Goal: Contribute content: Contribute content

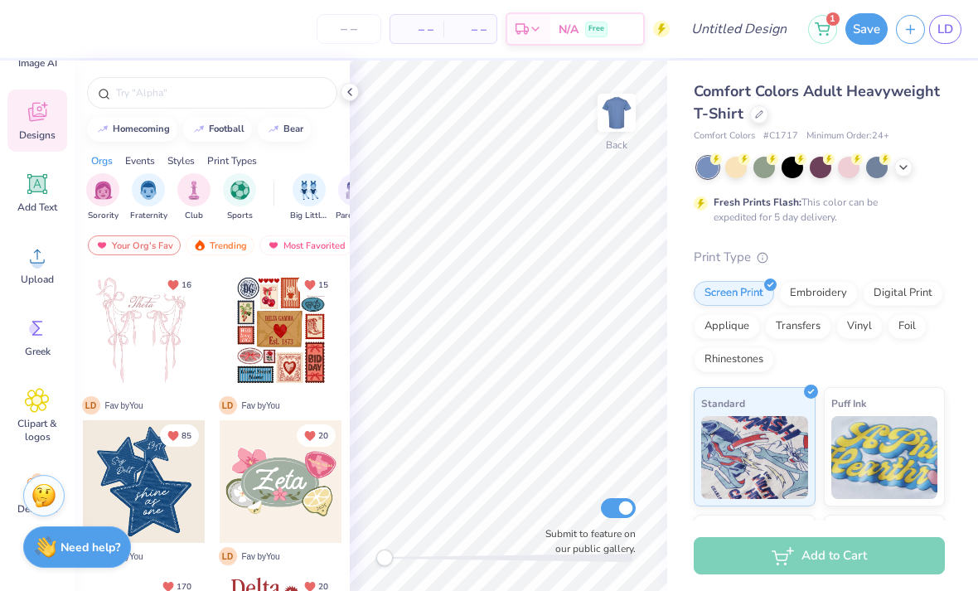
scroll to position [77, 0]
click at [894, 167] on div at bounding box center [903, 167] width 18 height 18
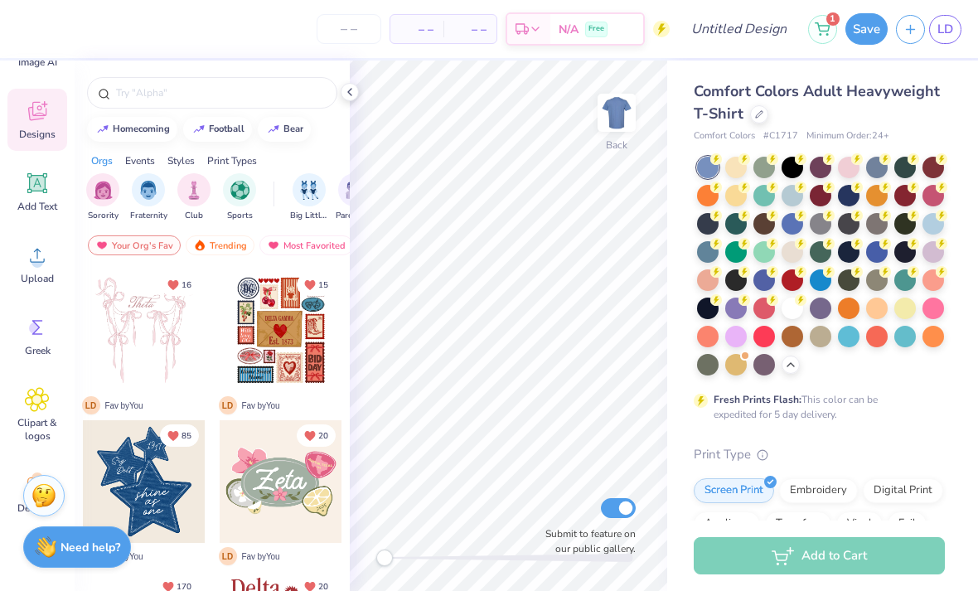
click at [895, 85] on span "Comfort Colors Adult Heavyweight T-Shirt" at bounding box center [817, 102] width 246 height 42
click at [754, 107] on div at bounding box center [759, 114] width 18 height 18
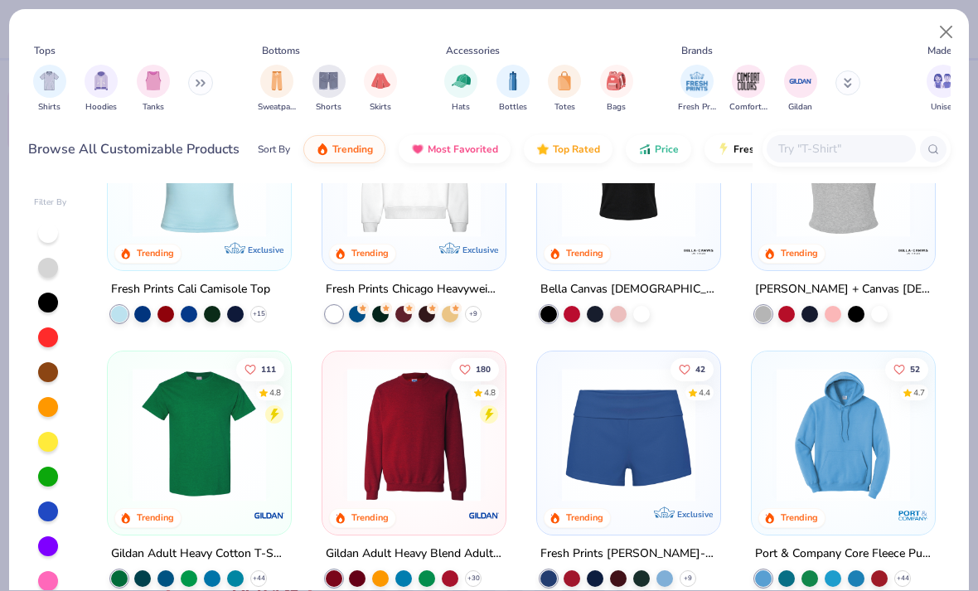
scroll to position [597, 0]
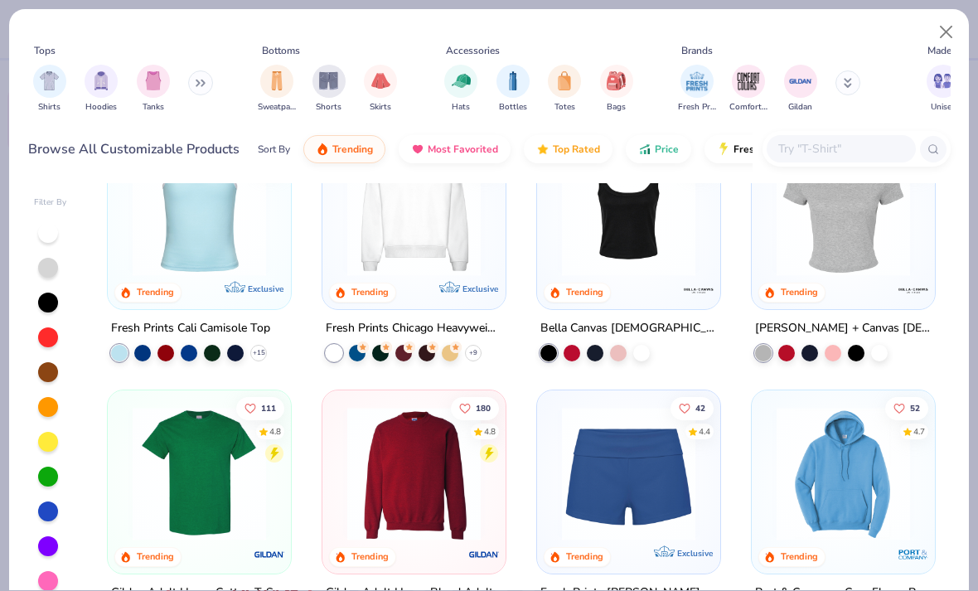
click at [873, 356] on div at bounding box center [879, 352] width 17 height 17
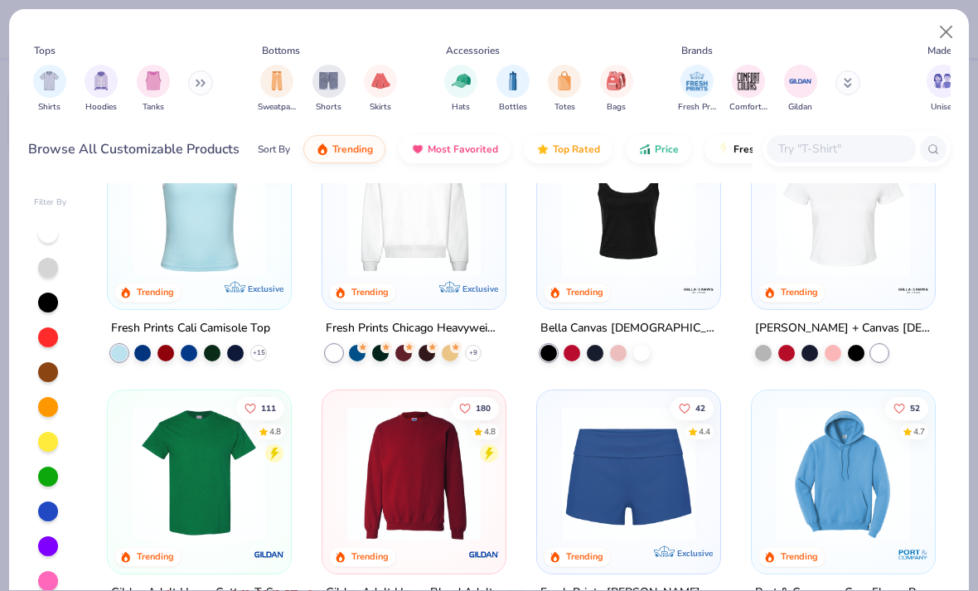
click at [859, 257] on img at bounding box center [843, 208] width 150 height 133
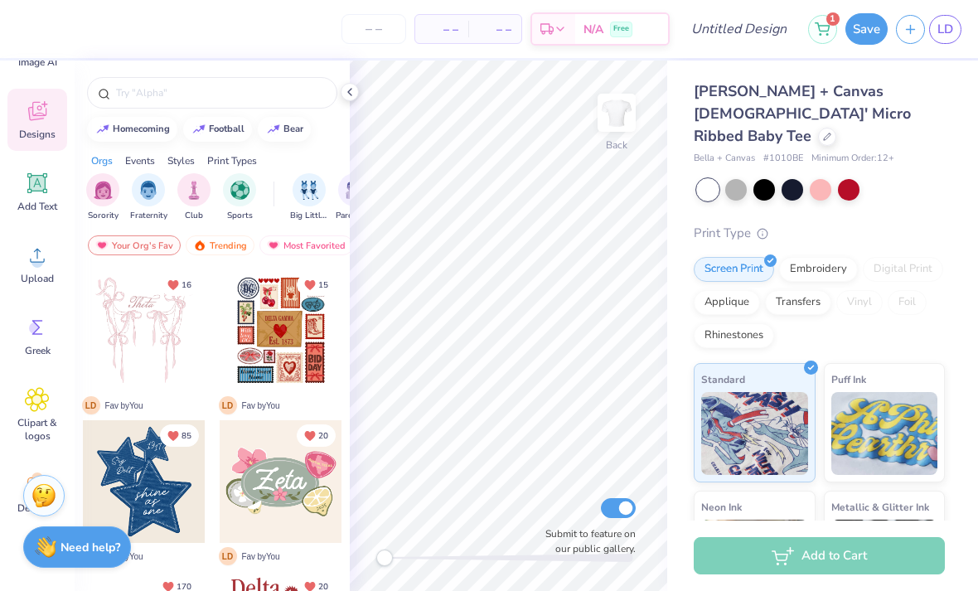
click at [42, 186] on icon at bounding box center [38, 184] width 16 height 16
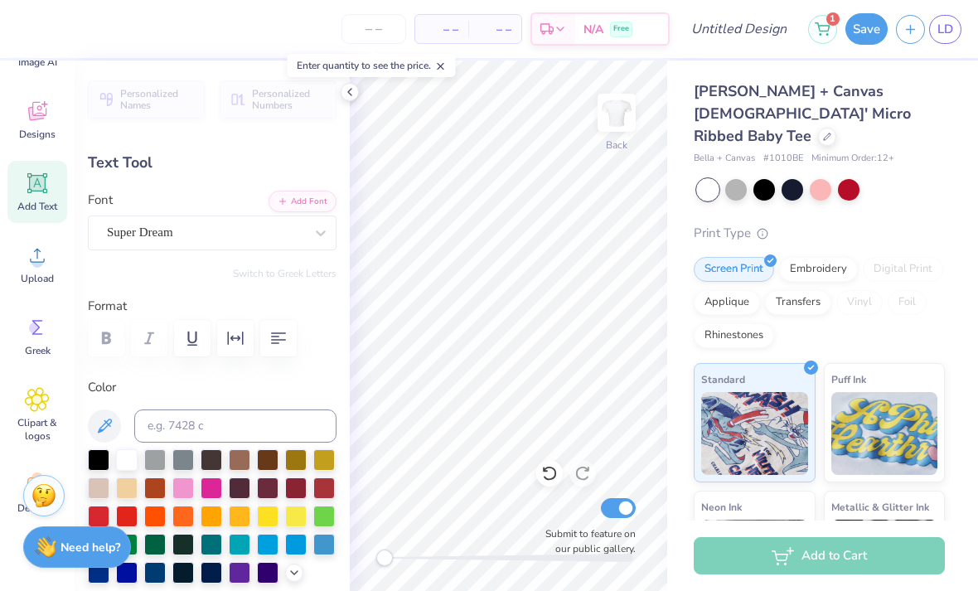
scroll to position [2, 2]
type textarea "with love, tri deltaXT"
click at [895, 183] on div "Bella + Canvas Ladies' Micro Ribbed Baby Tee Bella + Canvas # 1010BE Minimum Or…" at bounding box center [819, 408] width 251 height 657
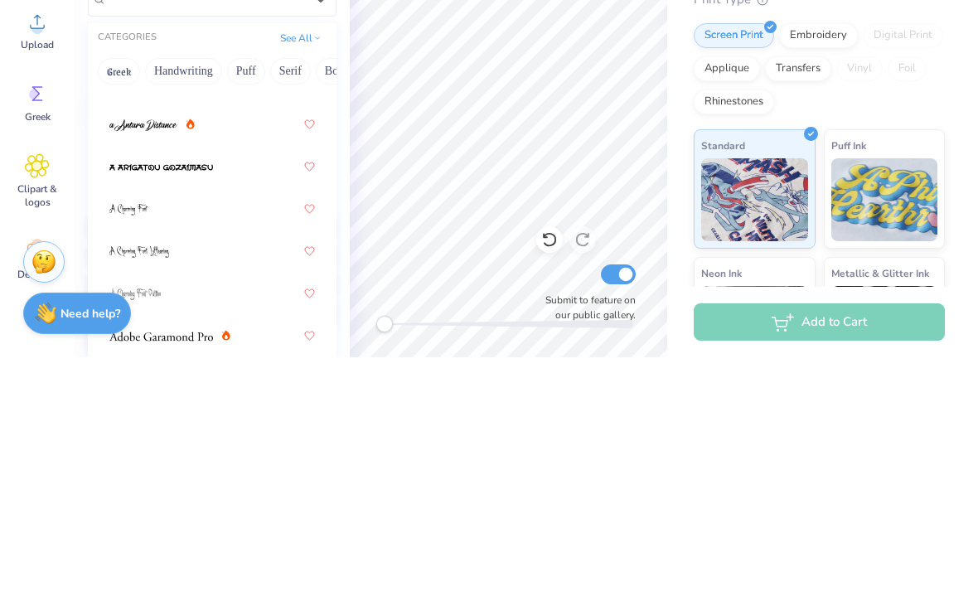
scroll to position [90, 0]
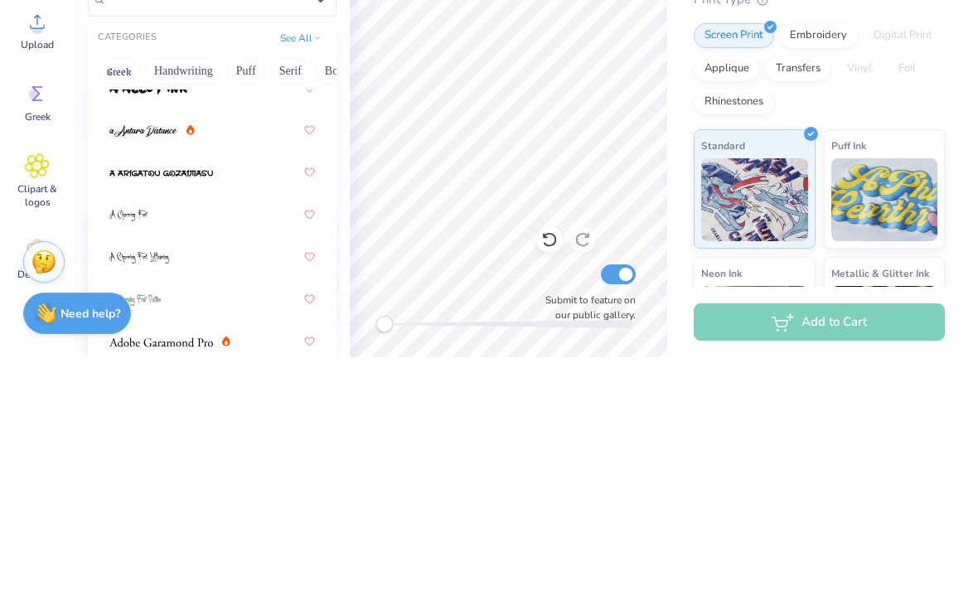
click at [232, 349] on div at bounding box center [211, 364] width 205 height 30
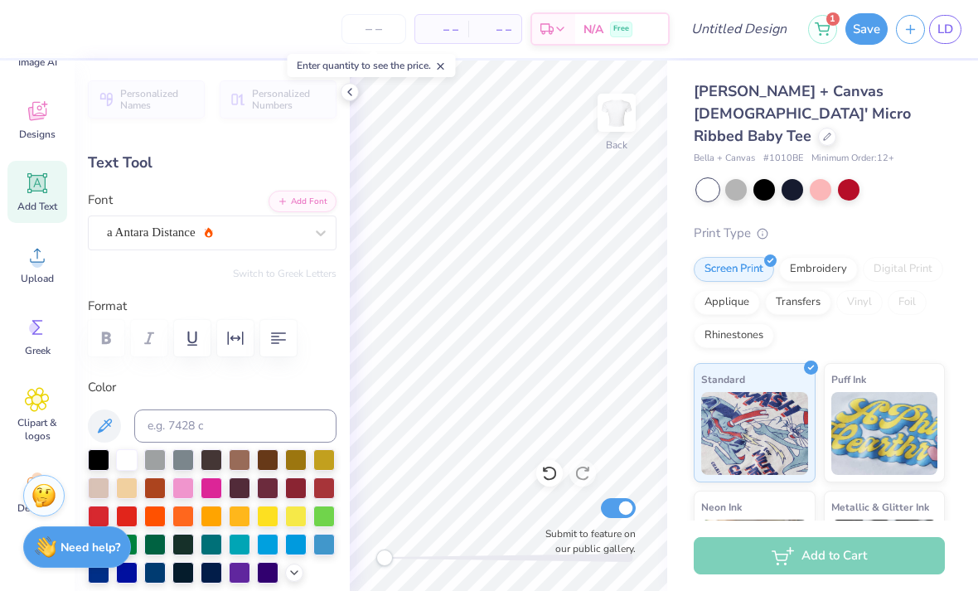
click at [99, 452] on div at bounding box center [99, 460] width 22 height 22
type textarea "with love, tri deltaT"
click at [882, 224] on div "Print Type" at bounding box center [819, 233] width 251 height 19
type textarea "with love, tri delta"
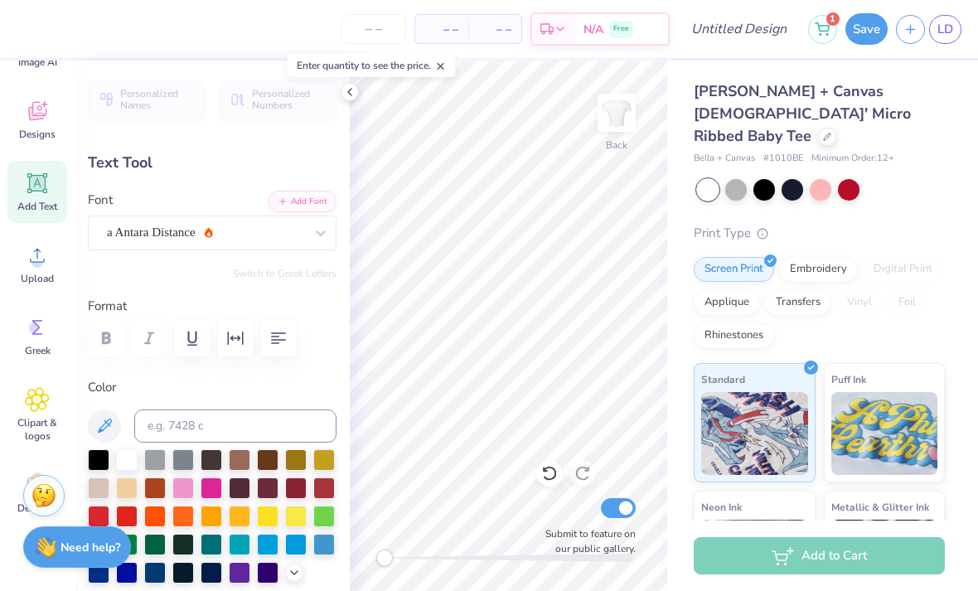
scroll to position [2, 2]
click at [930, 186] on div "Bella + Canvas Ladies' Micro Ribbed Baby Tee Bella + Canvas # 1010BE Minimum Or…" at bounding box center [819, 408] width 251 height 657
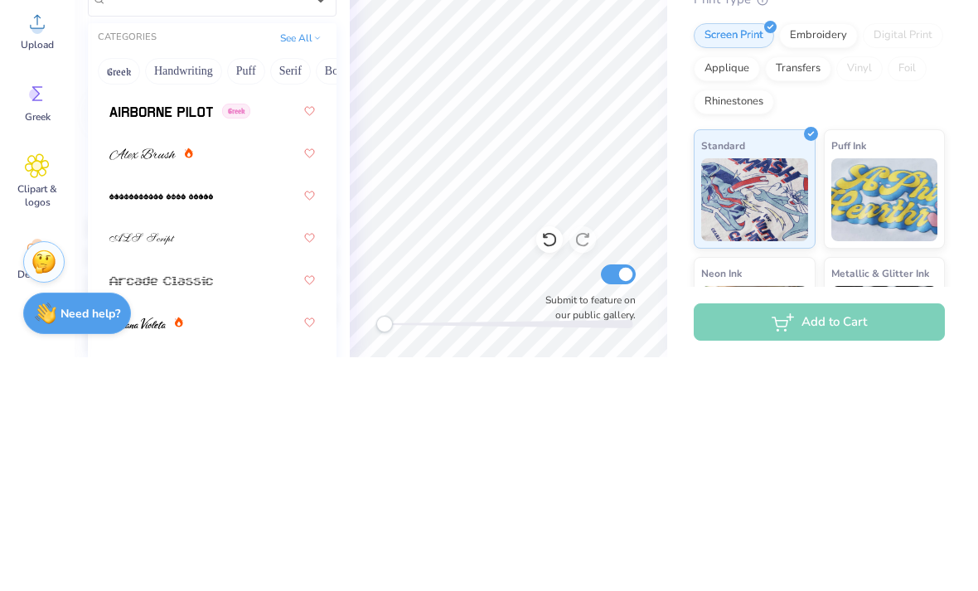
scroll to position [534, 0]
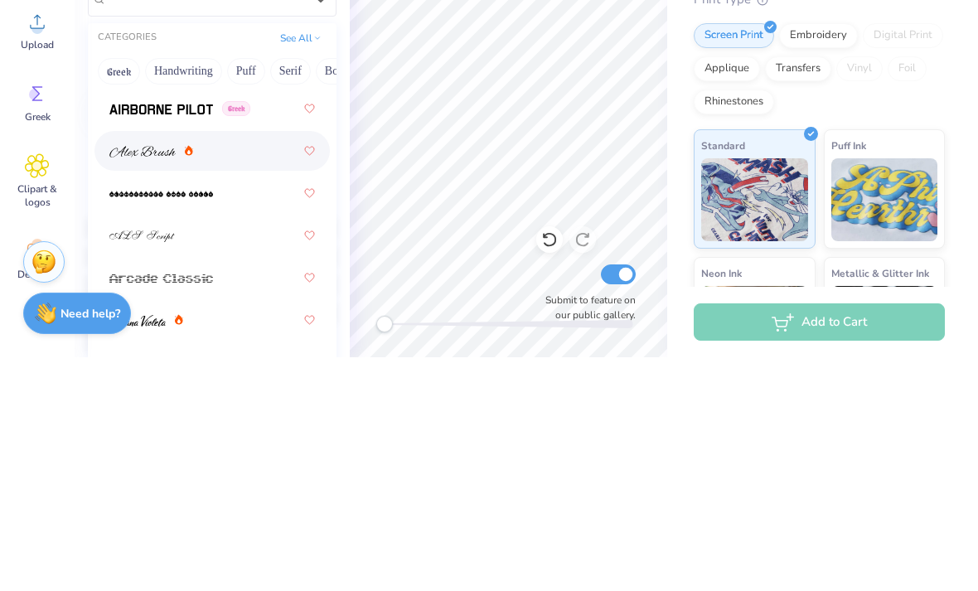
click at [259, 370] on div at bounding box center [211, 385] width 205 height 30
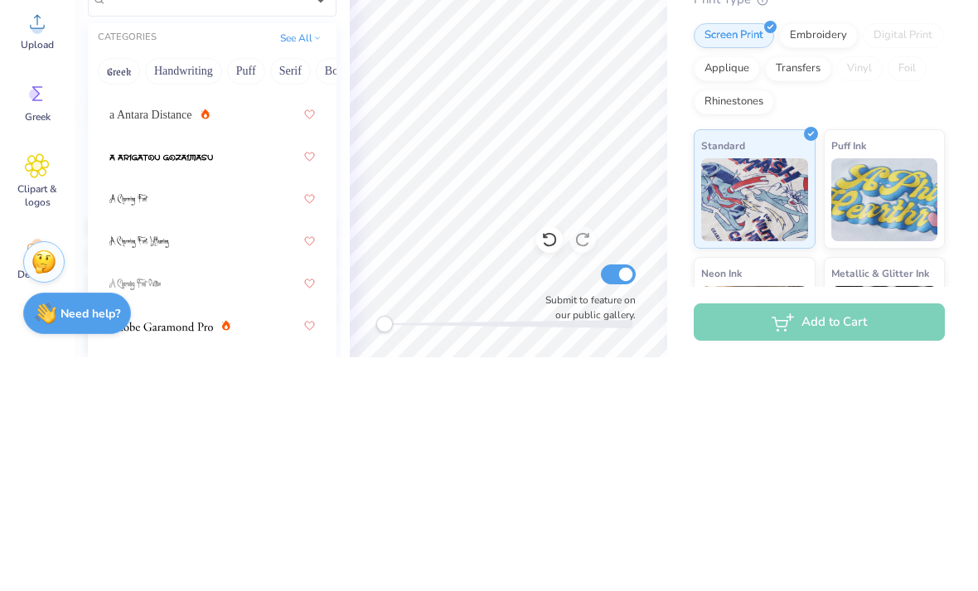
scroll to position [85, 0]
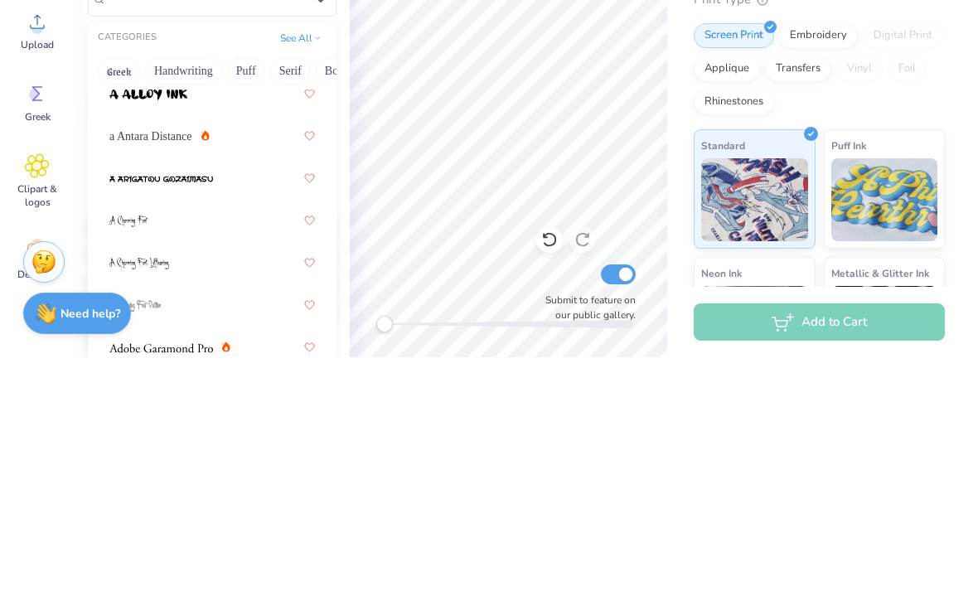
click at [0, 0] on icon at bounding box center [0, 0] width 0 height 0
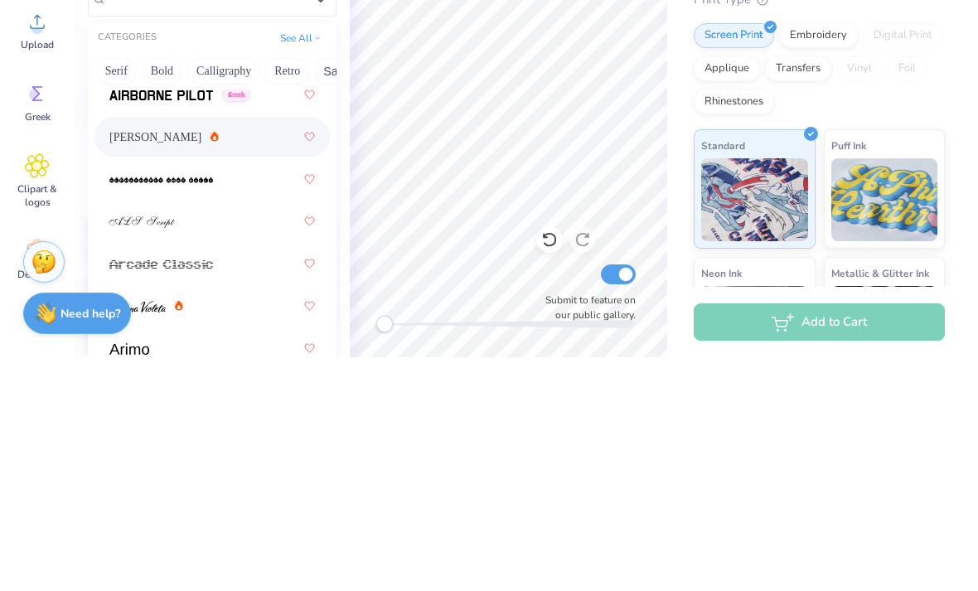
scroll to position [0, 179]
click at [215, 292] on button "Calligraphy" at bounding box center [218, 305] width 73 height 27
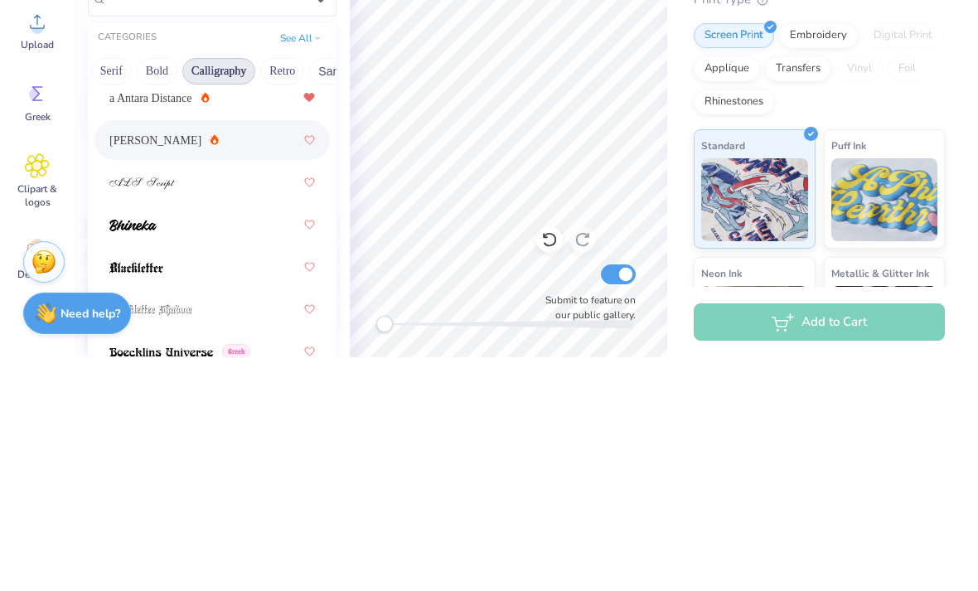
scroll to position [46, 0]
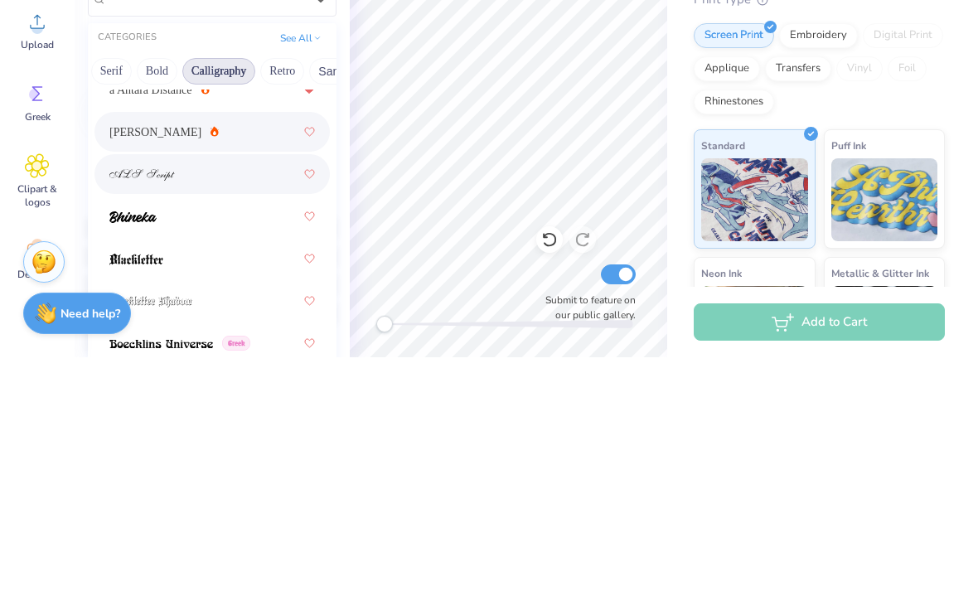
click at [166, 403] on img at bounding box center [141, 409] width 65 height 12
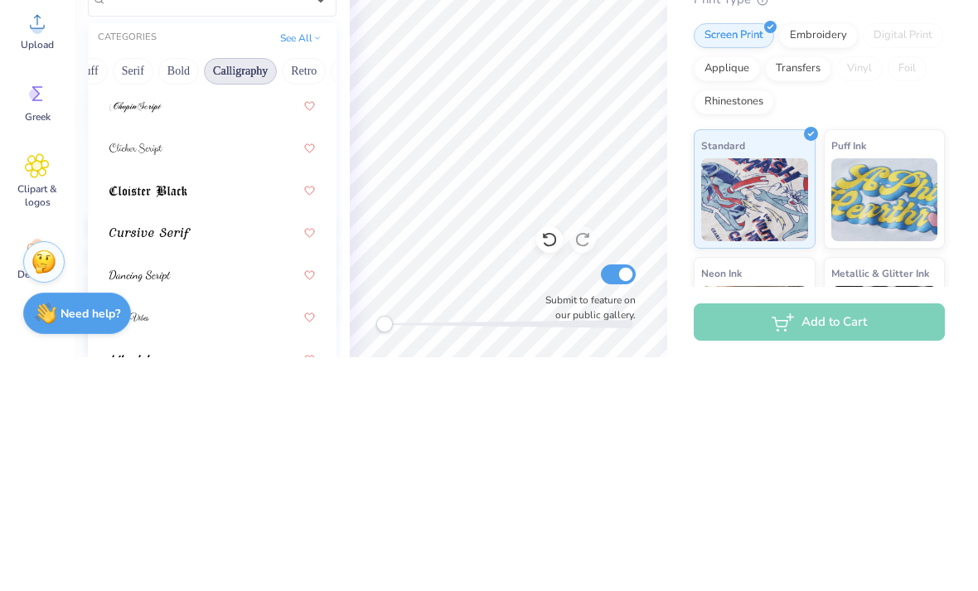
scroll to position [442, 0]
click at [133, 332] on img at bounding box center [135, 338] width 52 height 12
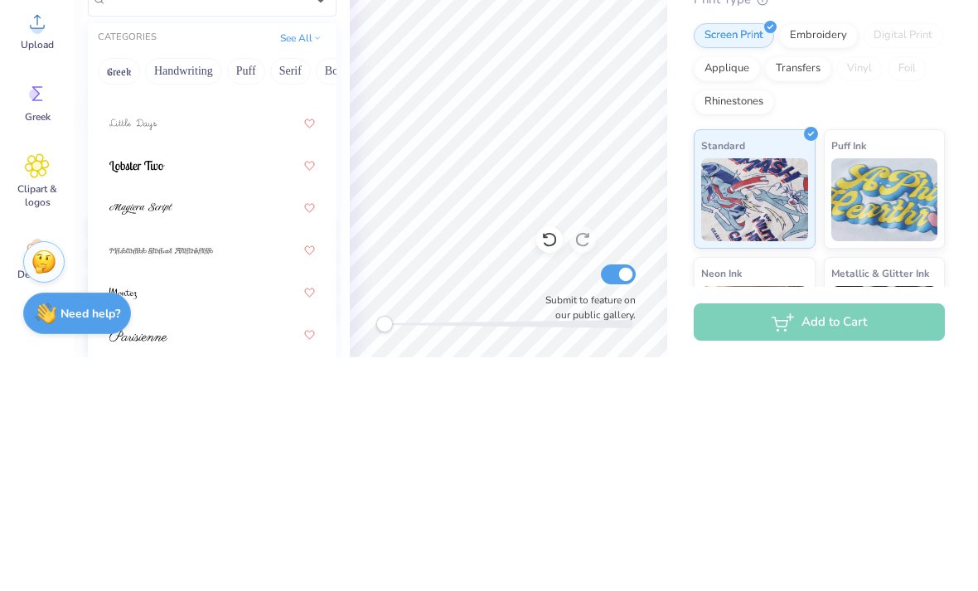
scroll to position [765, 0]
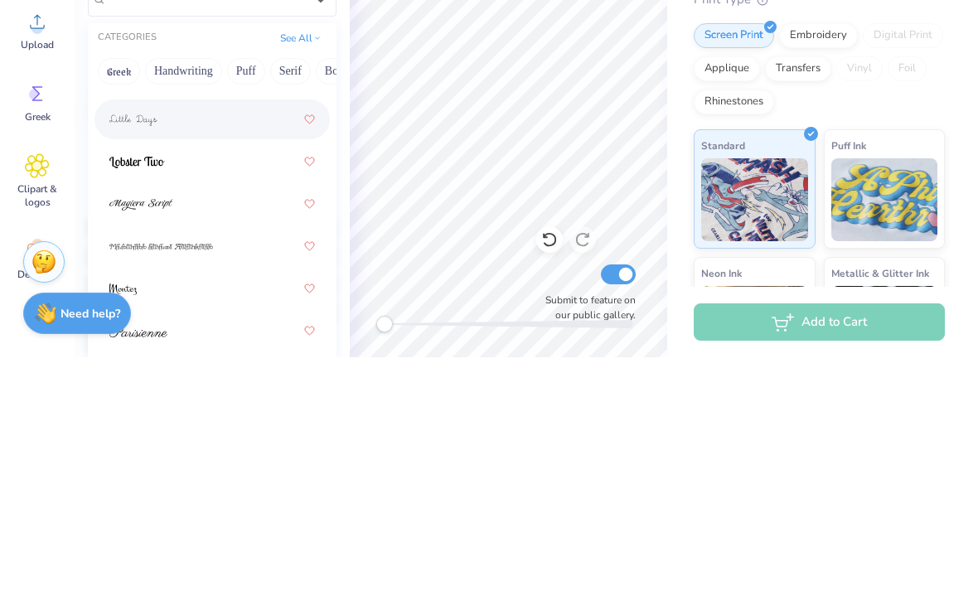
click at [124, 348] on img at bounding box center [133, 354] width 48 height 12
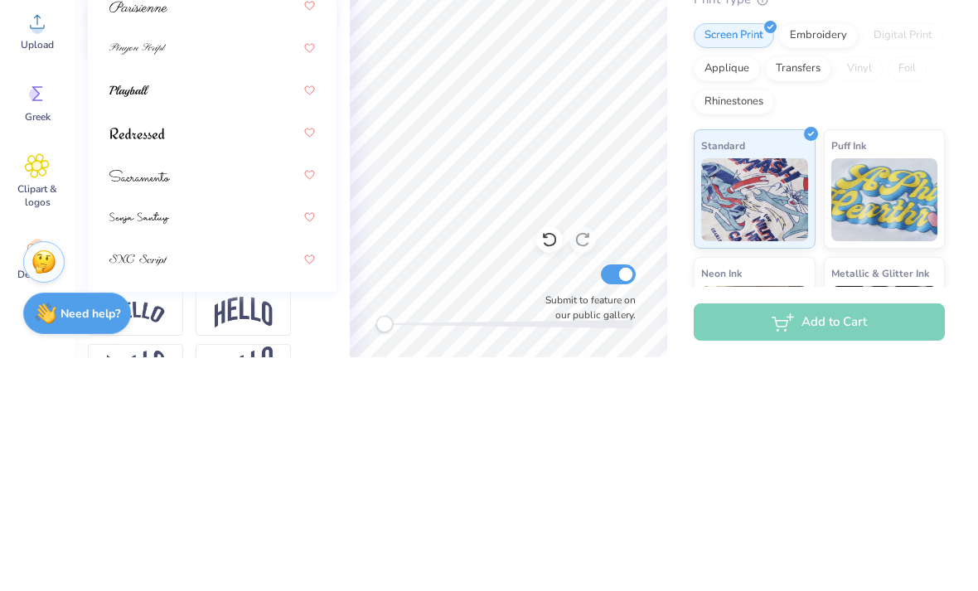
scroll to position [296, 0]
click at [133, 403] on img at bounding box center [139, 409] width 60 height 12
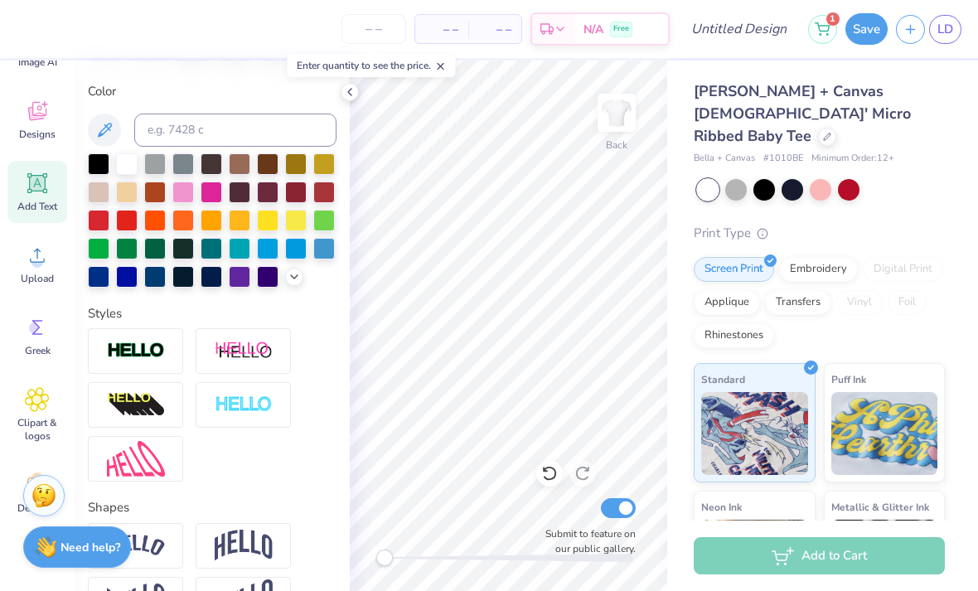
type input "3.49"
type input "2.30"
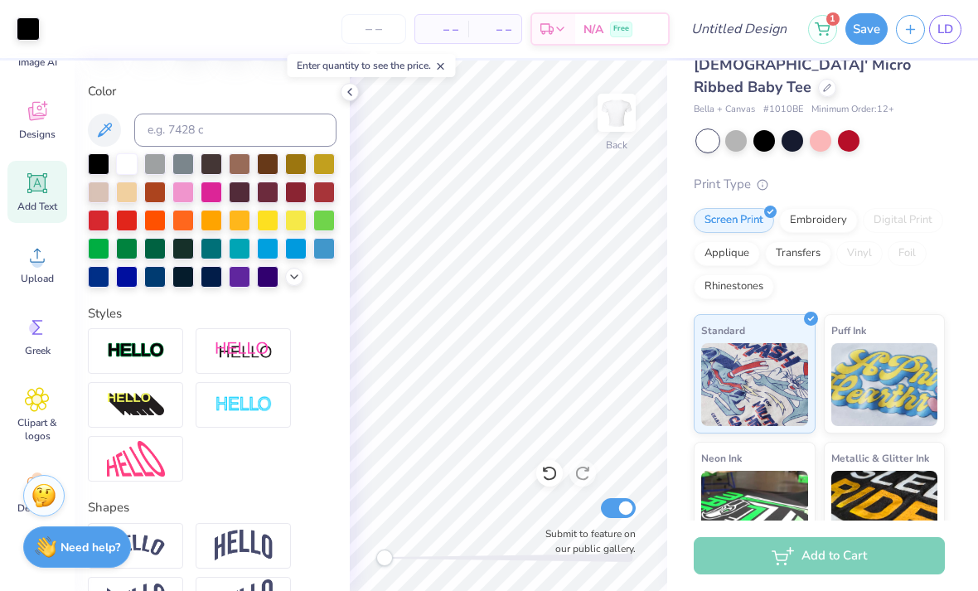
scroll to position [65, 0]
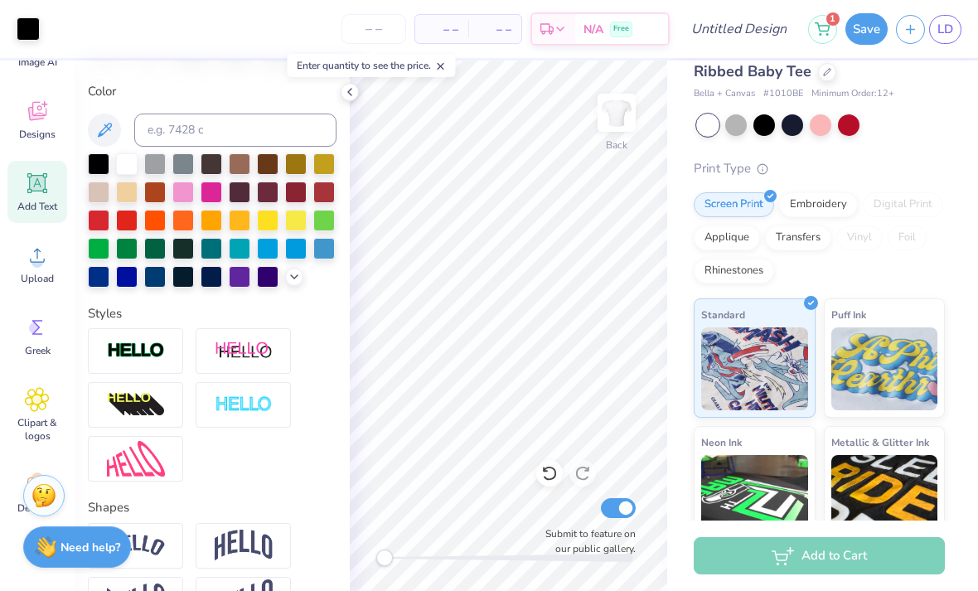
type input "1.85"
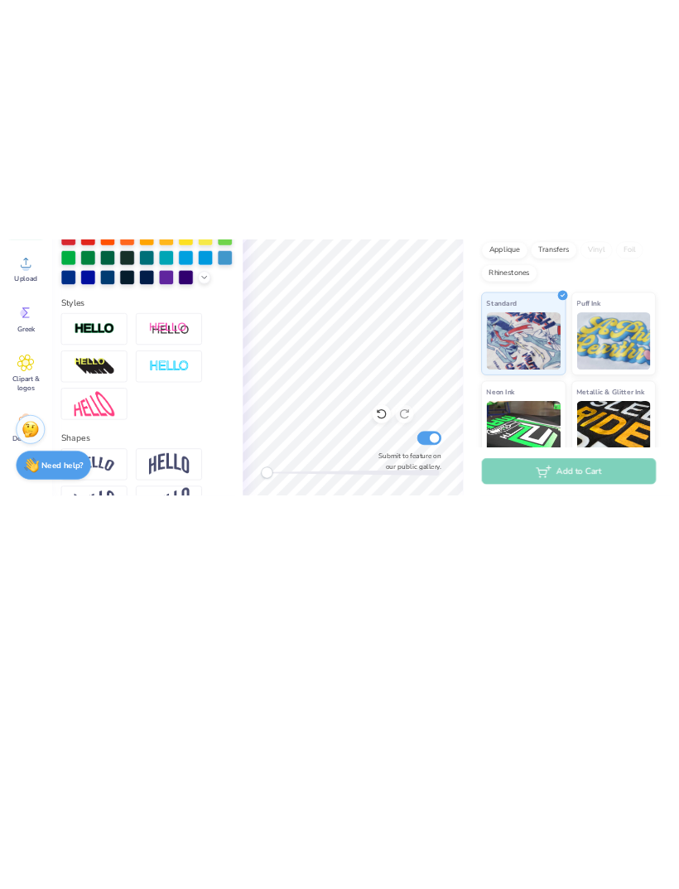
scroll to position [1, 4]
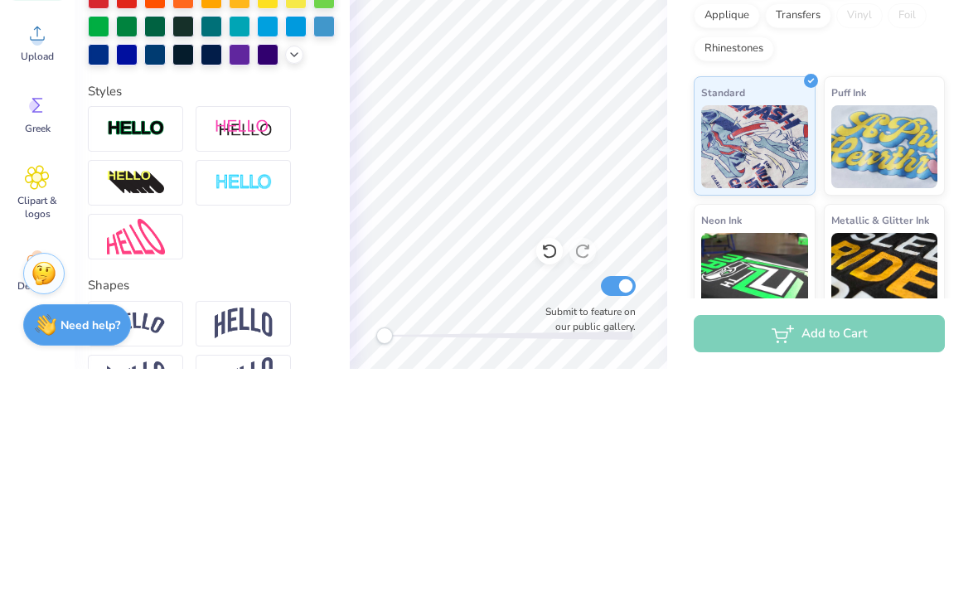
type textarea "with love, tri delta"
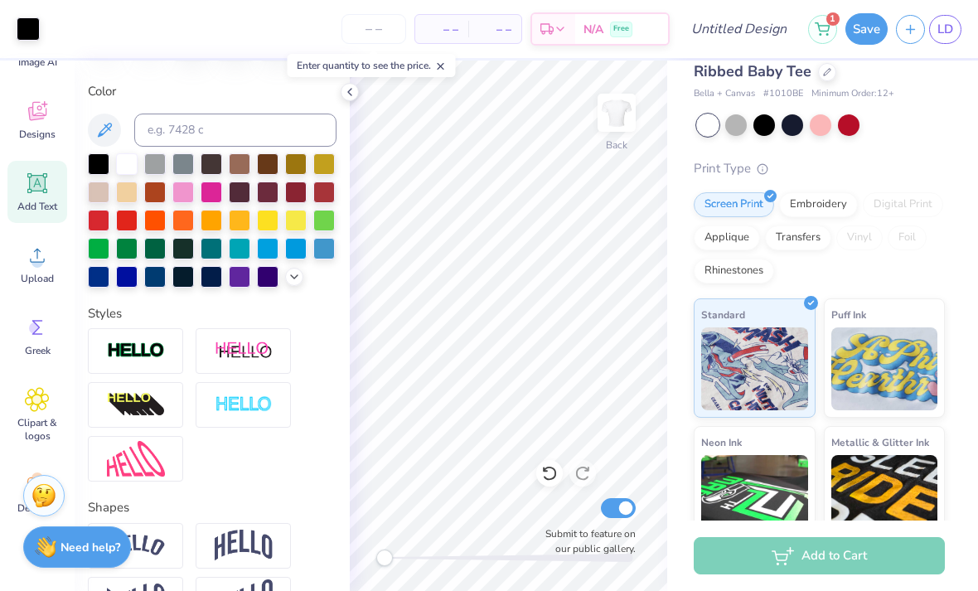
type input "6.54"
type input "0.98"
type input "2.51"
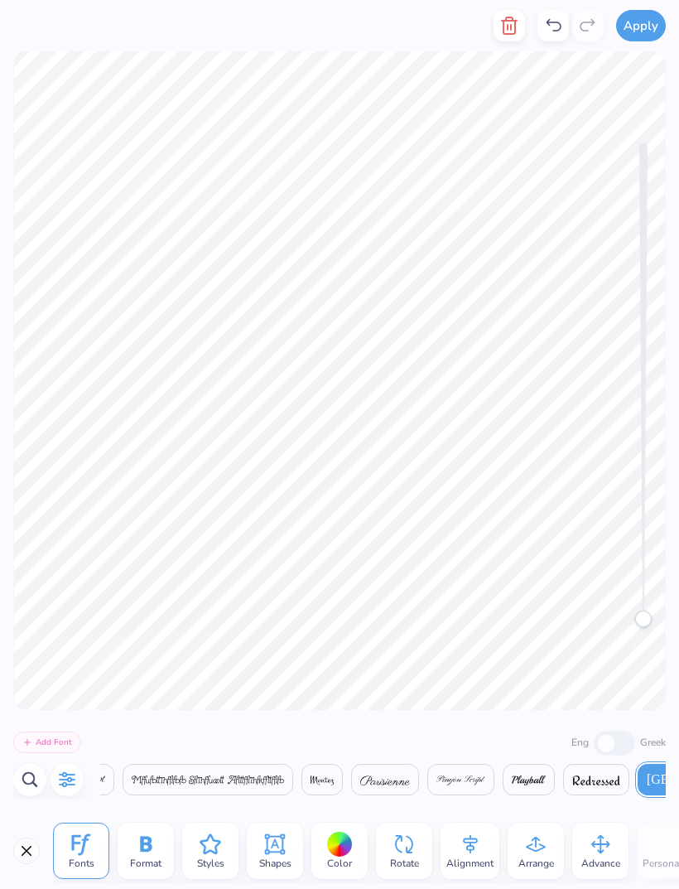
scroll to position [0, 3]
type textarea "with love,"
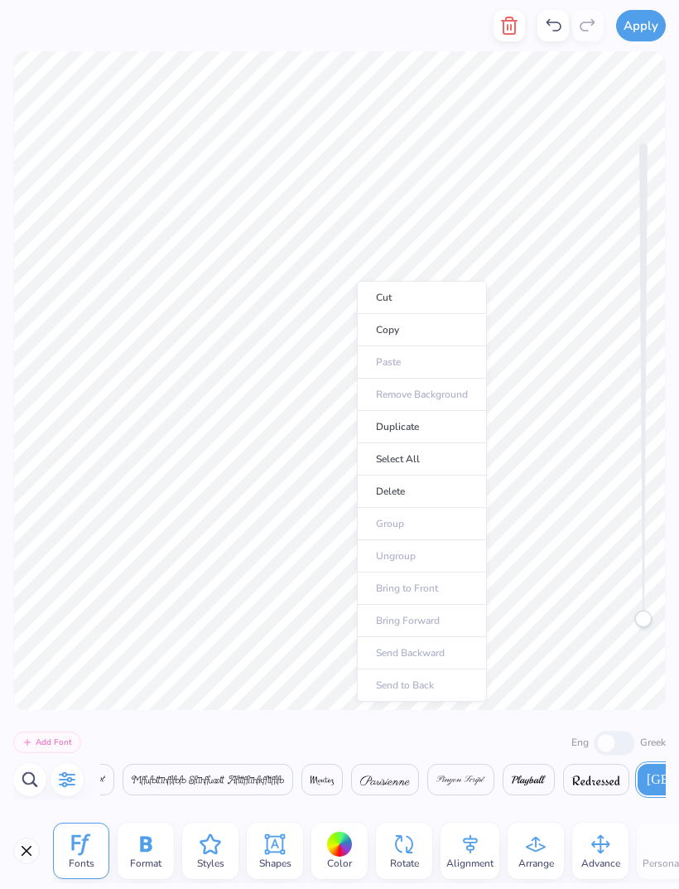
click at [414, 322] on li "Copy" at bounding box center [422, 330] width 130 height 32
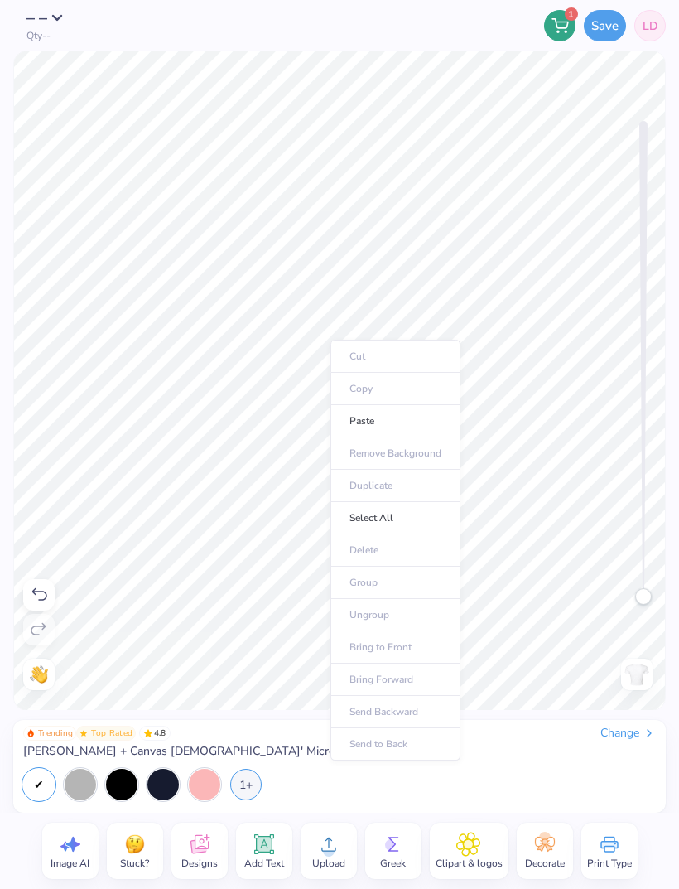
click at [384, 418] on li "Paste" at bounding box center [396, 421] width 130 height 32
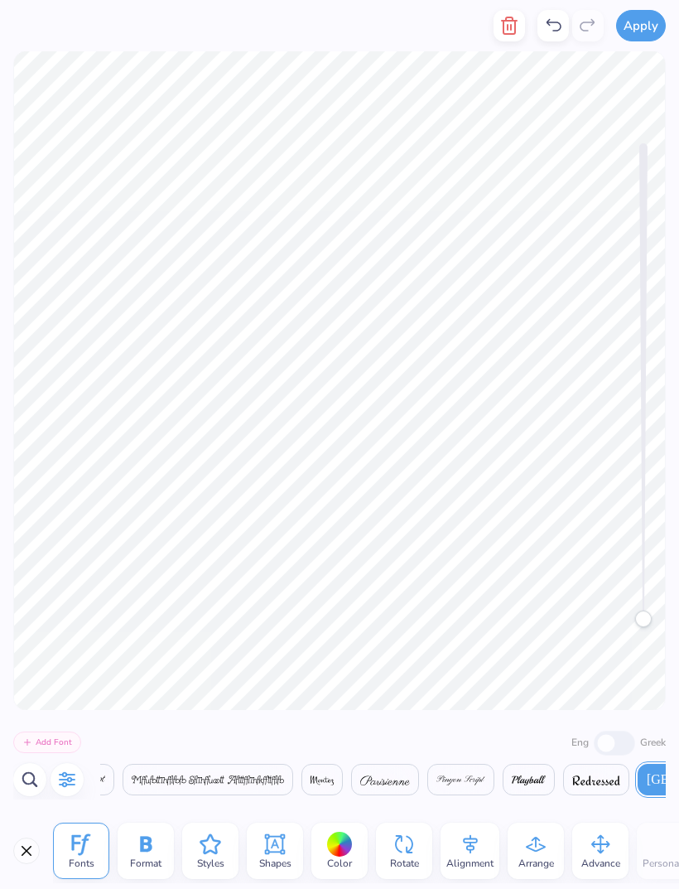
scroll to position [0, 1]
type textarea "w"
type textarea "tri delta"
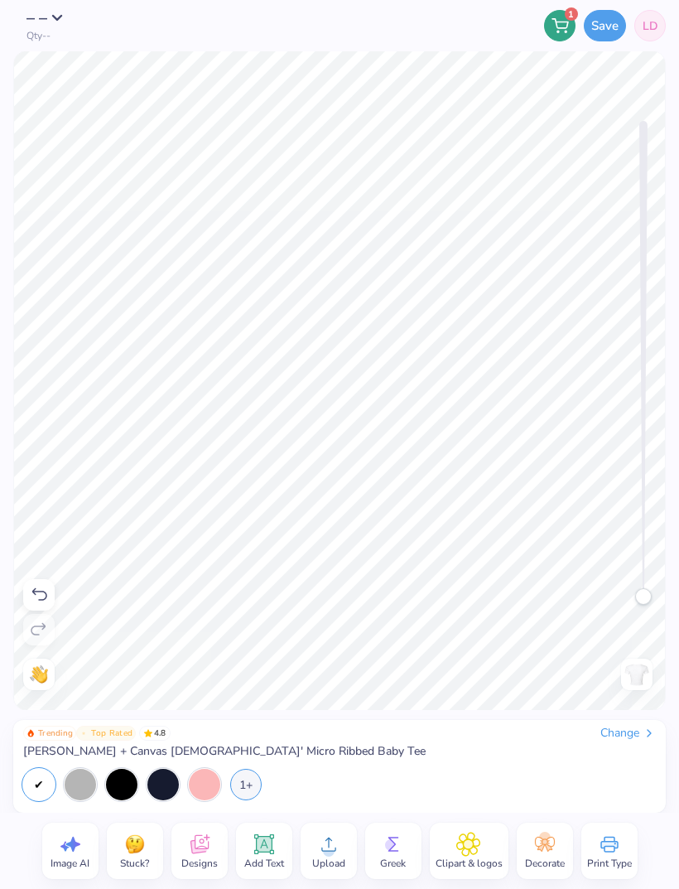
click at [476, 590] on icon at bounding box center [469, 844] width 24 height 25
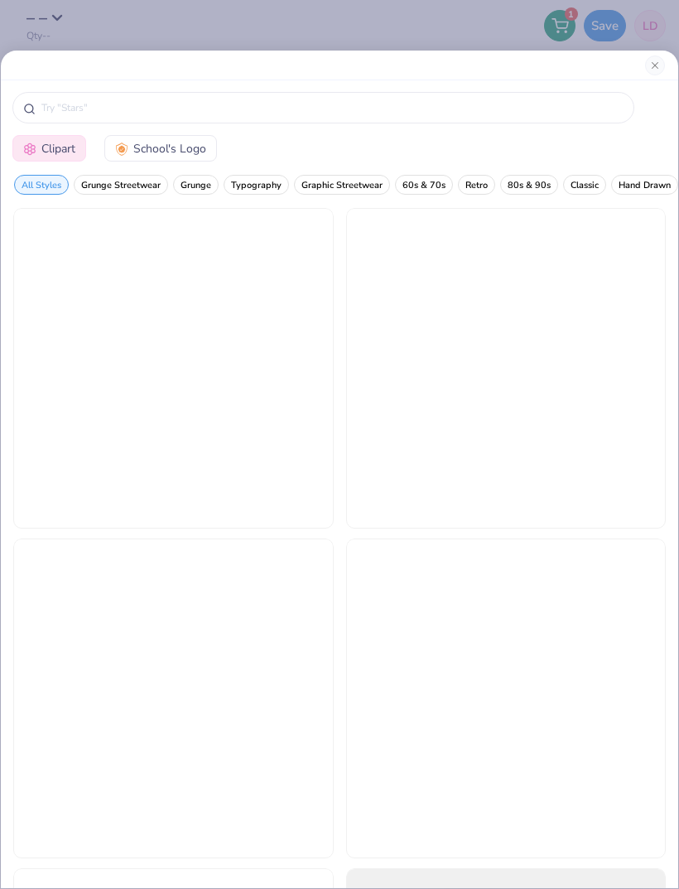
scroll to position [0, 0]
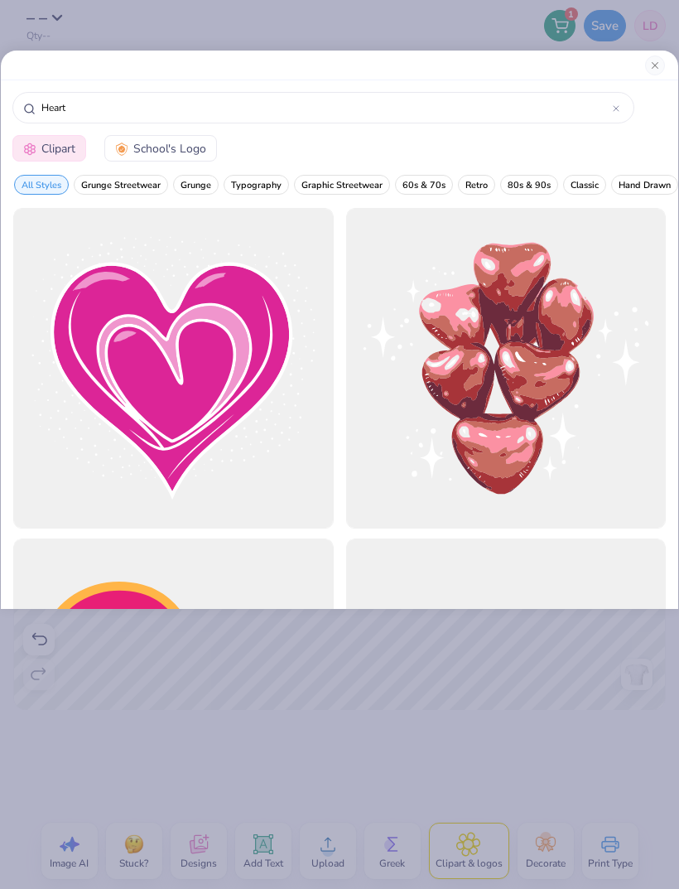
type input "Heart"
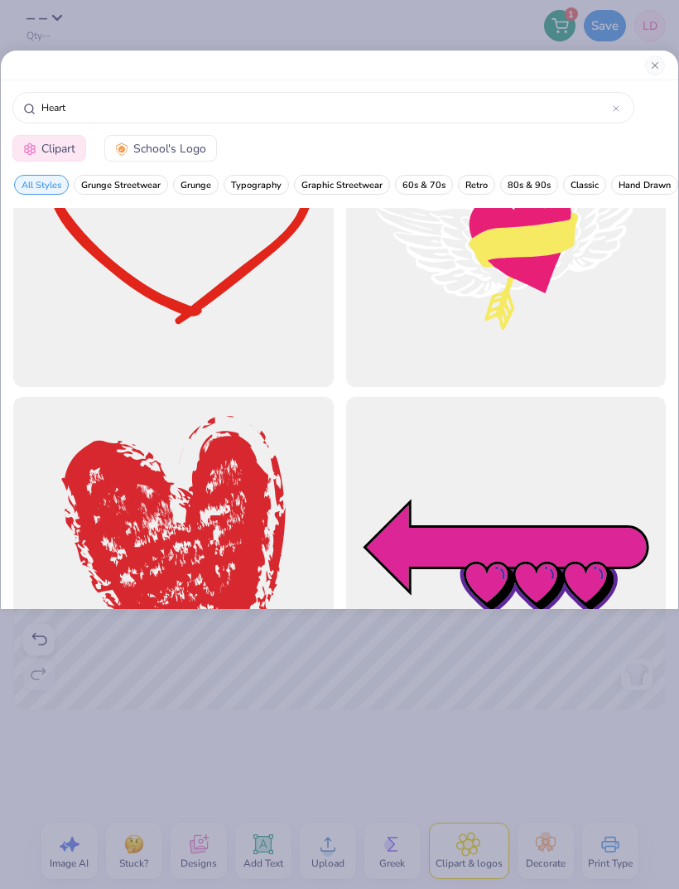
scroll to position [776, 0]
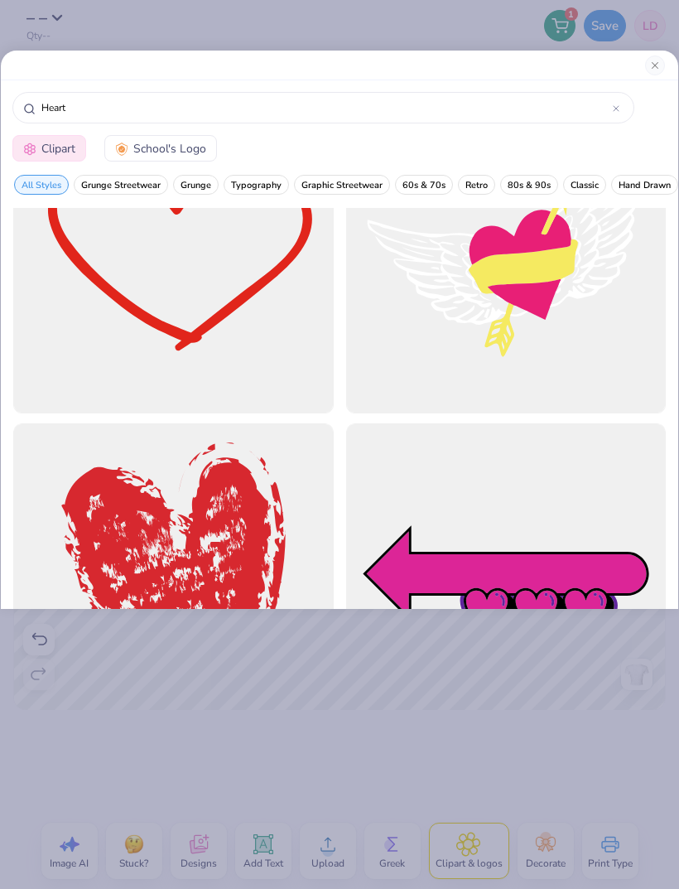
click at [265, 301] on div at bounding box center [173, 253] width 321 height 321
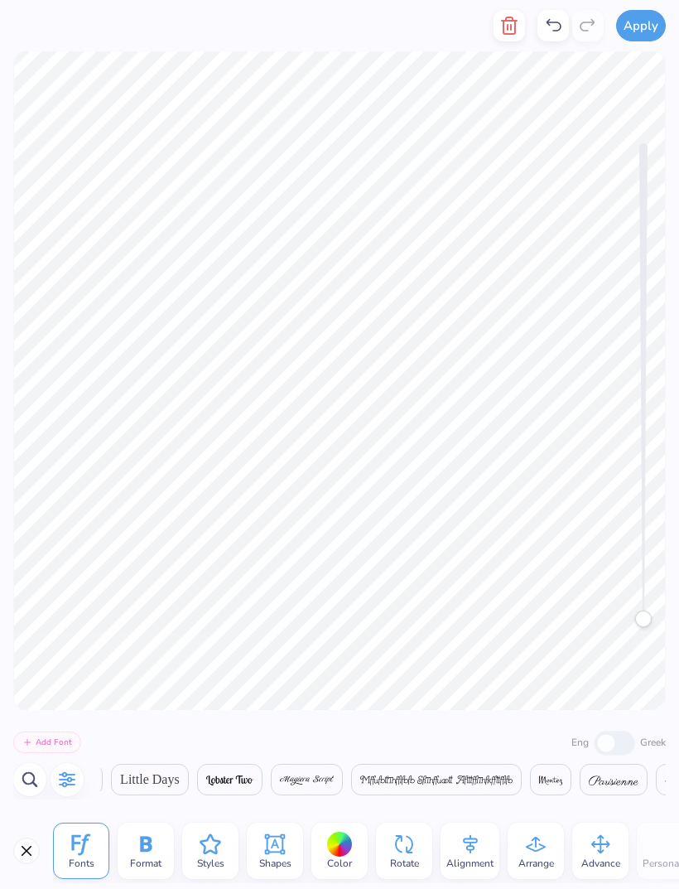
scroll to position [0, 1778]
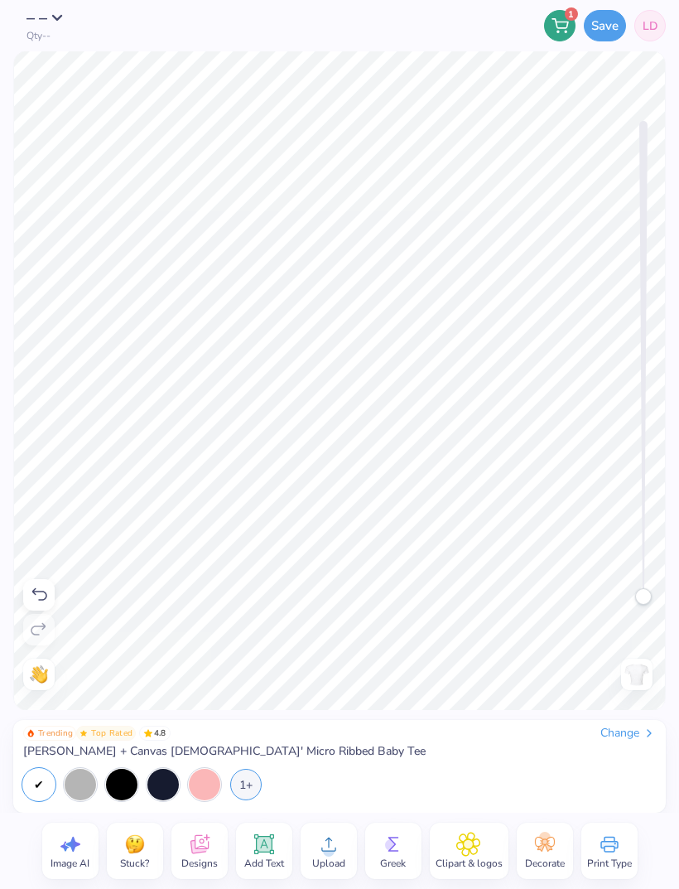
click at [587, 31] on button "Save" at bounding box center [605, 25] width 42 height 31
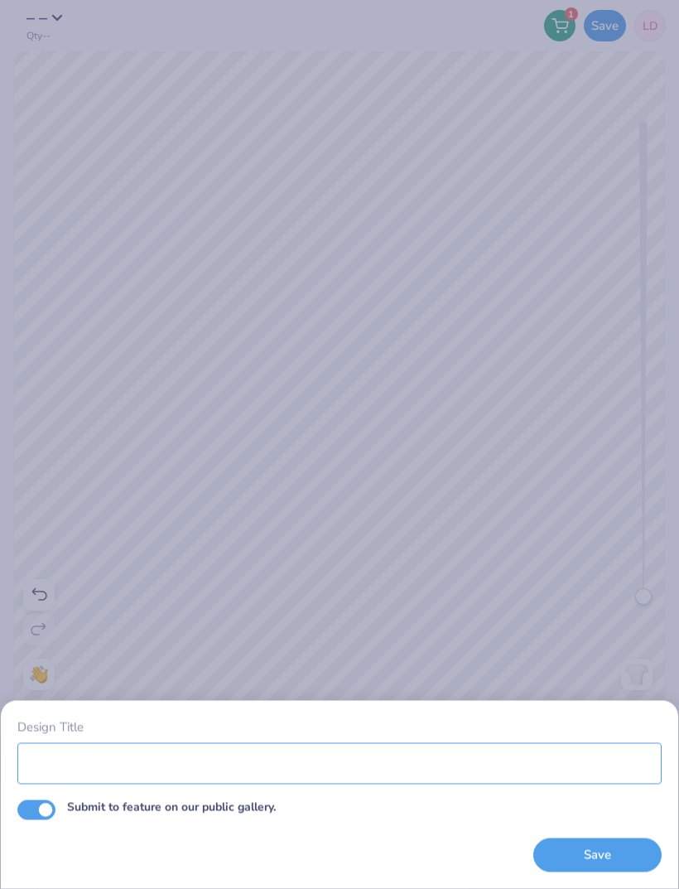
click at [172, 590] on input "Design Title" at bounding box center [339, 762] width 645 height 41
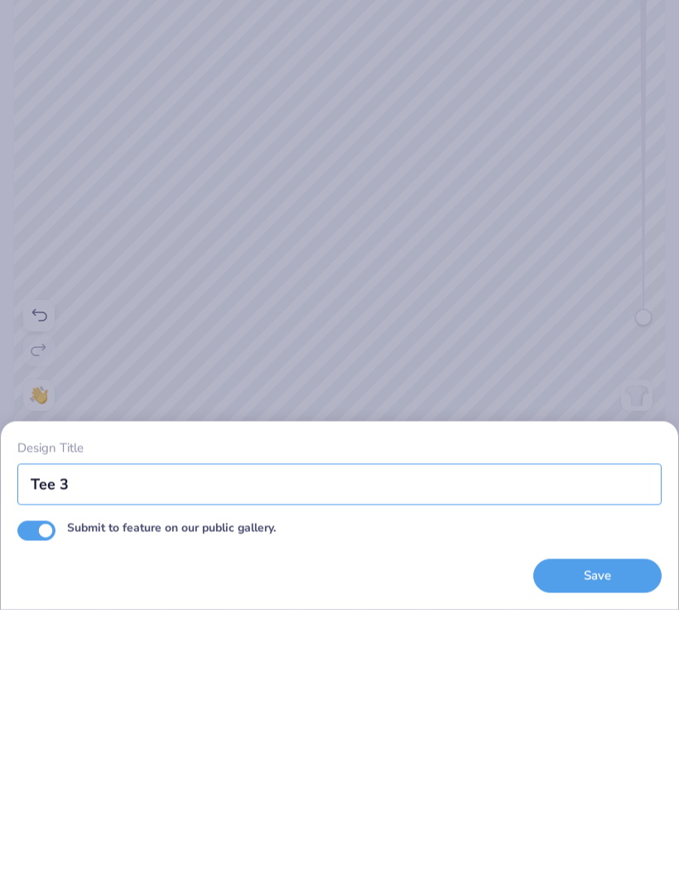
type input "Tee 3"
click at [44, 590] on input "Submit to feature on our public gallery." at bounding box center [36, 810] width 38 height 20
checkbox input "false"
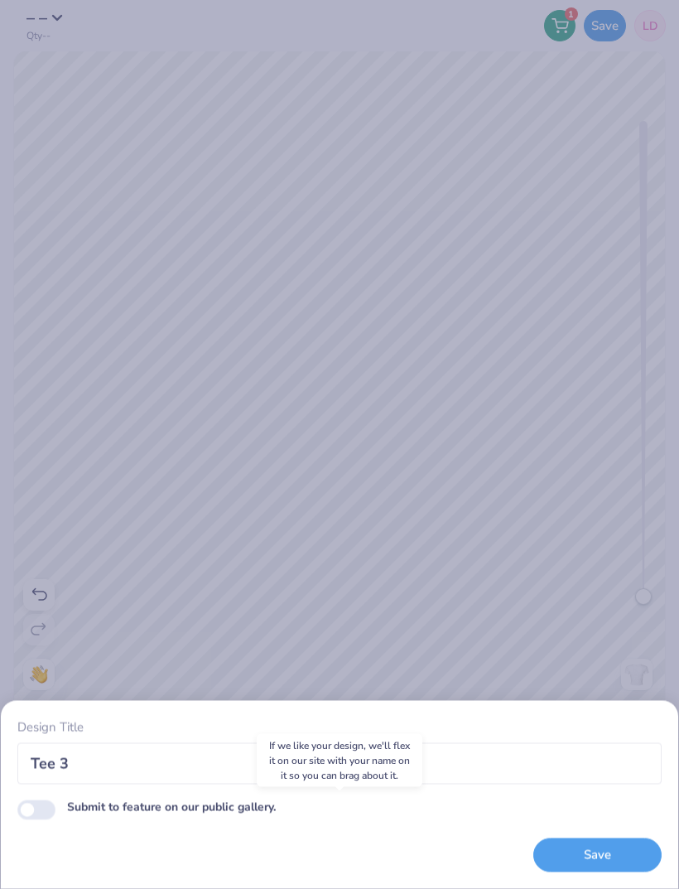
click at [590, 590] on button "Save" at bounding box center [598, 856] width 128 height 34
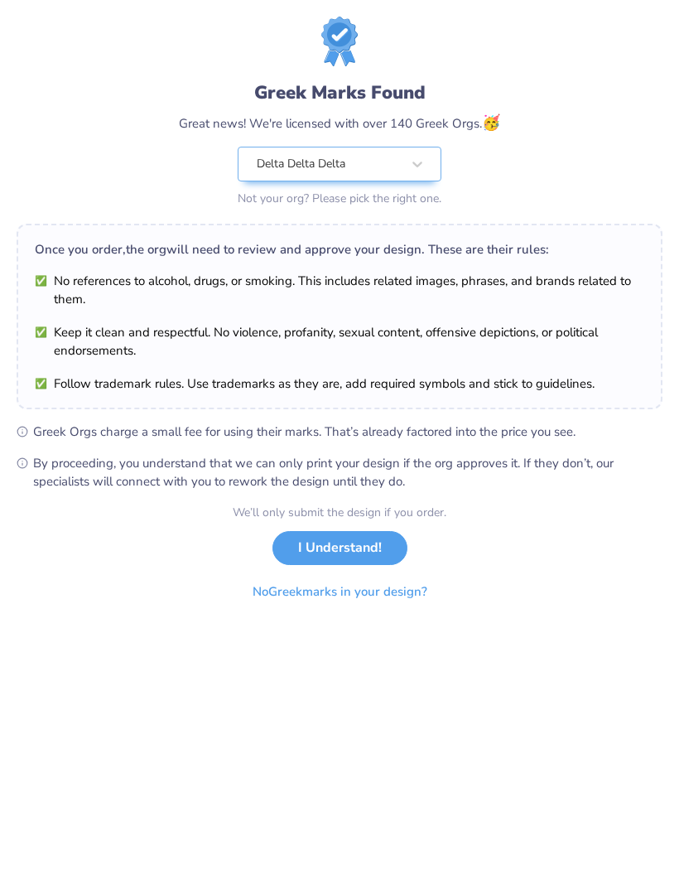
click at [354, 546] on button "I Understand!" at bounding box center [340, 548] width 135 height 34
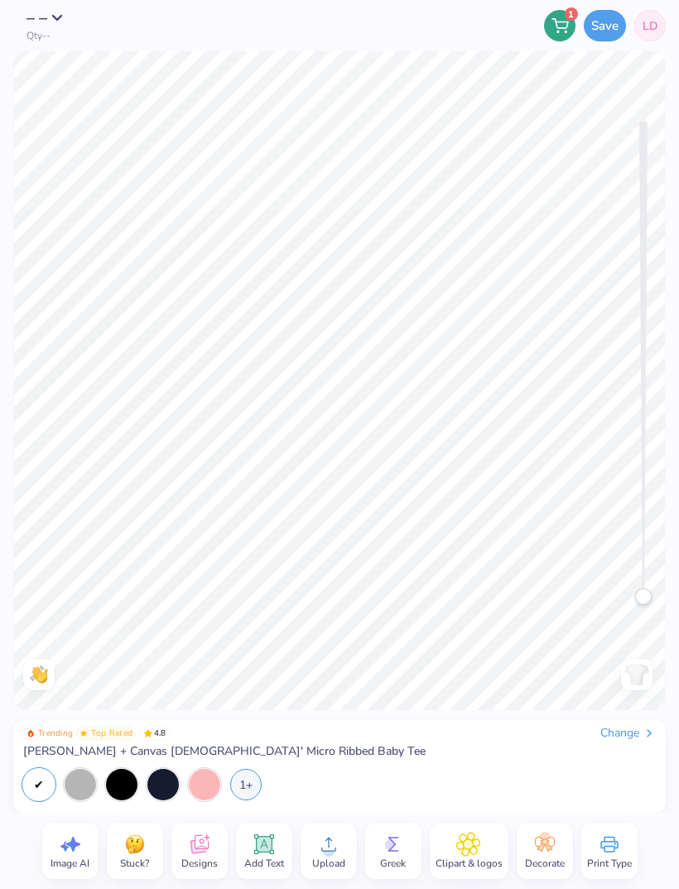
click at [268, 844] on icon at bounding box center [264, 845] width 16 height 16
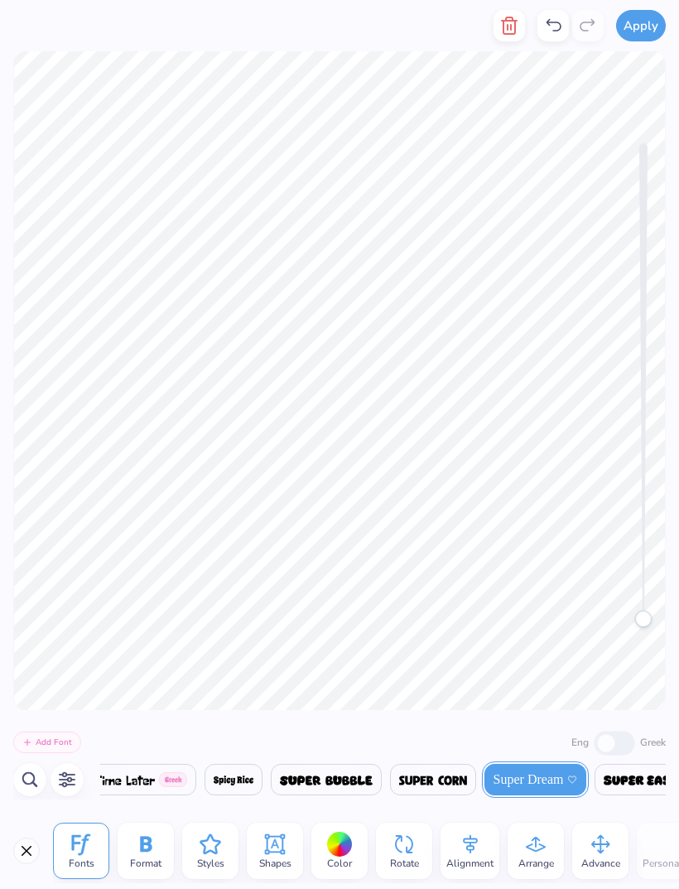
scroll to position [1, 5]
type textarea "Delta Delta Delta"
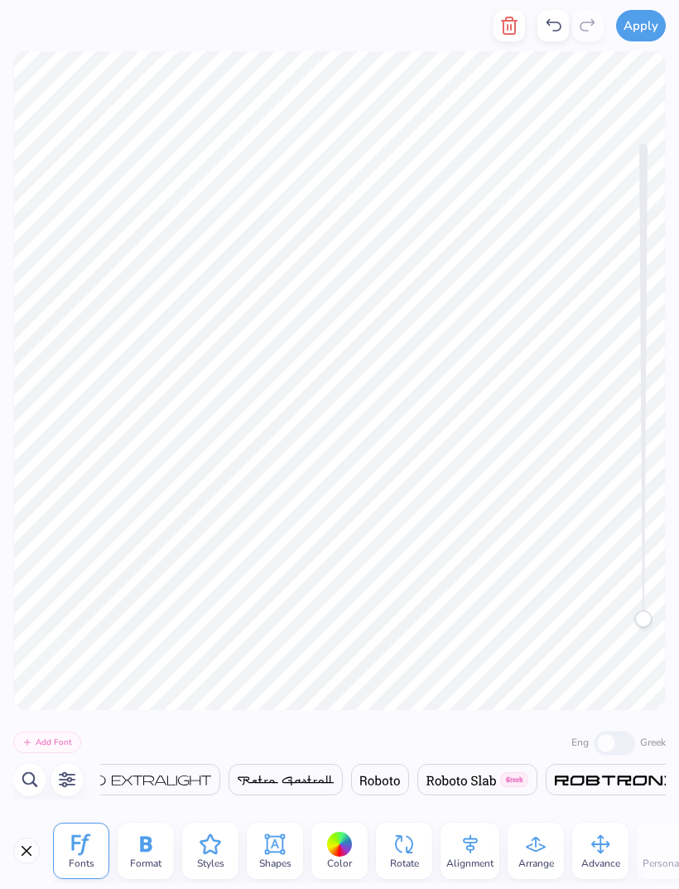
scroll to position [0, 28809]
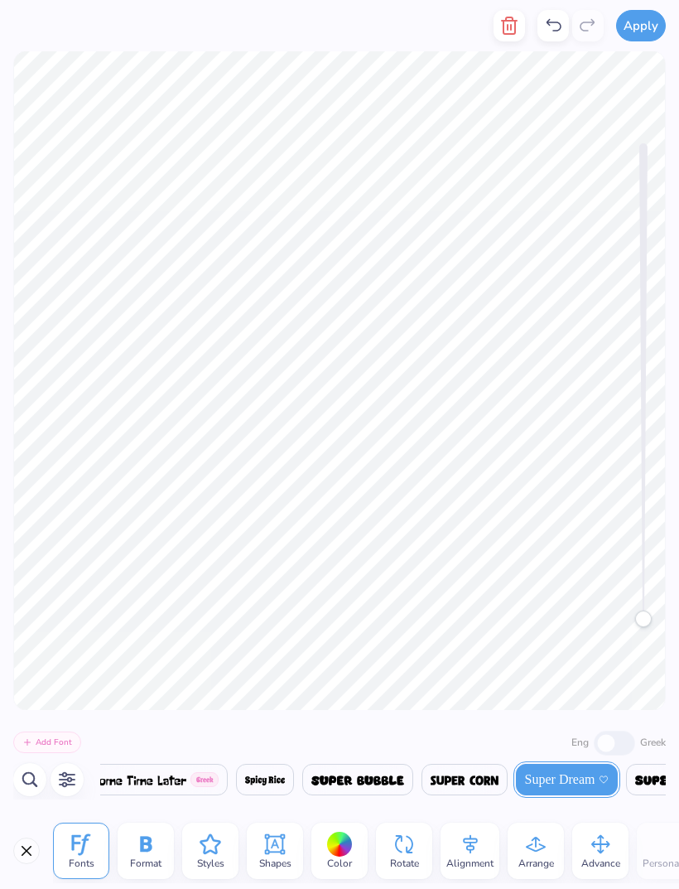
click at [60, 779] on icon "button" at bounding box center [67, 780] width 17 height 16
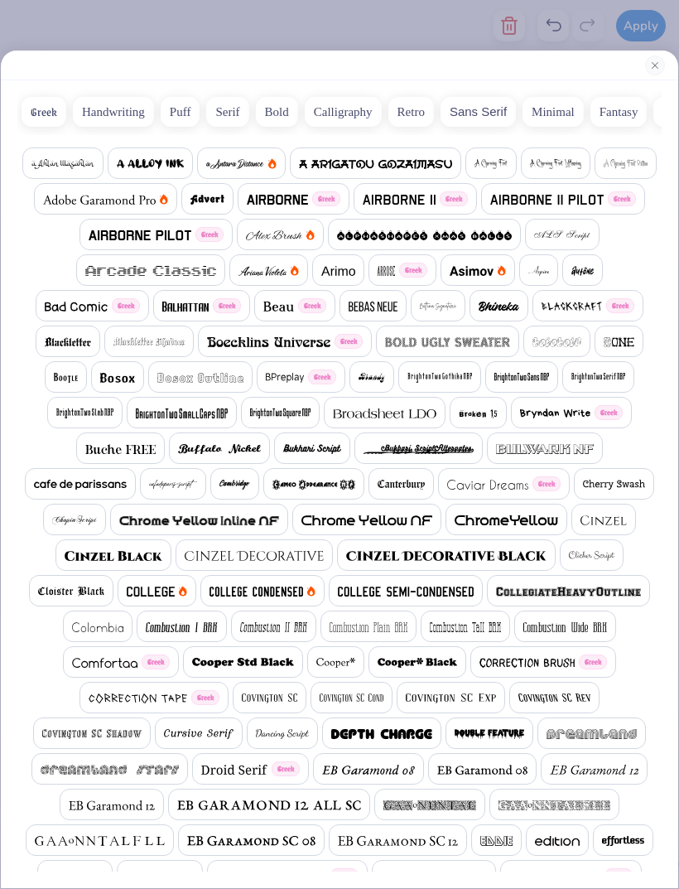
scroll to position [0, 28301]
click at [170, 489] on img at bounding box center [173, 485] width 48 height 10
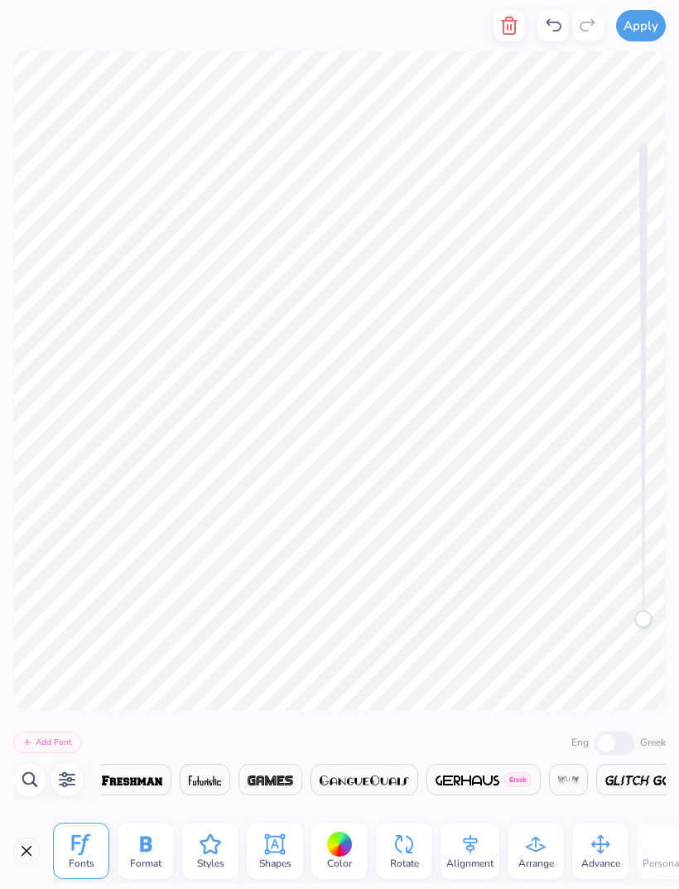
scroll to position [0, 5621]
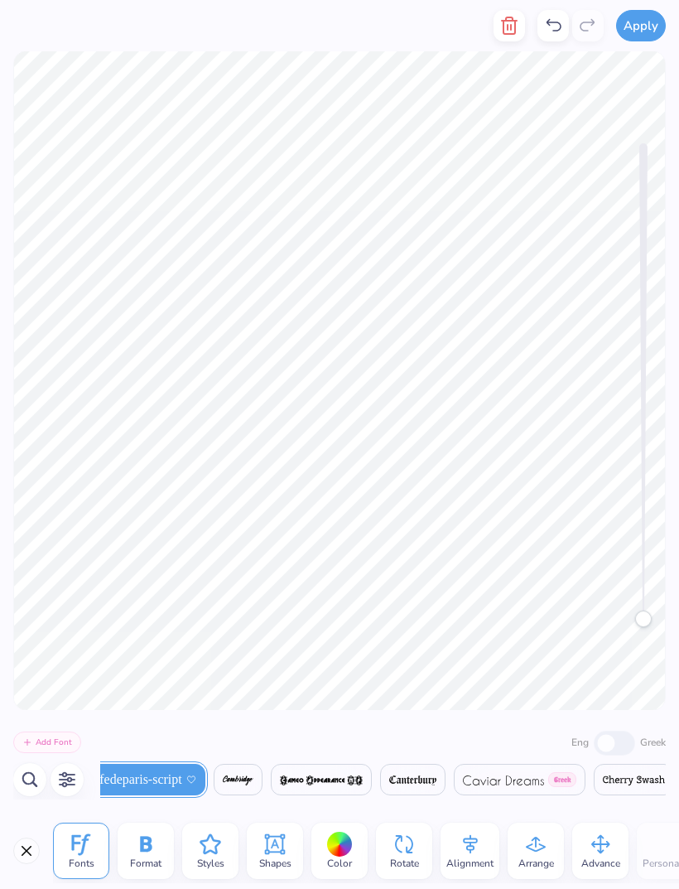
click at [65, 782] on icon "button" at bounding box center [67, 780] width 17 height 16
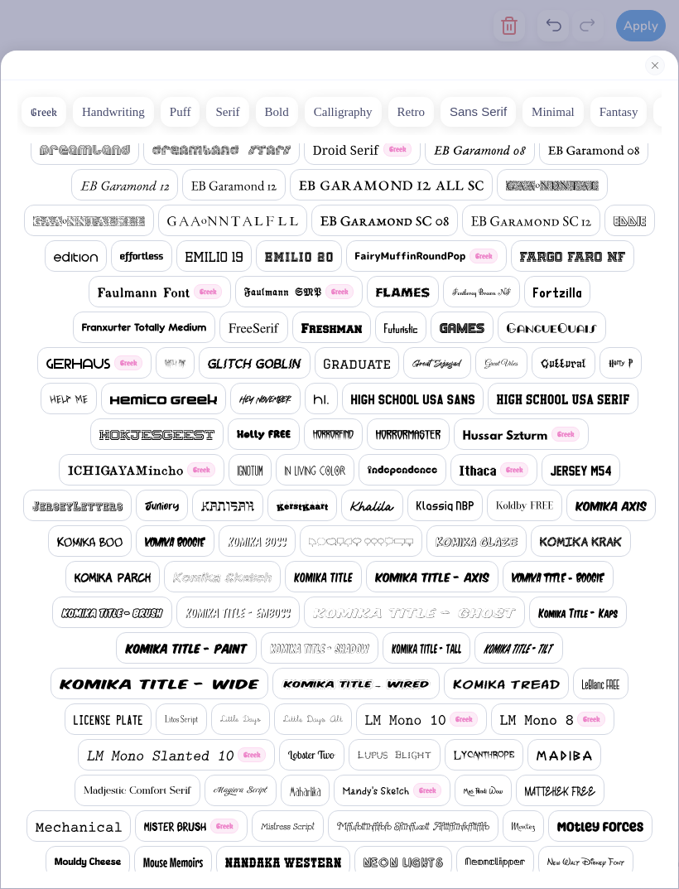
scroll to position [623, 0]
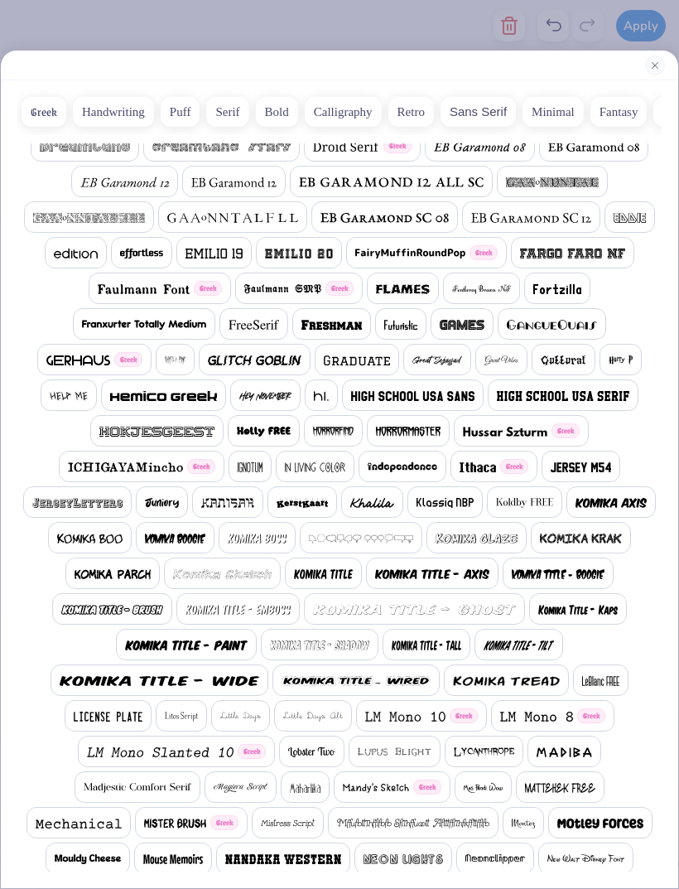
click at [507, 352] on span at bounding box center [502, 360] width 34 height 20
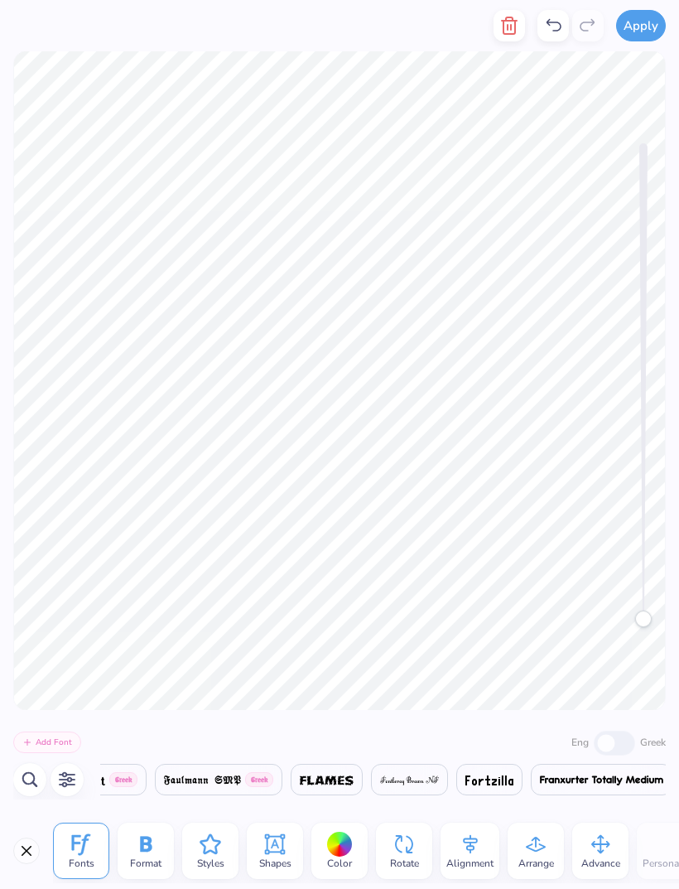
scroll to position [0, 13812]
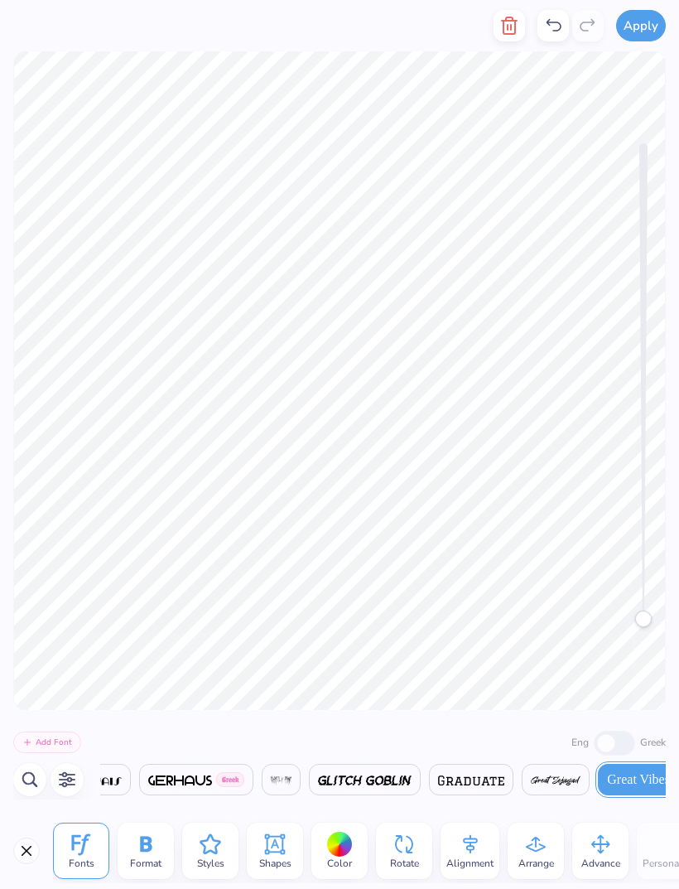
click at [70, 774] on icon "button" at bounding box center [67, 780] width 17 height 16
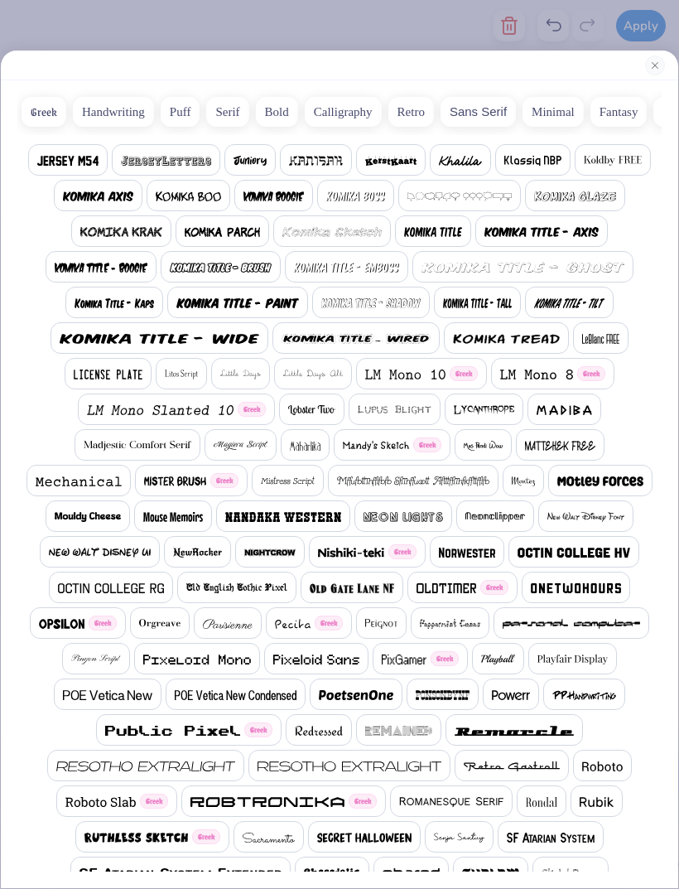
scroll to position [968, 0]
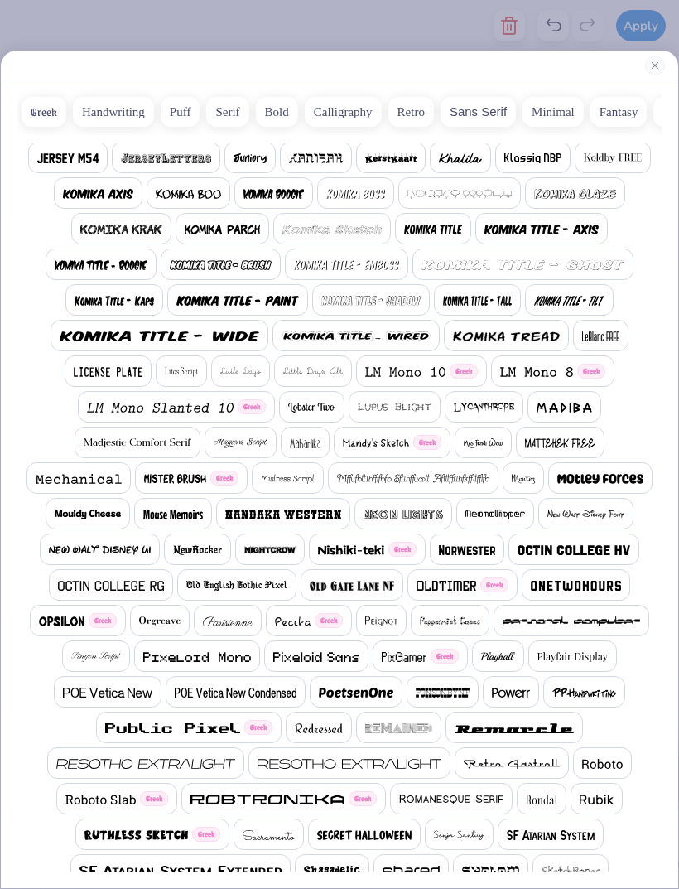
click at [268, 438] on img at bounding box center [241, 443] width 54 height 10
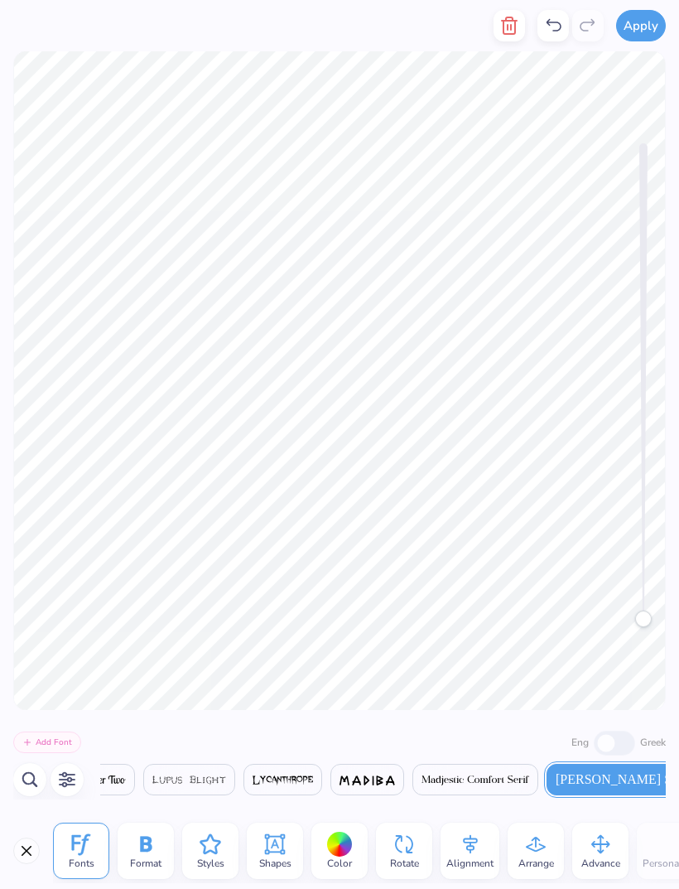
scroll to position [0, 0]
click at [346, 847] on div at bounding box center [340, 845] width 26 height 26
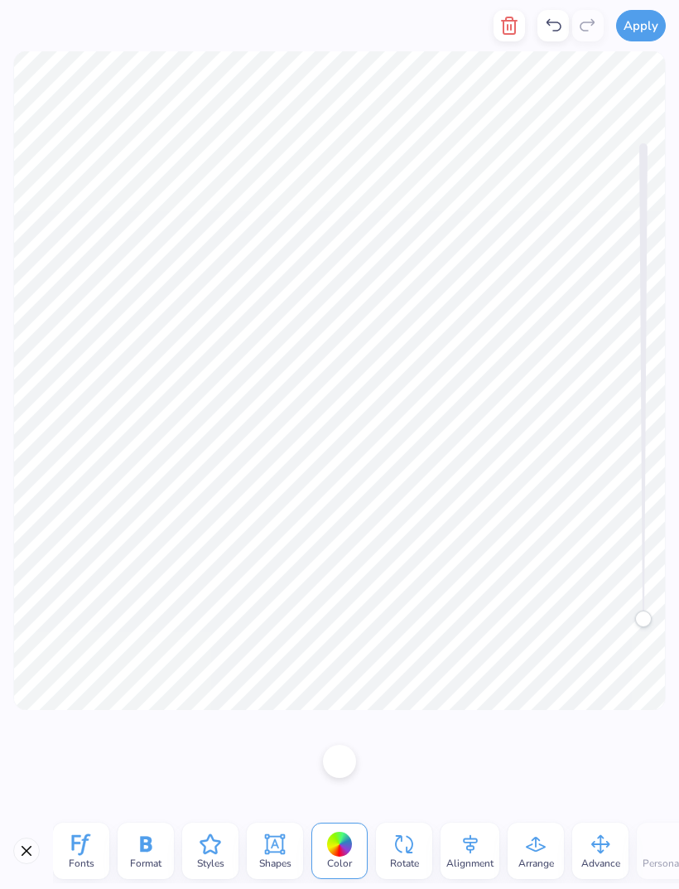
click at [344, 774] on div at bounding box center [339, 761] width 33 height 33
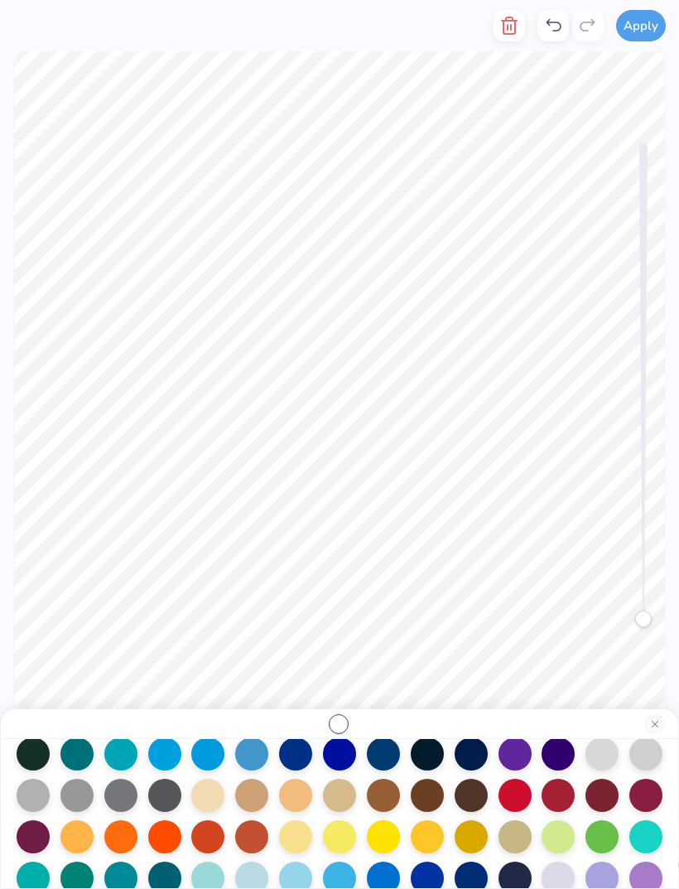
scroll to position [143, 0]
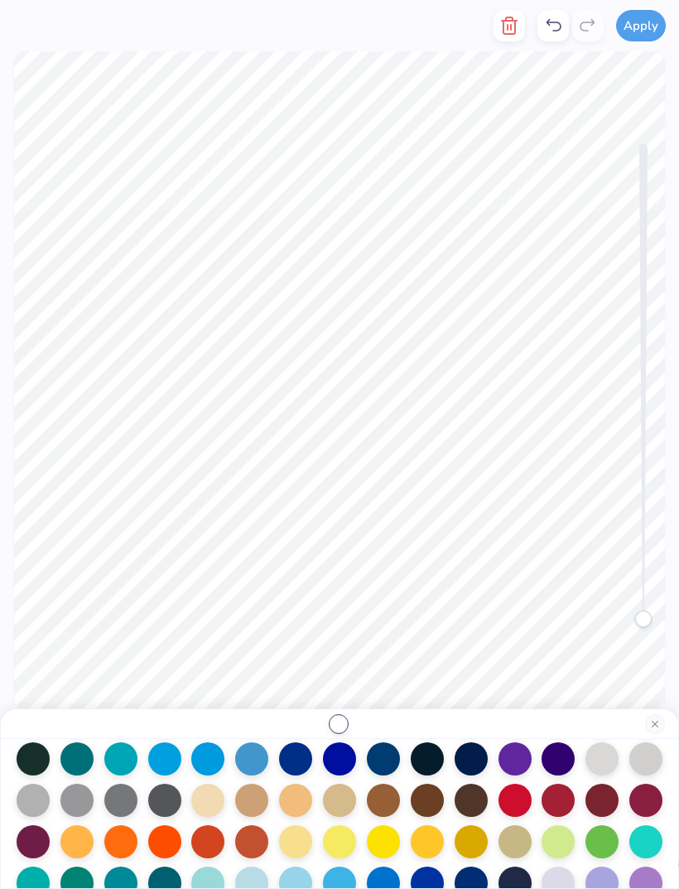
click at [390, 760] on div at bounding box center [383, 758] width 33 height 33
click at [655, 722] on button "Close" at bounding box center [655, 724] width 20 height 20
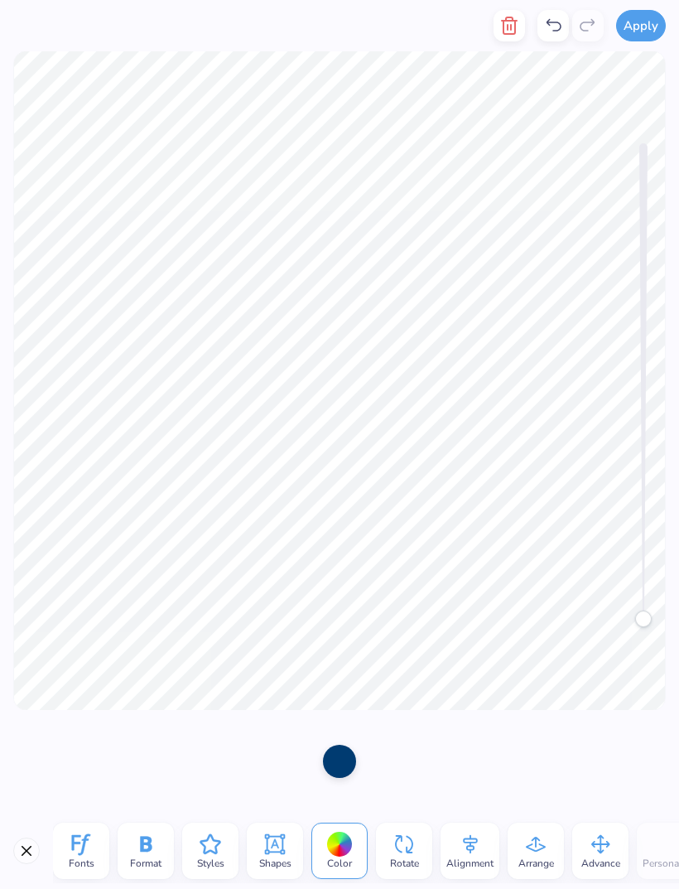
click at [152, 851] on icon at bounding box center [145, 844] width 25 height 25
click at [78, 845] on icon at bounding box center [81, 844] width 25 height 25
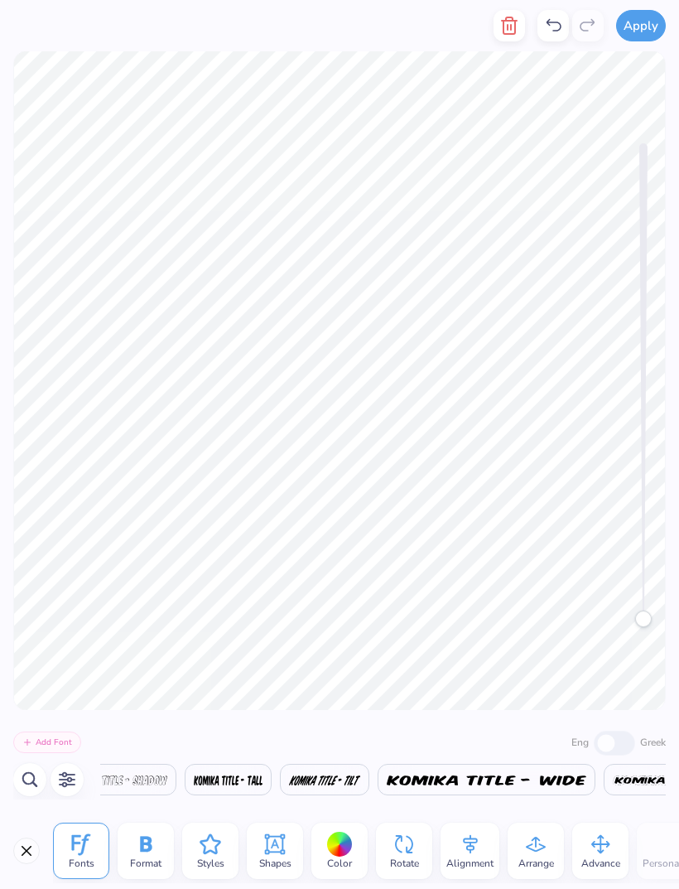
scroll to position [0, 20597]
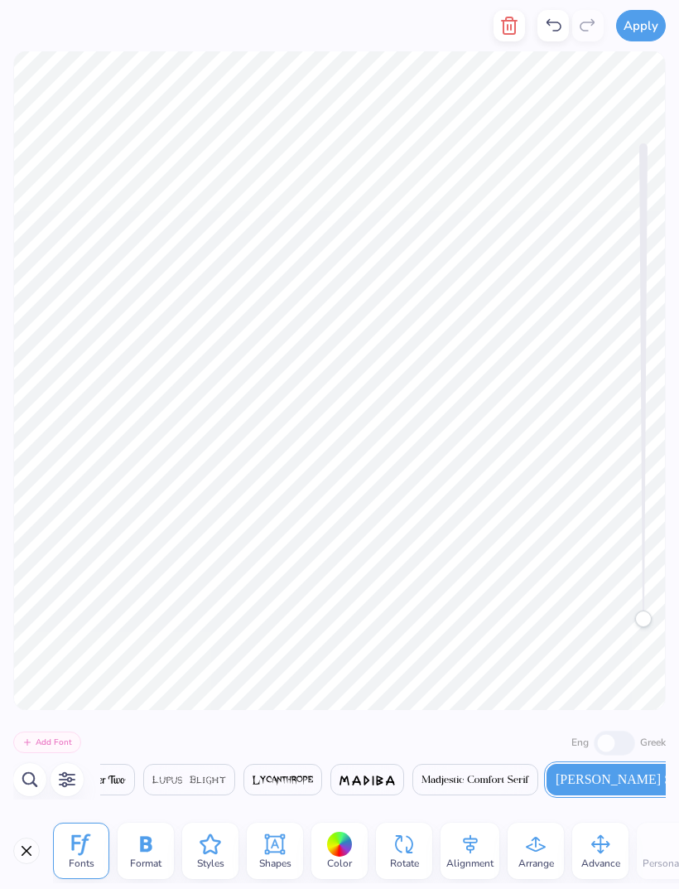
click at [70, 785] on icon "button" at bounding box center [68, 779] width 16 height 15
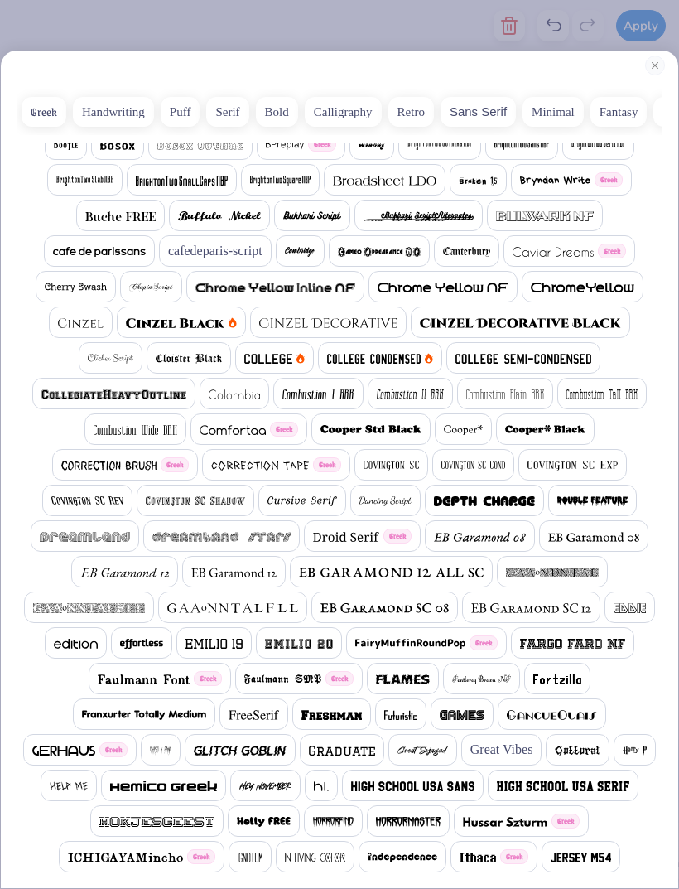
scroll to position [0, 0]
click at [335, 101] on button "Calligraphy" at bounding box center [343, 112] width 77 height 30
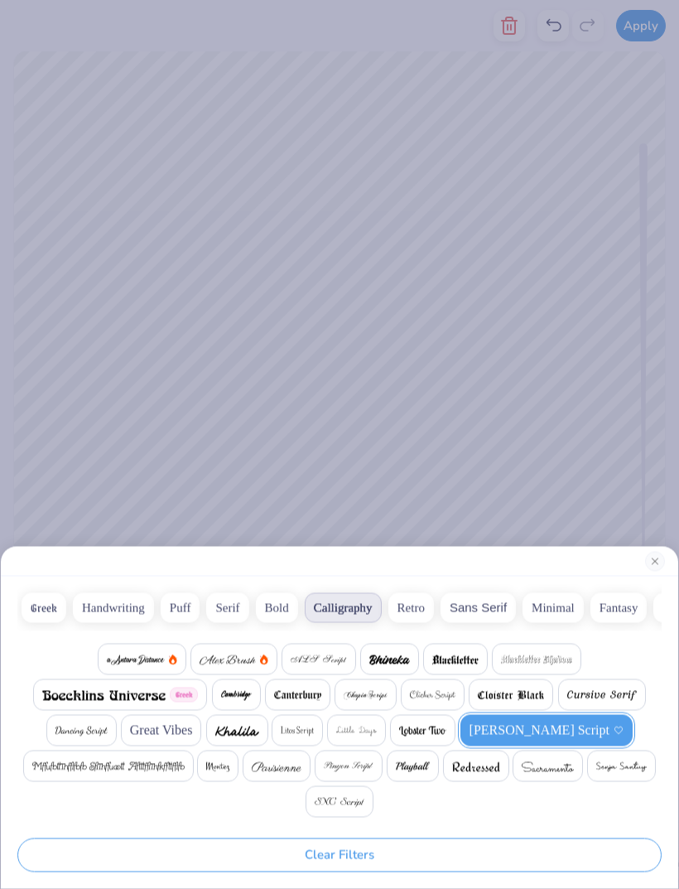
scroll to position [0, 1594]
click at [323, 793] on span at bounding box center [340, 802] width 50 height 20
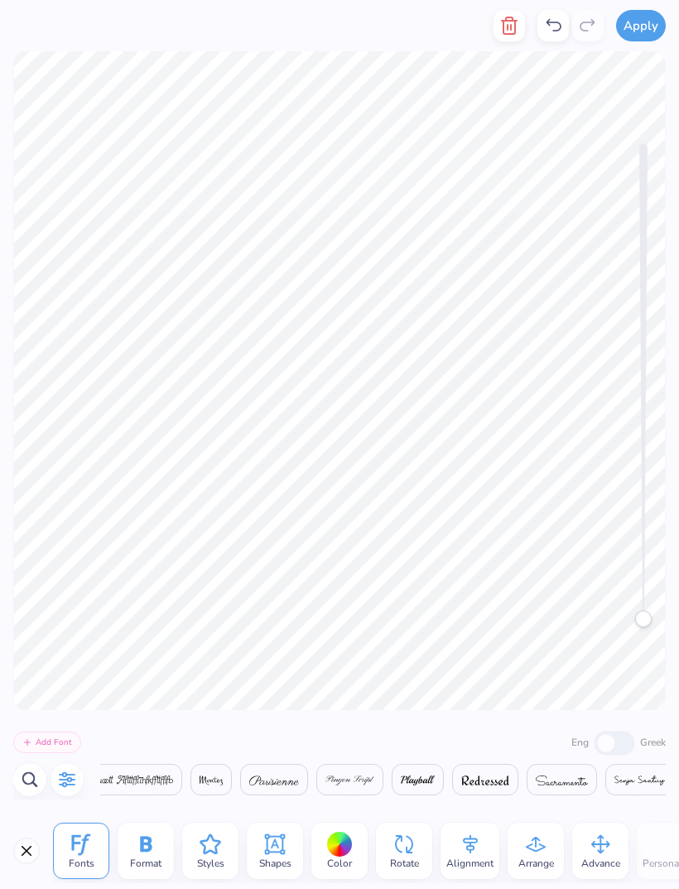
scroll to position [0, 1916]
click at [72, 773] on icon "button" at bounding box center [67, 780] width 20 height 20
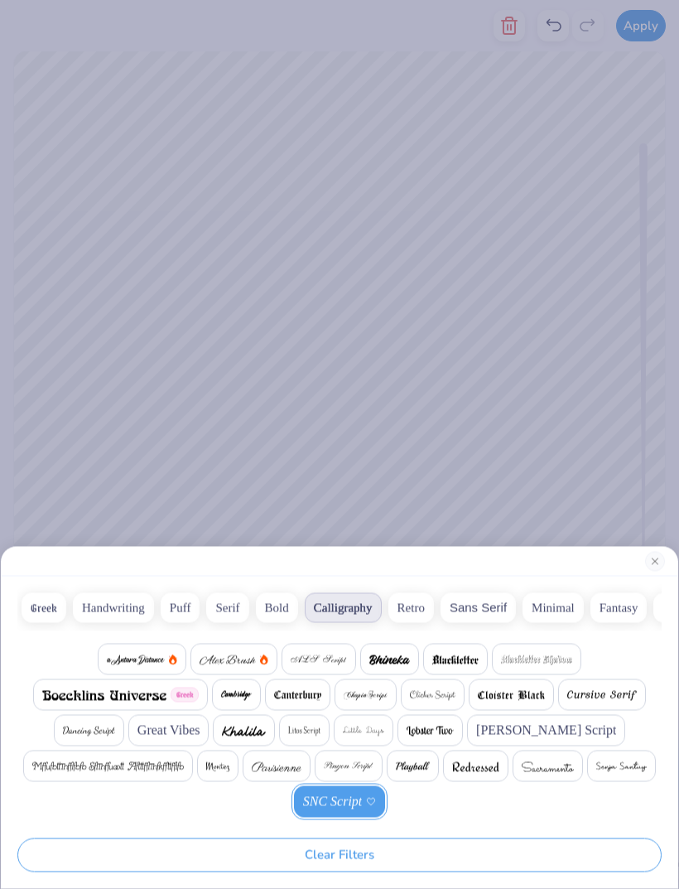
click at [336, 652] on span at bounding box center [319, 660] width 56 height 20
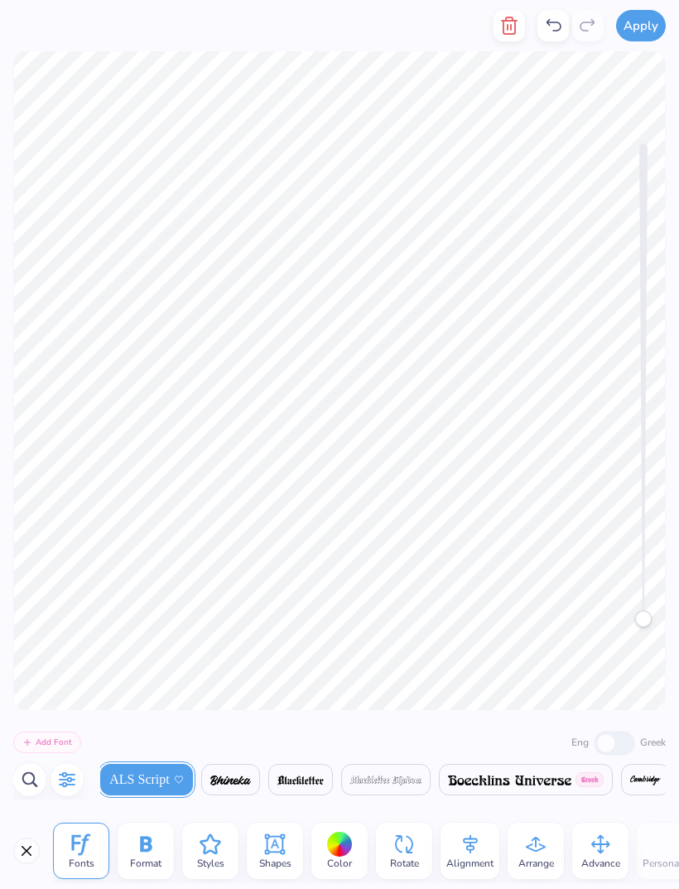
scroll to position [0, 196]
click at [152, 847] on icon at bounding box center [146, 844] width 12 height 16
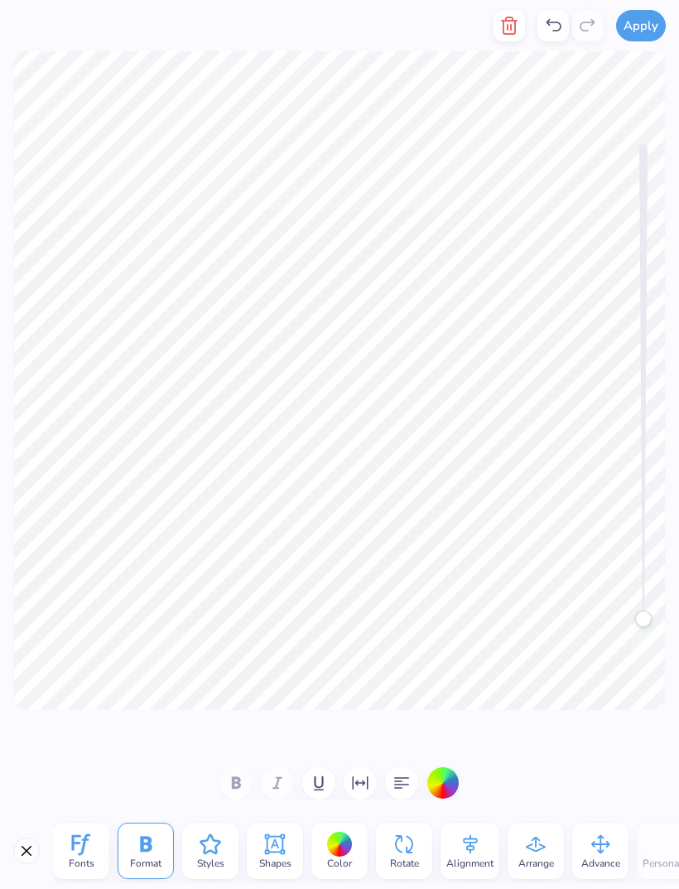
click at [241, 786] on div at bounding box center [340, 782] width 240 height 33
click at [90, 843] on icon at bounding box center [81, 844] width 25 height 25
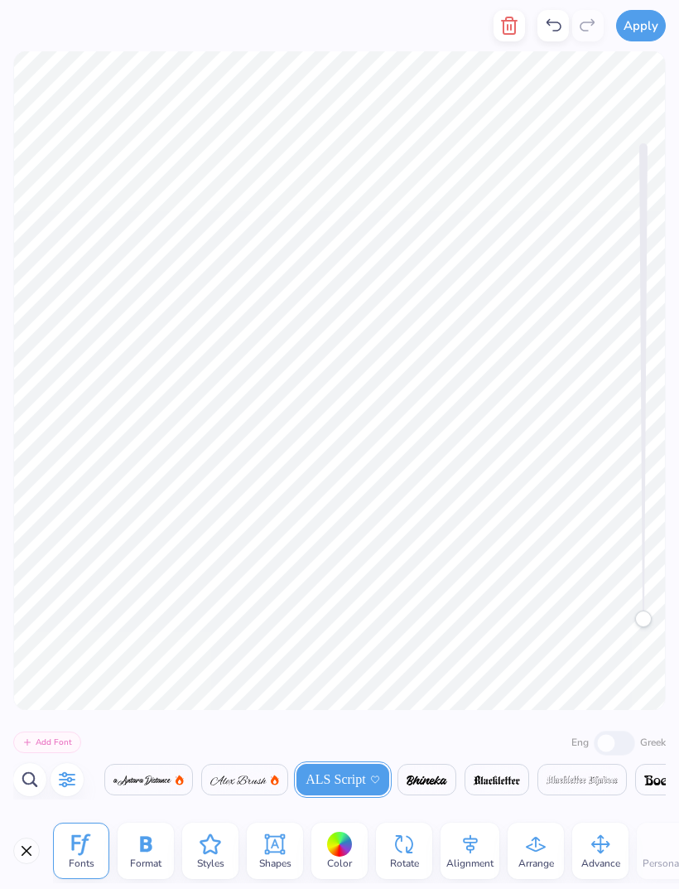
click at [147, 853] on icon at bounding box center [145, 844] width 25 height 25
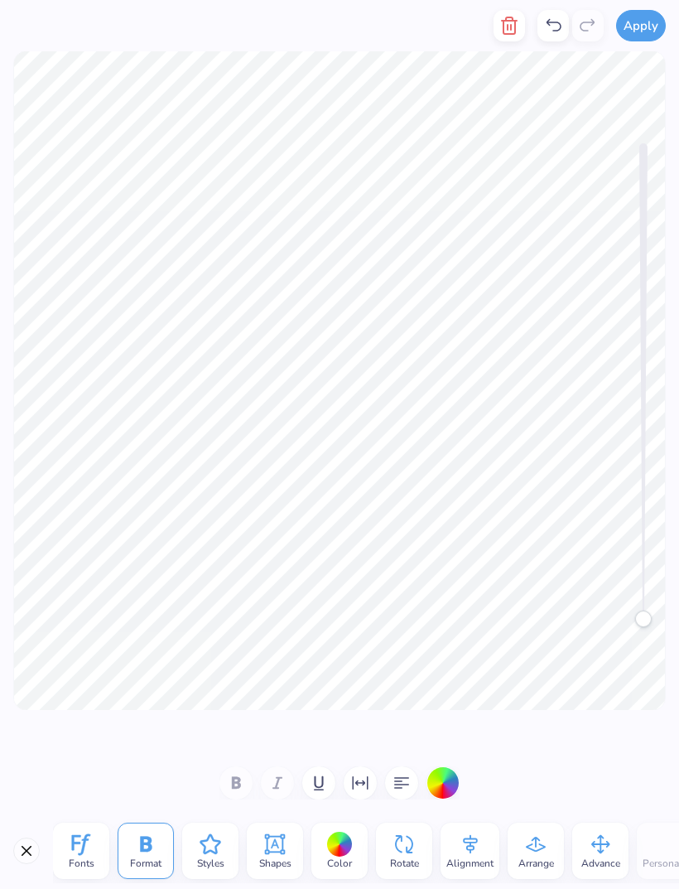
click at [399, 788] on icon "button" at bounding box center [401, 783] width 15 height 12
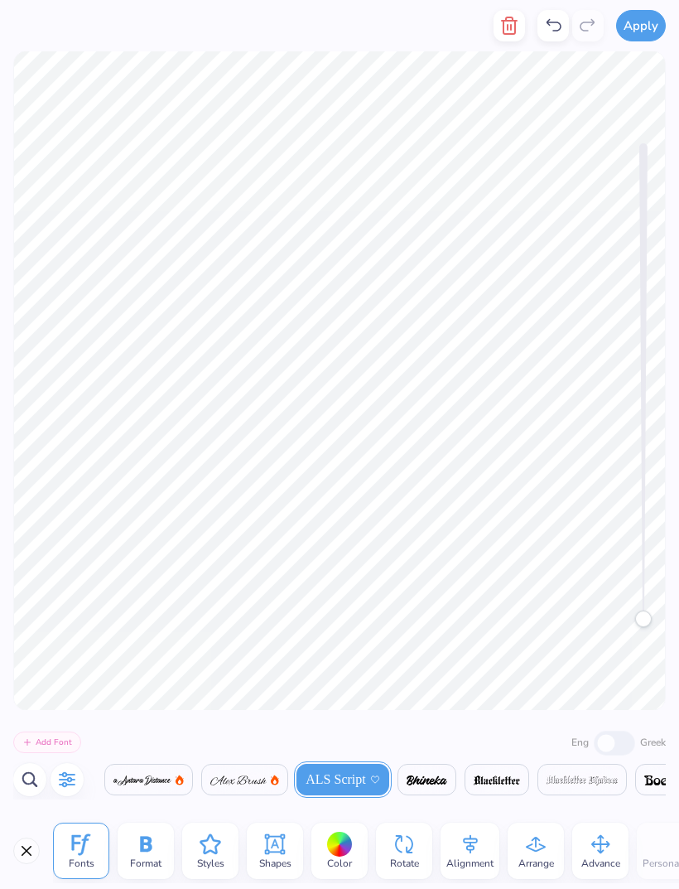
scroll to position [1, 5]
type textarea "Delta Delta Delta"
click at [67, 780] on icon "button" at bounding box center [68, 779] width 16 height 15
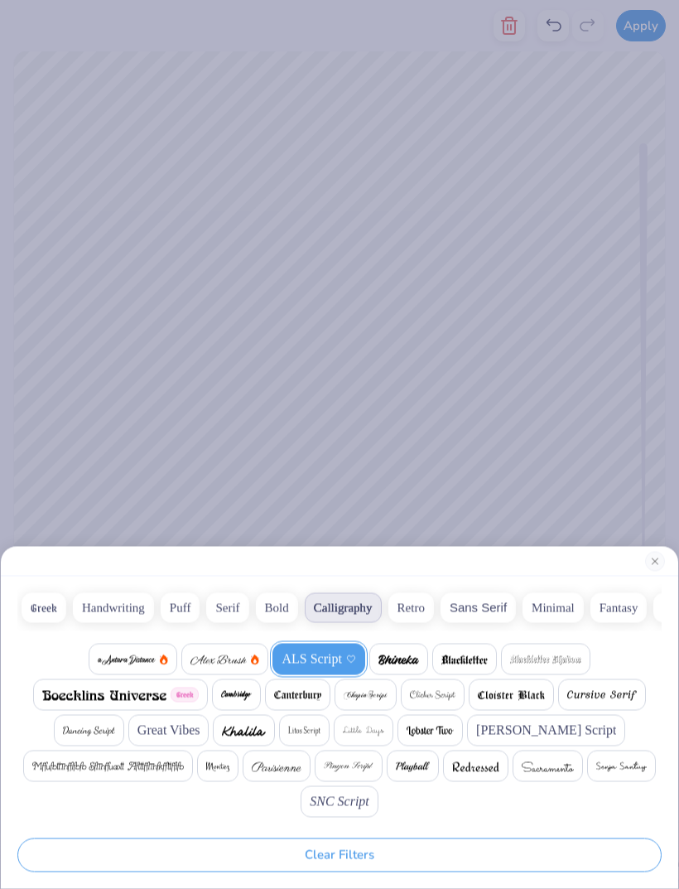
click at [528, 741] on div "[PERSON_NAME] Script" at bounding box center [546, 730] width 158 height 31
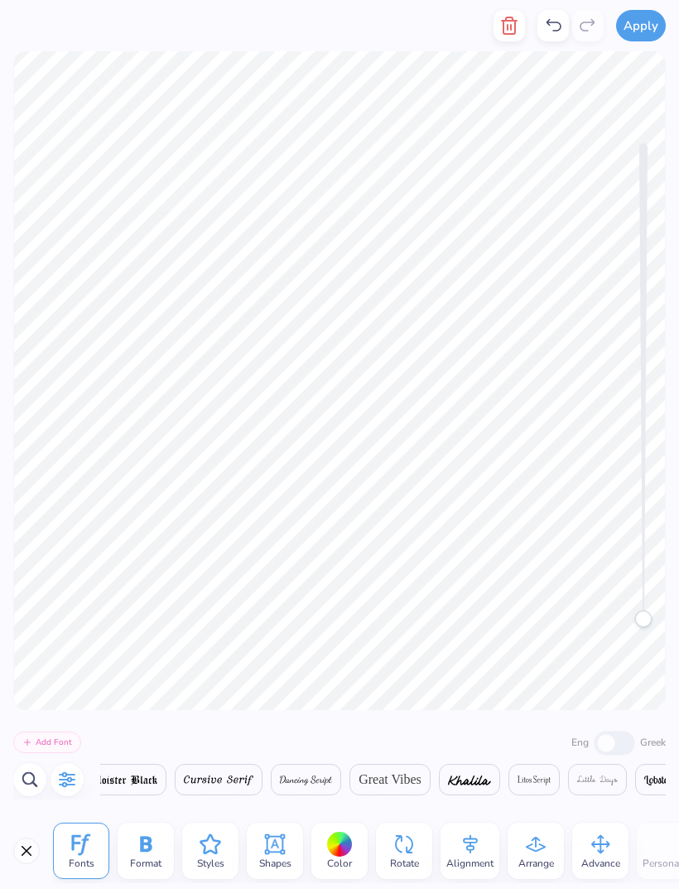
scroll to position [0, 1183]
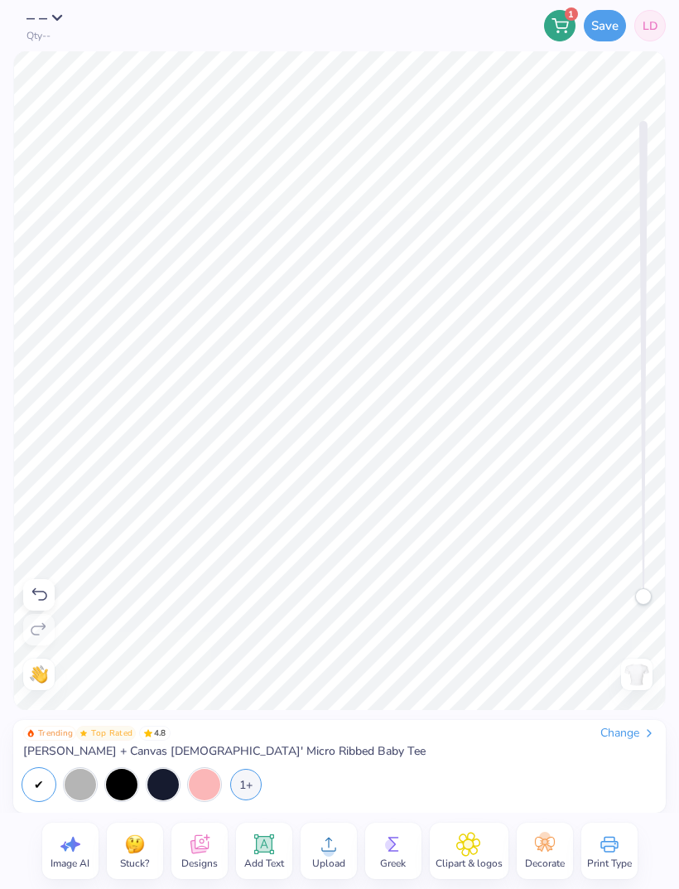
click at [266, 850] on icon at bounding box center [264, 845] width 16 height 16
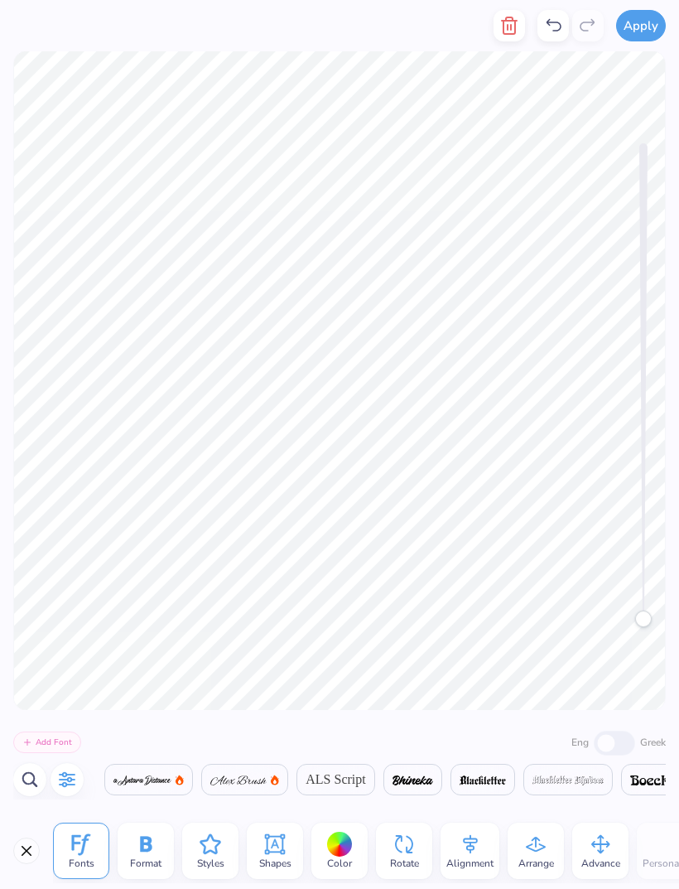
scroll to position [1, 2]
type textarea "est. 1888"
click at [77, 846] on icon at bounding box center [81, 844] width 25 height 25
click at [67, 777] on icon "button" at bounding box center [67, 780] width 20 height 20
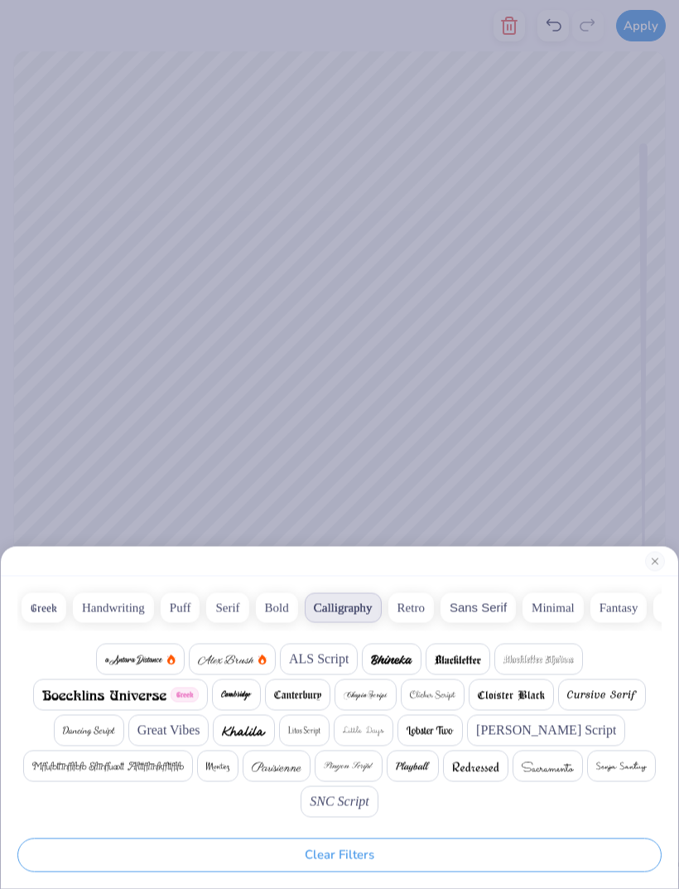
click at [340, 606] on button "Calligraphy" at bounding box center [343, 608] width 77 height 30
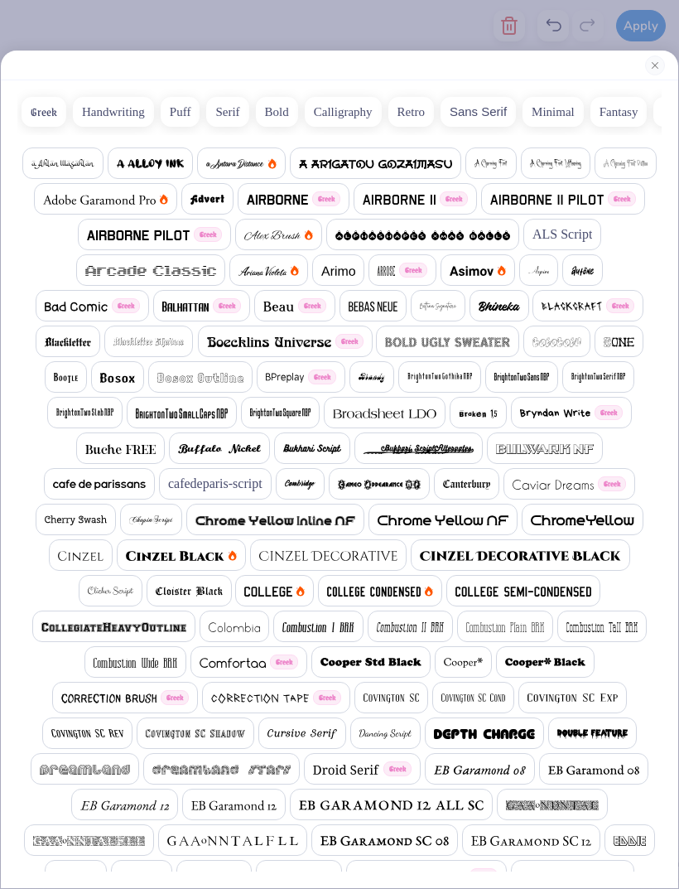
click at [467, 618] on span at bounding box center [506, 626] width 78 height 20
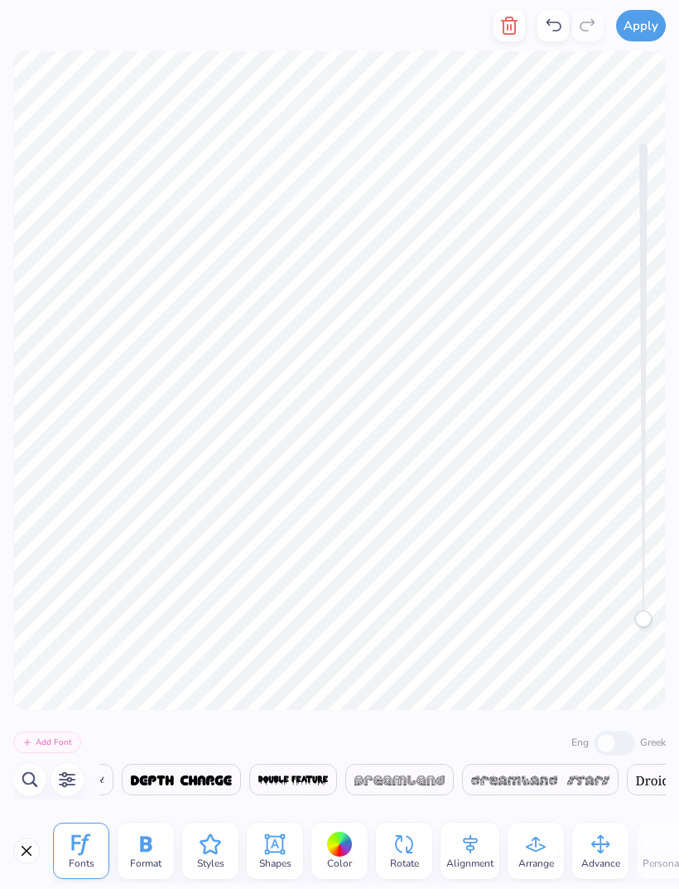
scroll to position [0, 8314]
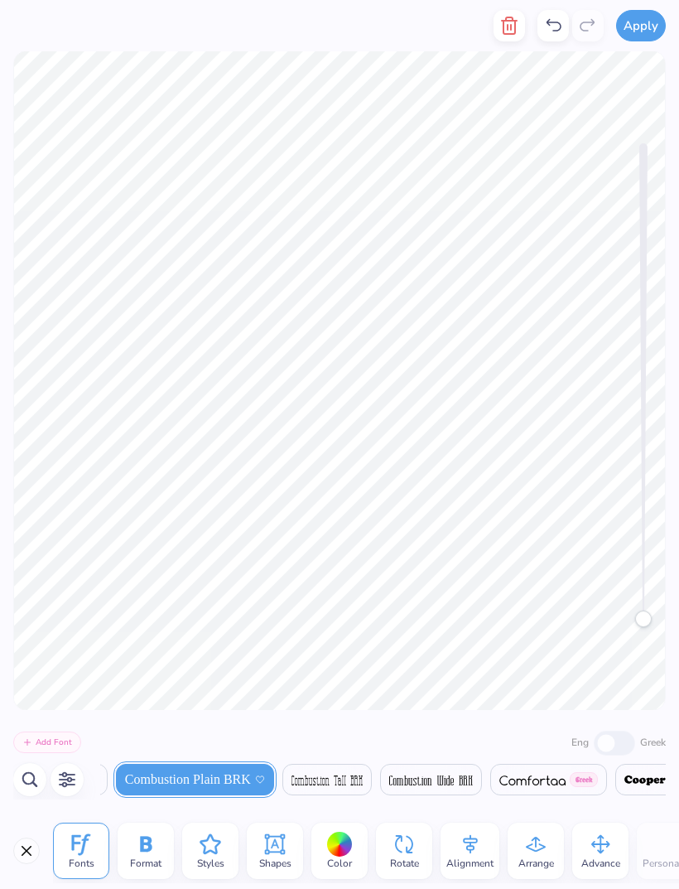
click at [71, 791] on button "button" at bounding box center [67, 779] width 33 height 33
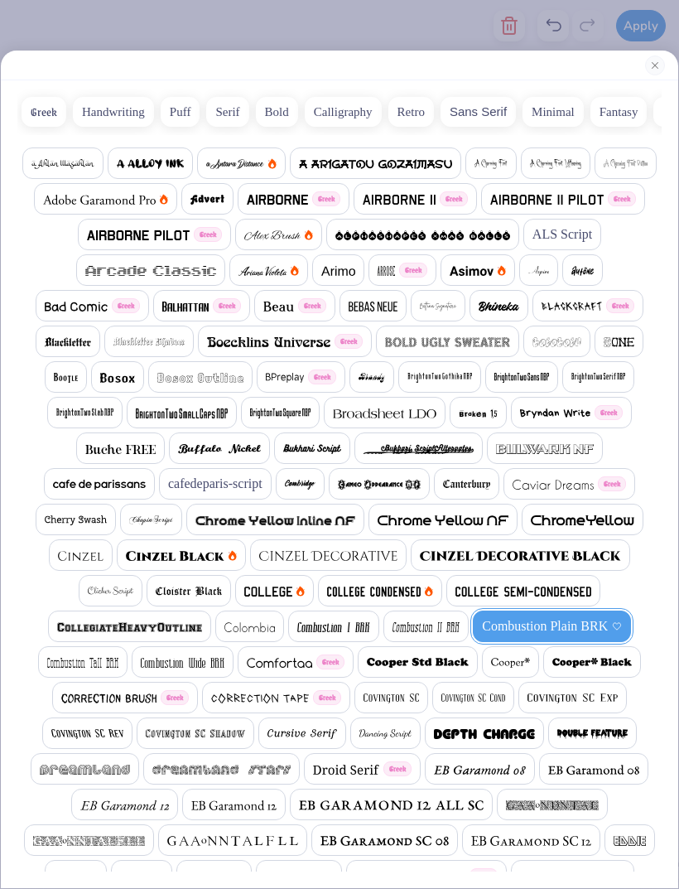
click at [215, 108] on button "Serif" at bounding box center [227, 112] width 42 height 30
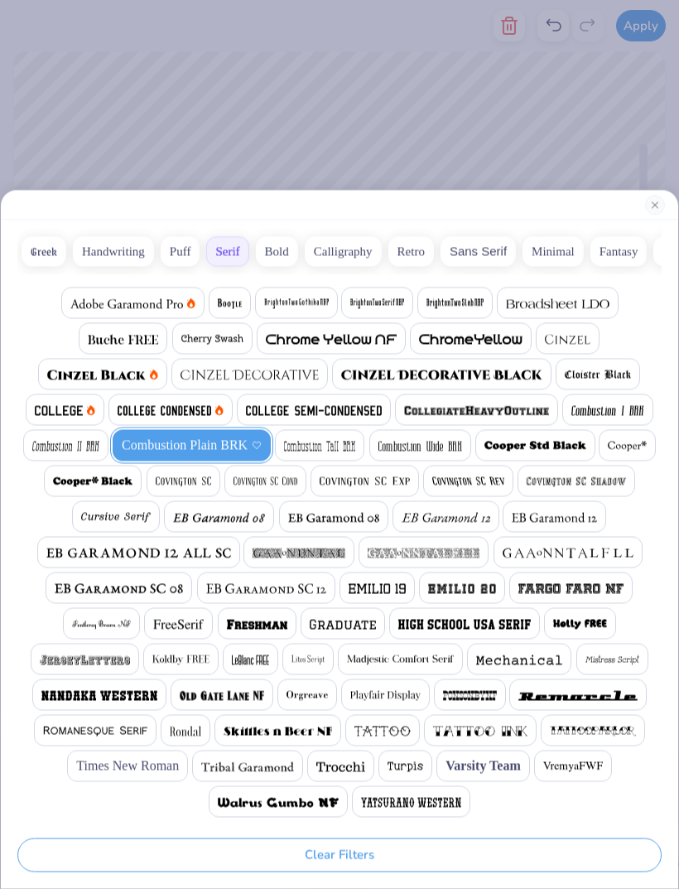
scroll to position [0, 2506]
click at [608, 446] on img at bounding box center [627, 447] width 39 height 10
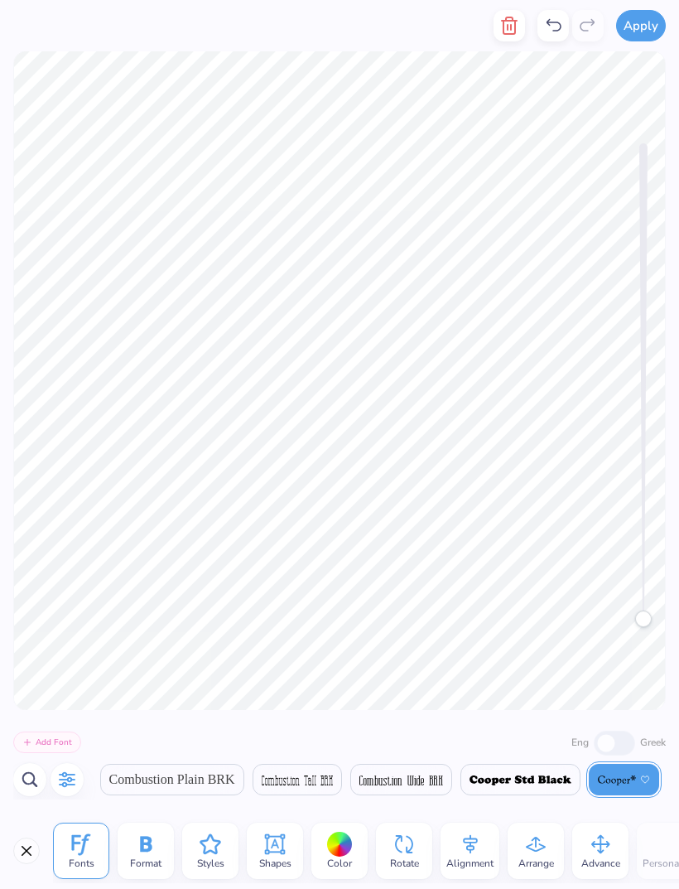
click at [329, 840] on div at bounding box center [340, 845] width 26 height 26
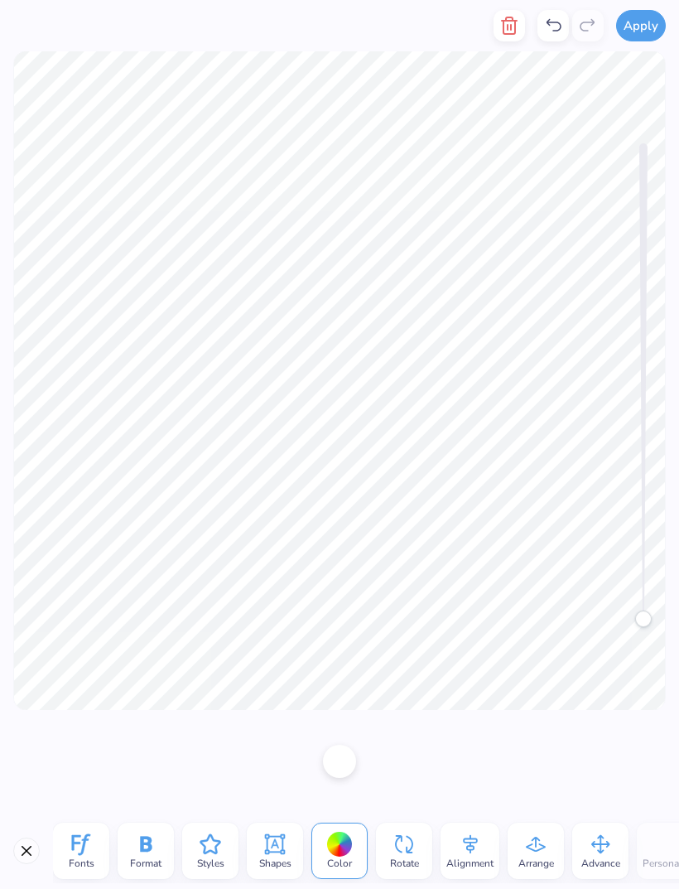
click at [341, 758] on div at bounding box center [339, 761] width 33 height 33
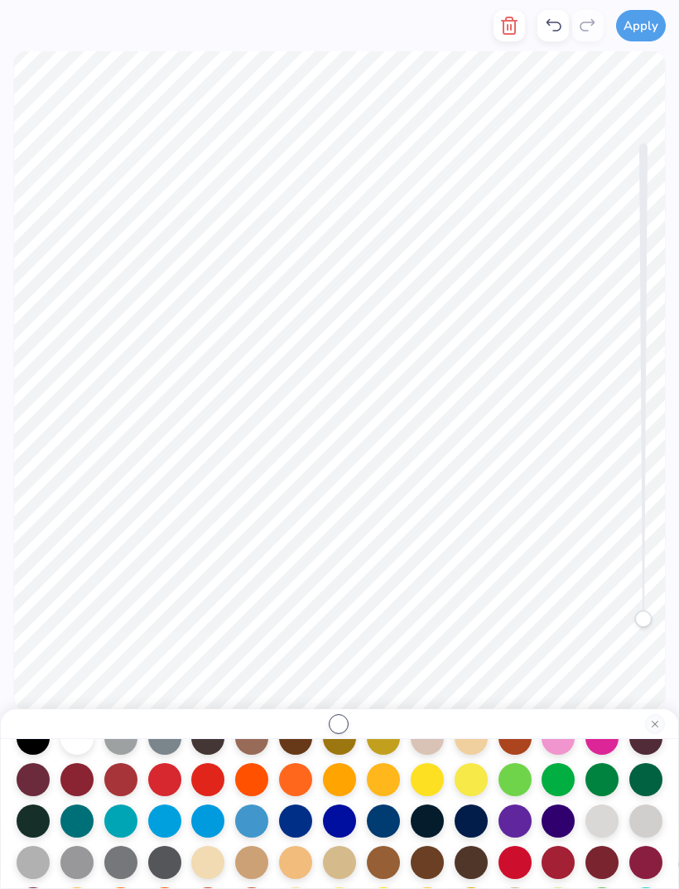
scroll to position [85, 0]
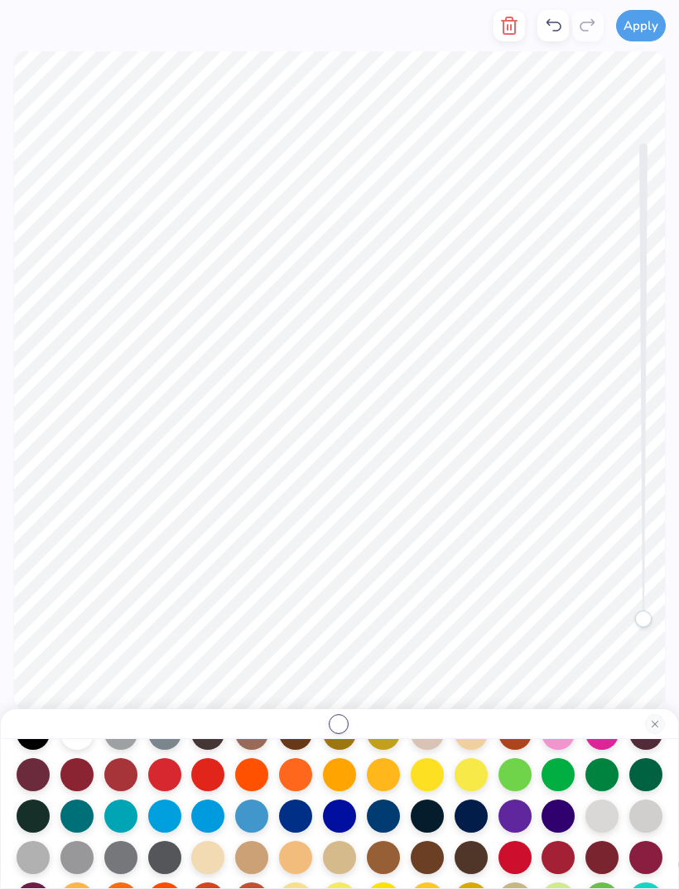
click at [430, 772] on div at bounding box center [427, 774] width 33 height 33
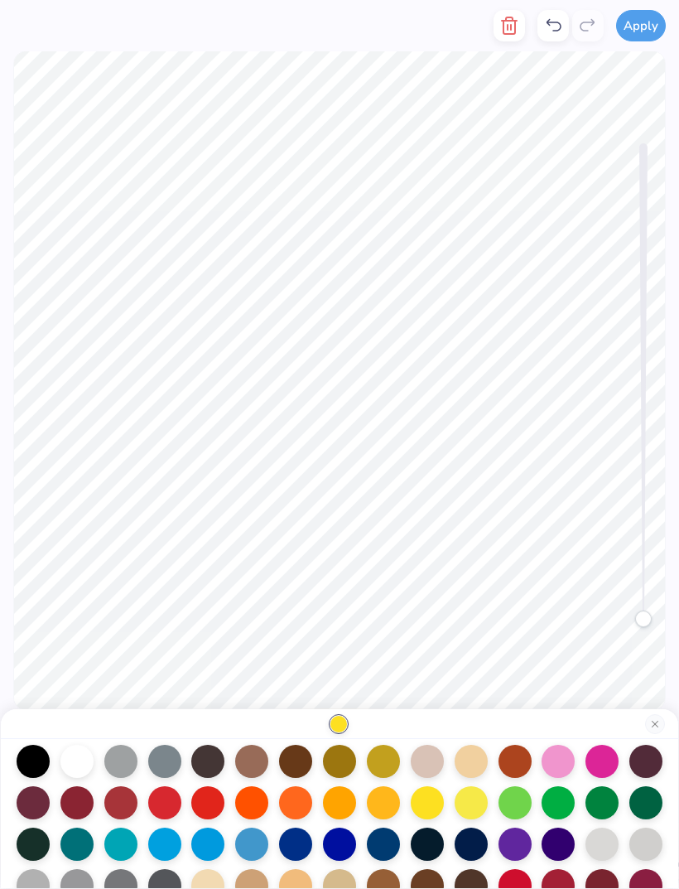
scroll to position [68, 0]
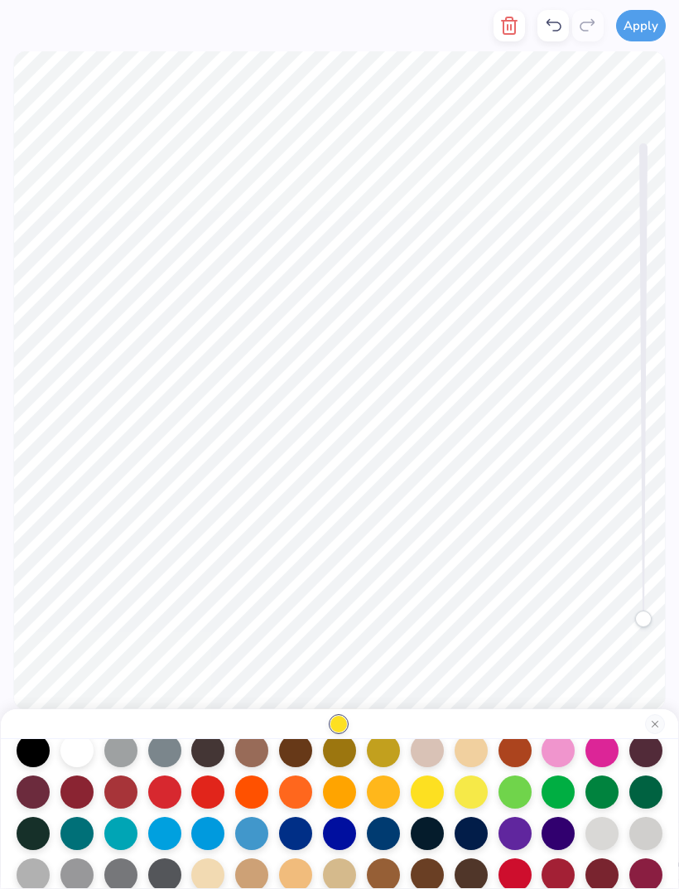
click at [380, 763] on div at bounding box center [383, 750] width 33 height 33
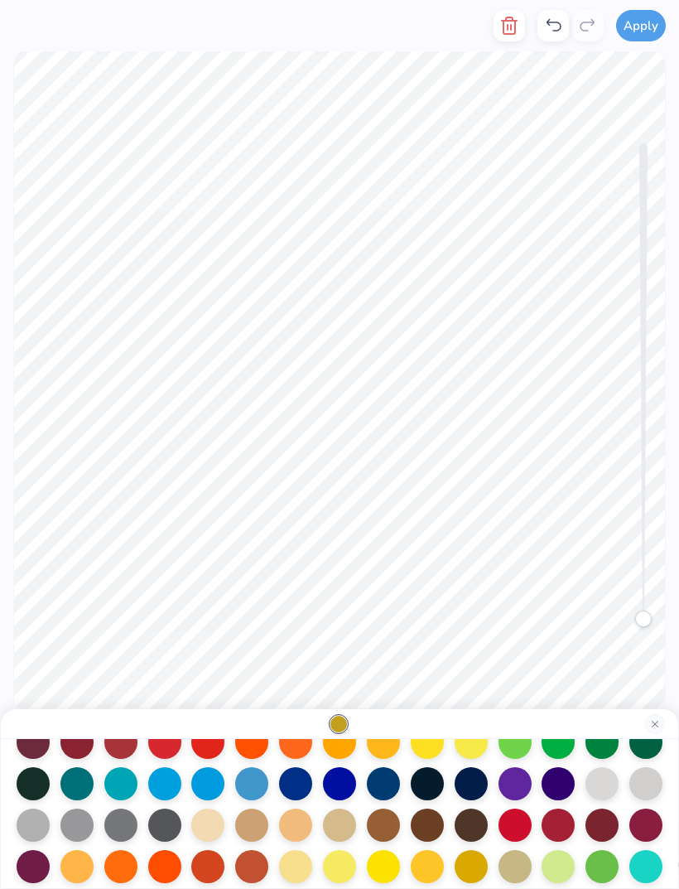
scroll to position [142, 0]
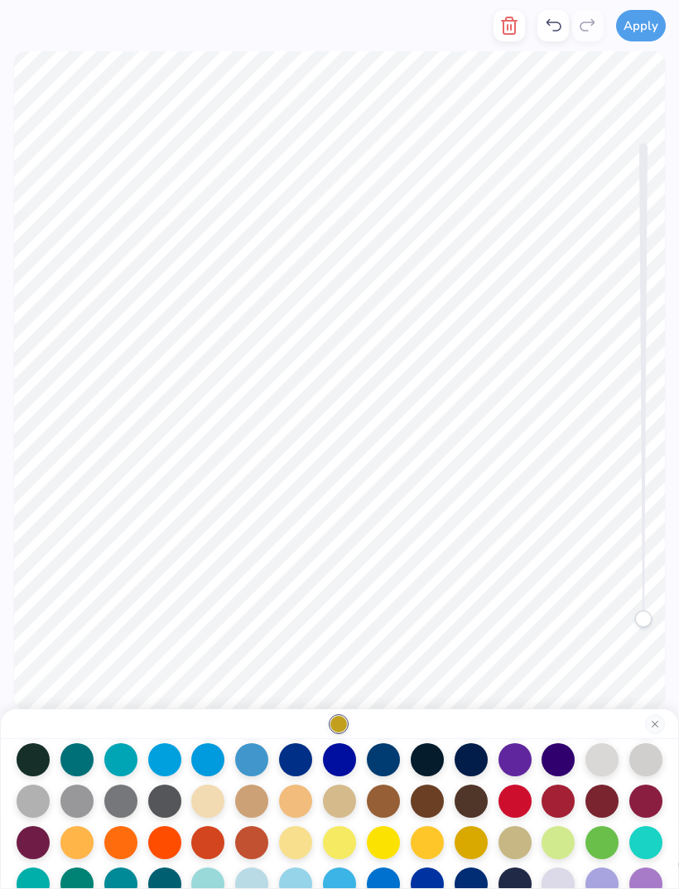
click at [384, 762] on div at bounding box center [383, 759] width 33 height 33
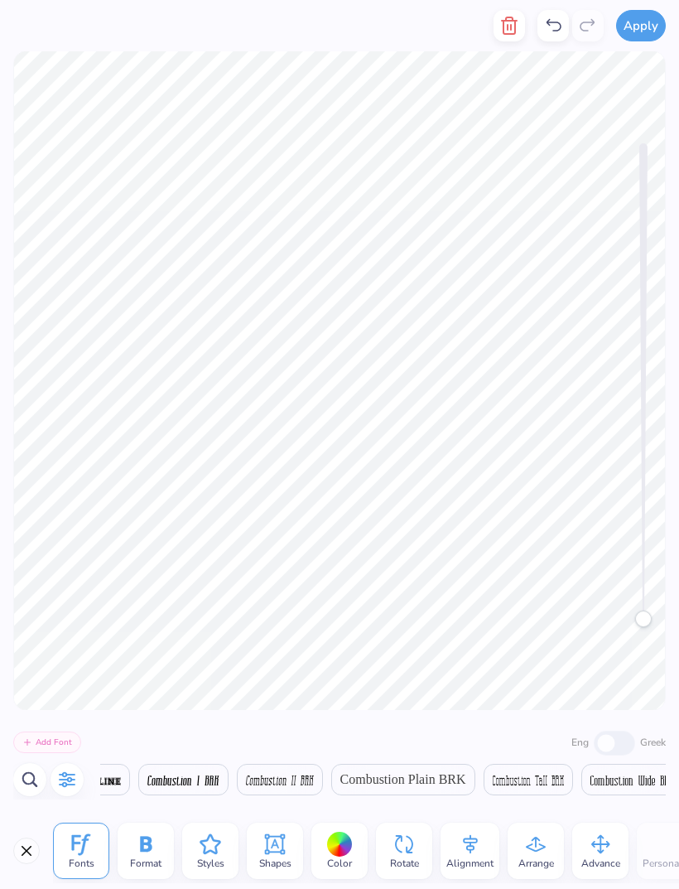
scroll to position [0, 2450]
click at [151, 853] on icon at bounding box center [145, 844] width 25 height 25
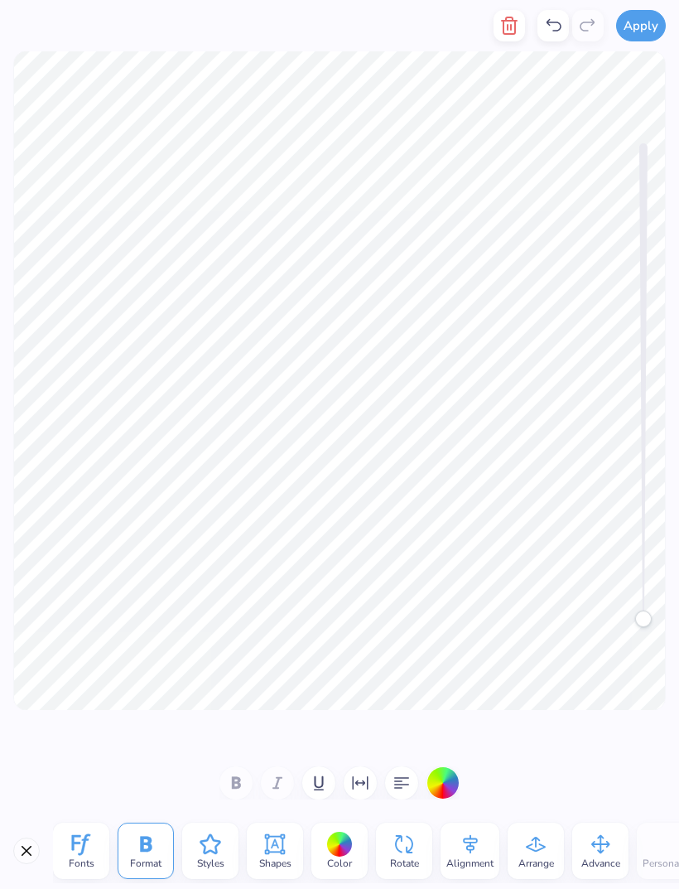
click at [278, 782] on div at bounding box center [340, 782] width 240 height 33
click at [278, 781] on div at bounding box center [340, 782] width 240 height 33
click at [156, 854] on icon at bounding box center [145, 844] width 25 height 25
click at [78, 849] on icon at bounding box center [81, 844] width 25 height 25
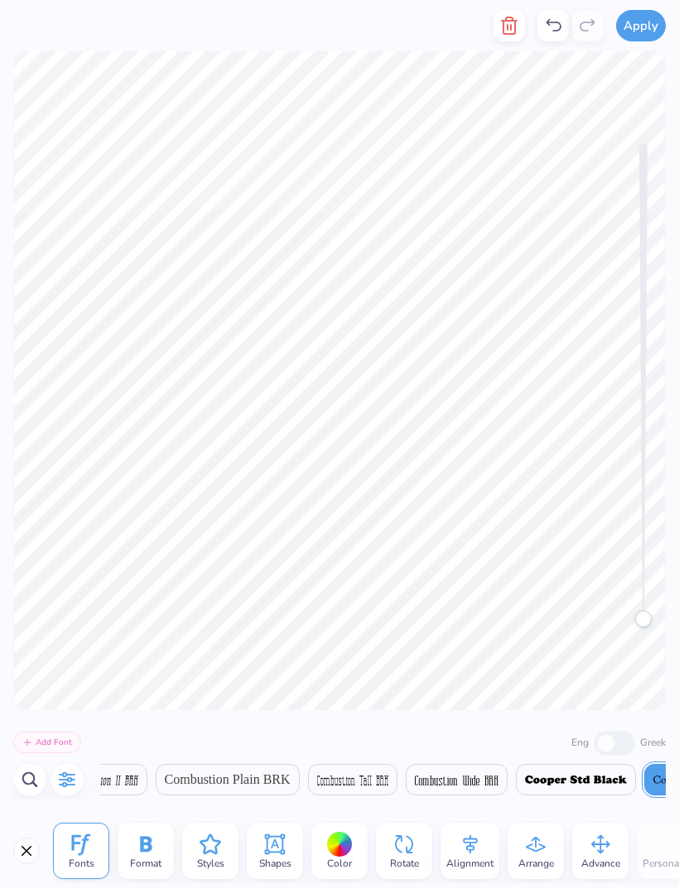
click at [72, 772] on icon "button" at bounding box center [67, 780] width 20 height 20
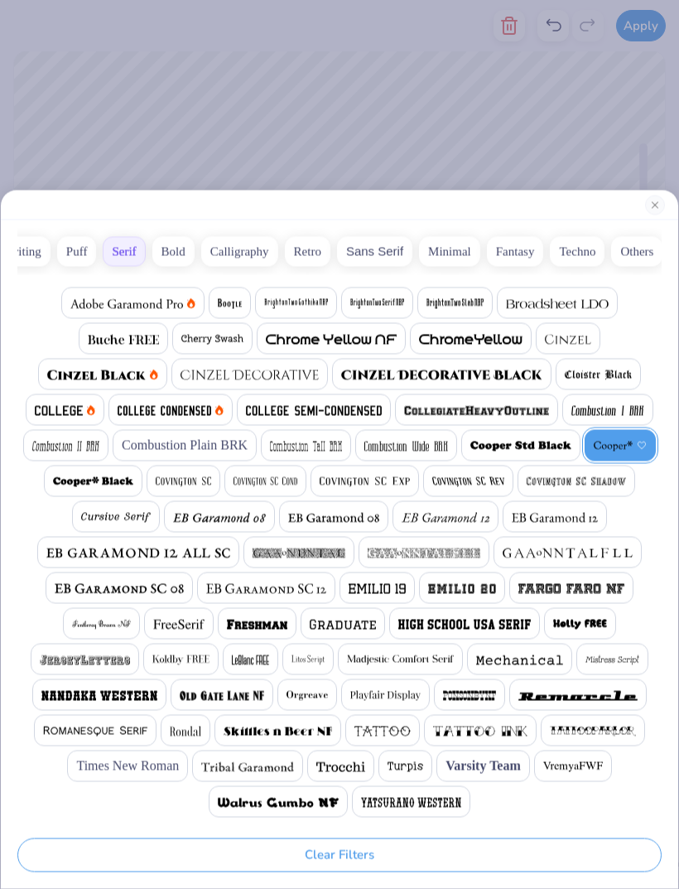
scroll to position [0, 102]
click at [646, 248] on button "Others" at bounding box center [638, 252] width 51 height 30
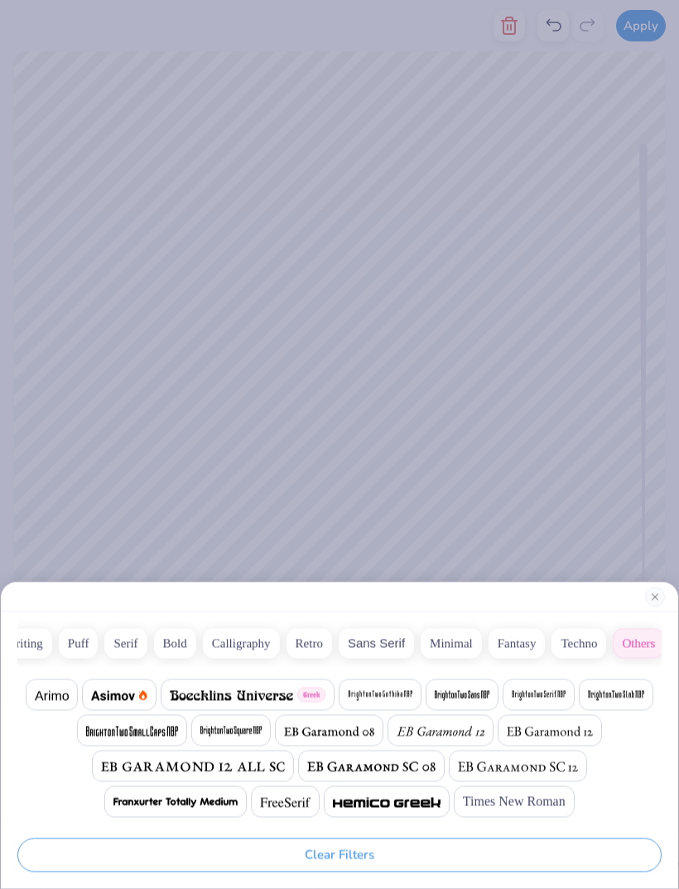
click at [633, 647] on button "Others" at bounding box center [638, 644] width 51 height 30
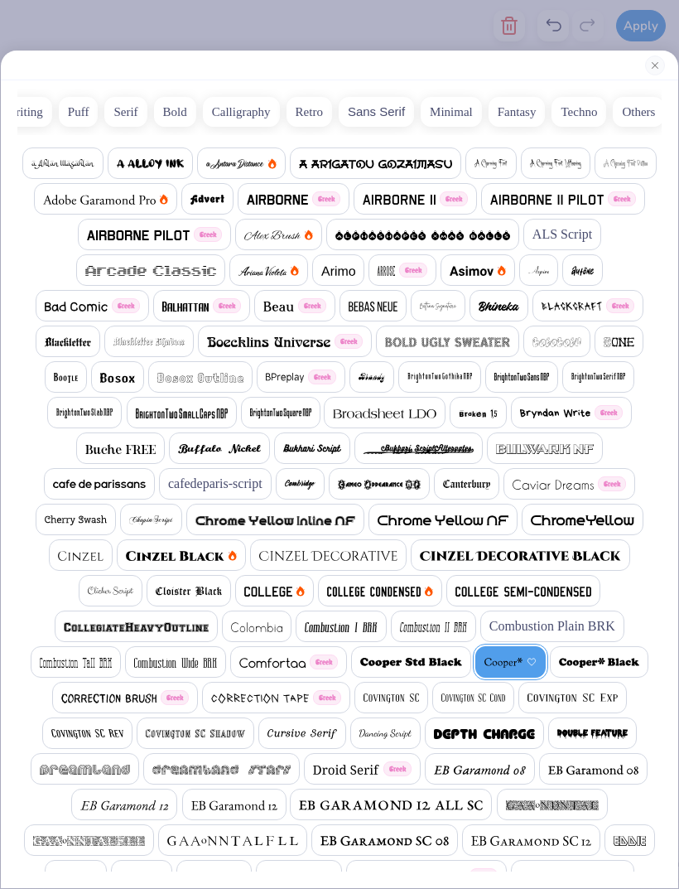
scroll to position [0, 8386]
click at [366, 121] on button "Sans Serif" at bounding box center [376, 112] width 75 height 30
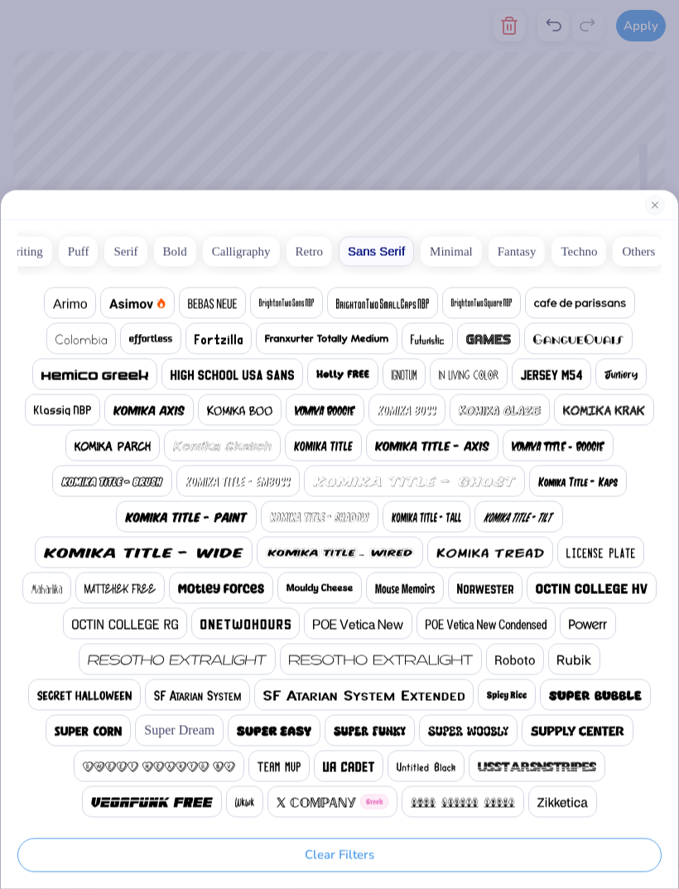
click at [405, 373] on img at bounding box center [404, 375] width 25 height 10
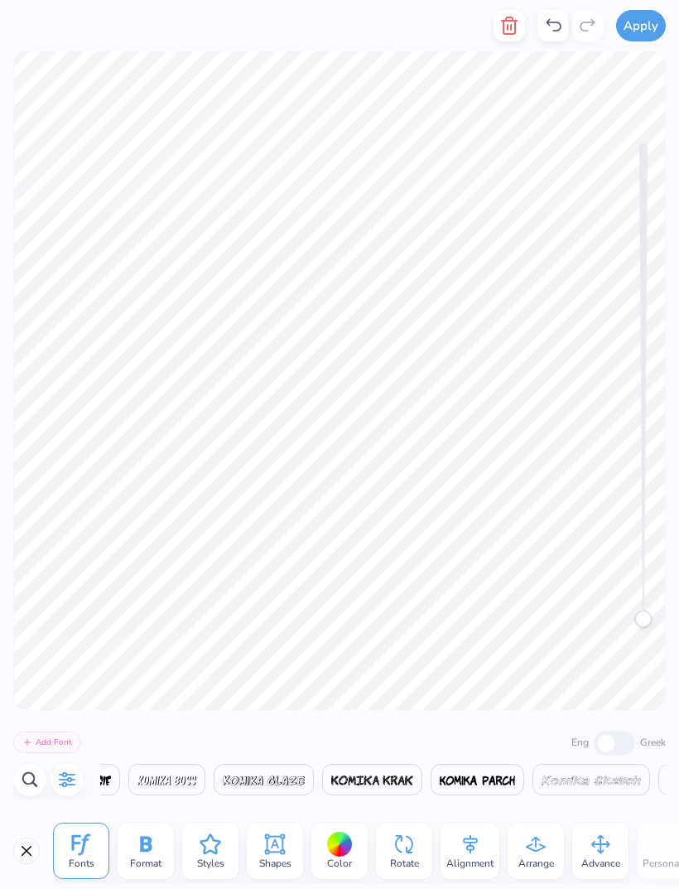
scroll to position [0, 1613]
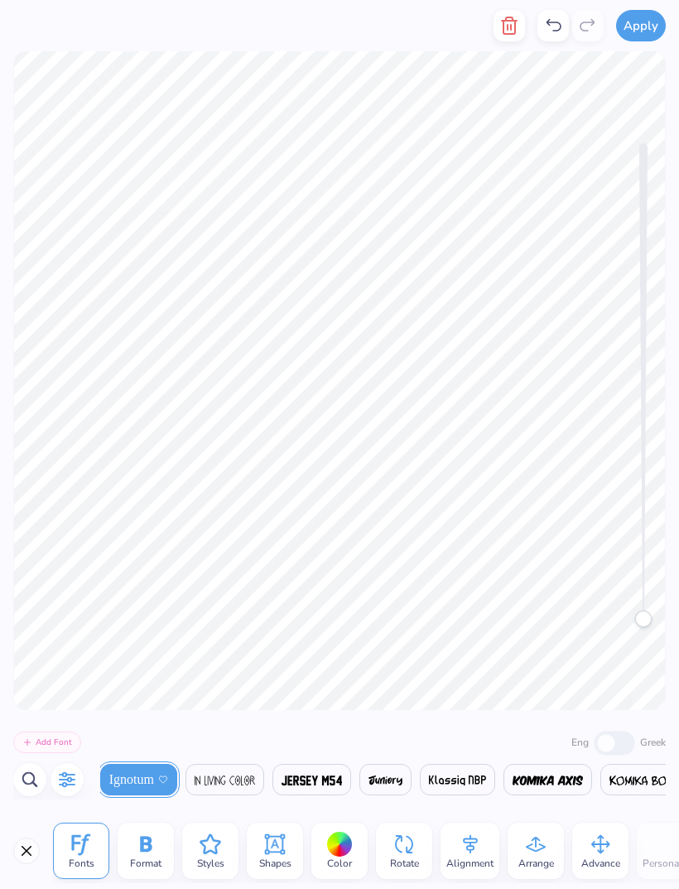
click at [146, 849] on icon at bounding box center [145, 844] width 25 height 25
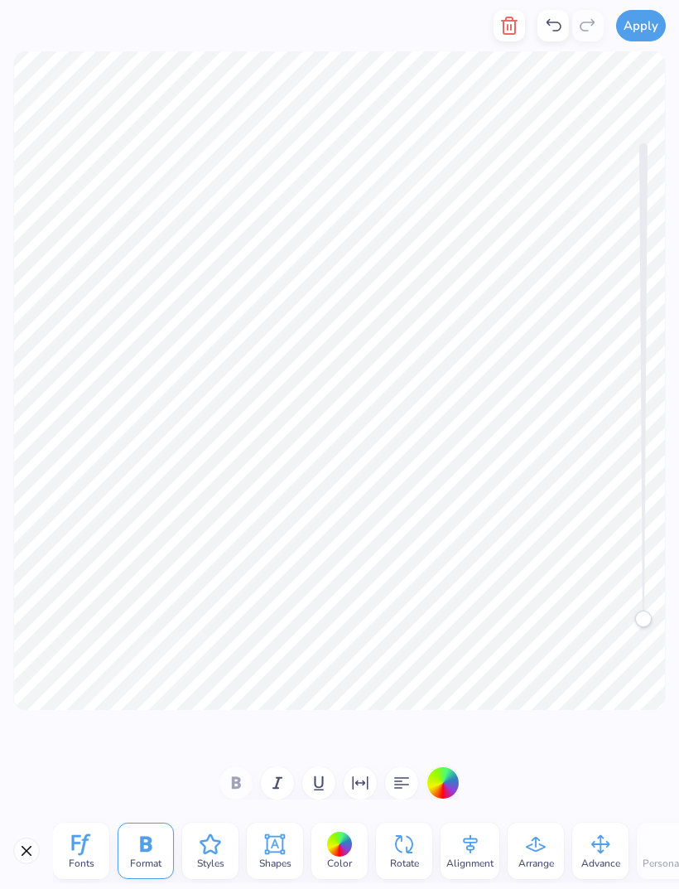
click at [273, 789] on icon "button" at bounding box center [278, 783] width 10 height 12
click at [92, 837] on icon at bounding box center [81, 844] width 25 height 25
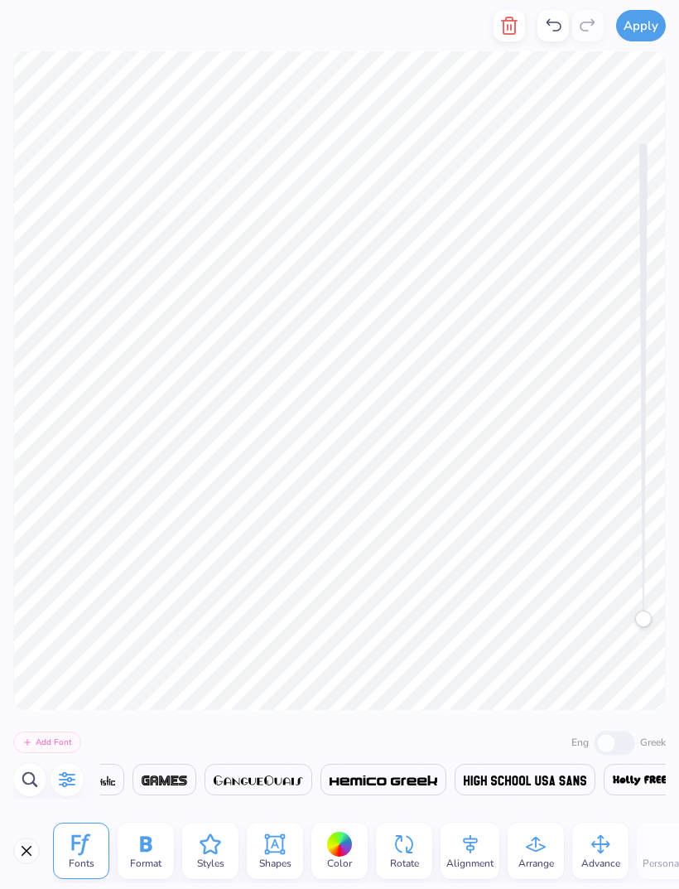
scroll to position [0, 1109]
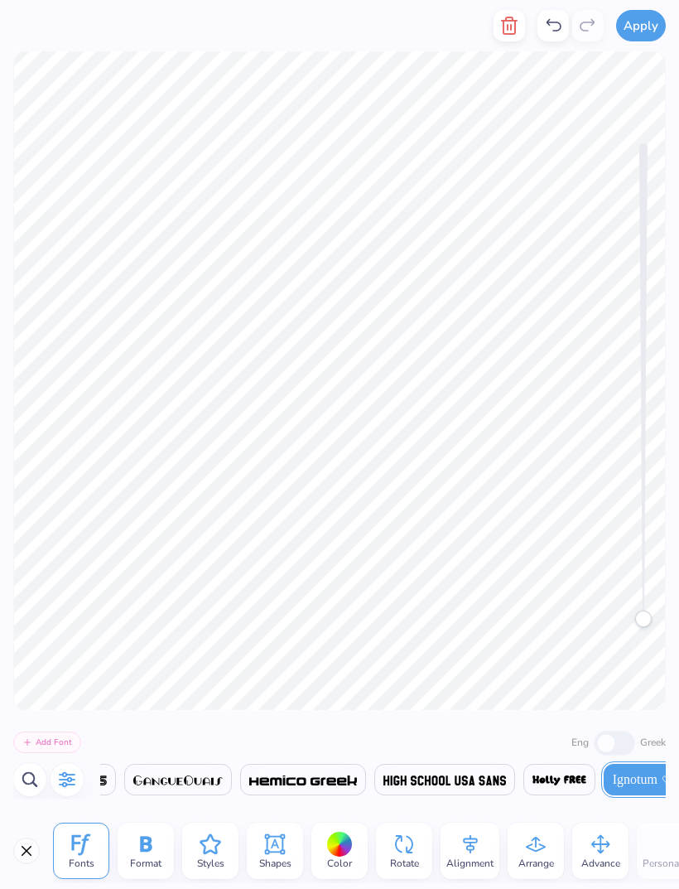
click at [68, 786] on icon "button" at bounding box center [67, 780] width 20 height 20
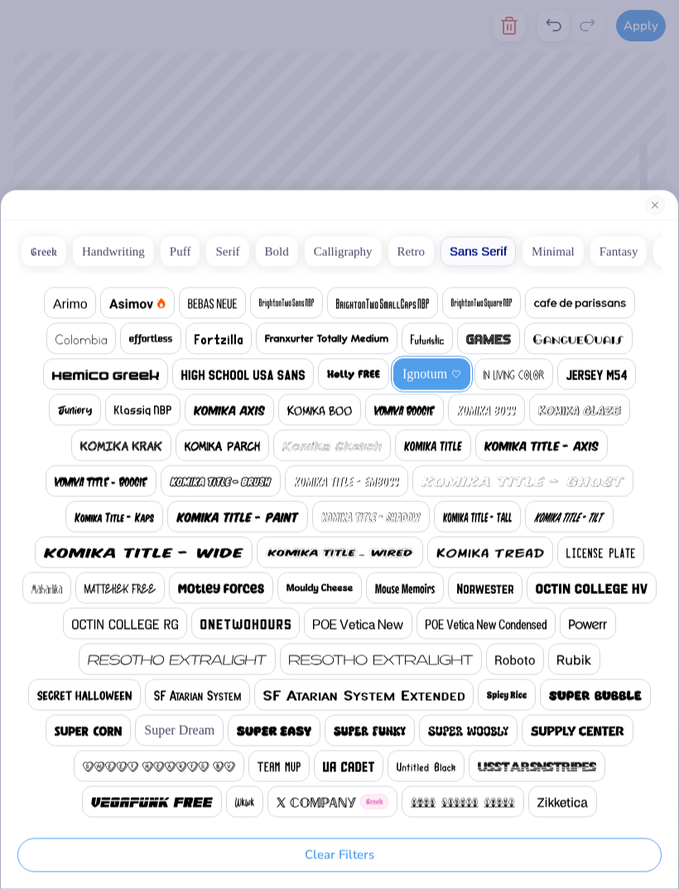
click at [477, 259] on button "Sans Serif" at bounding box center [478, 252] width 75 height 30
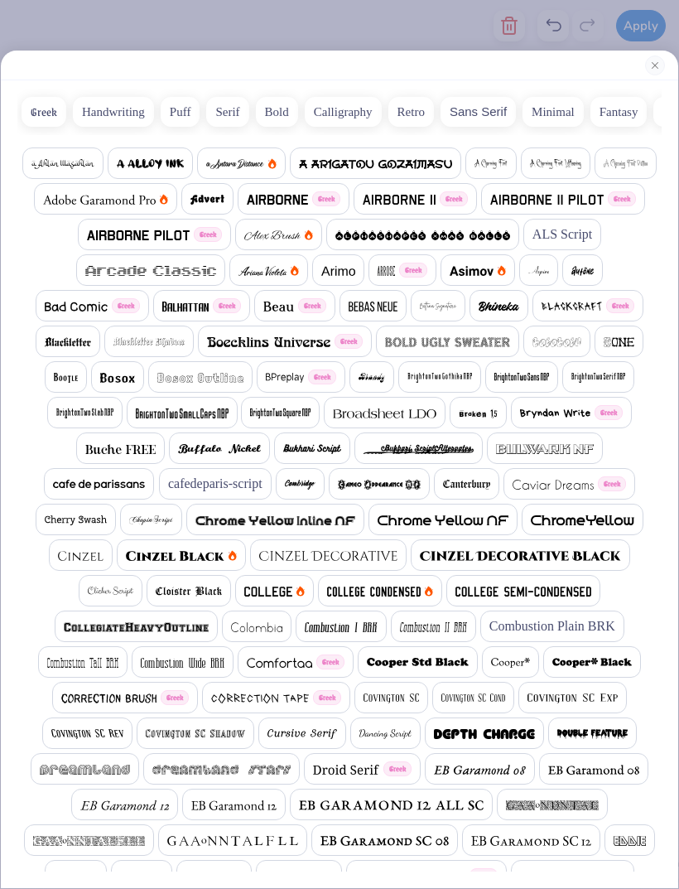
scroll to position [0, 15339]
click at [549, 114] on button "Minimal" at bounding box center [553, 112] width 61 height 30
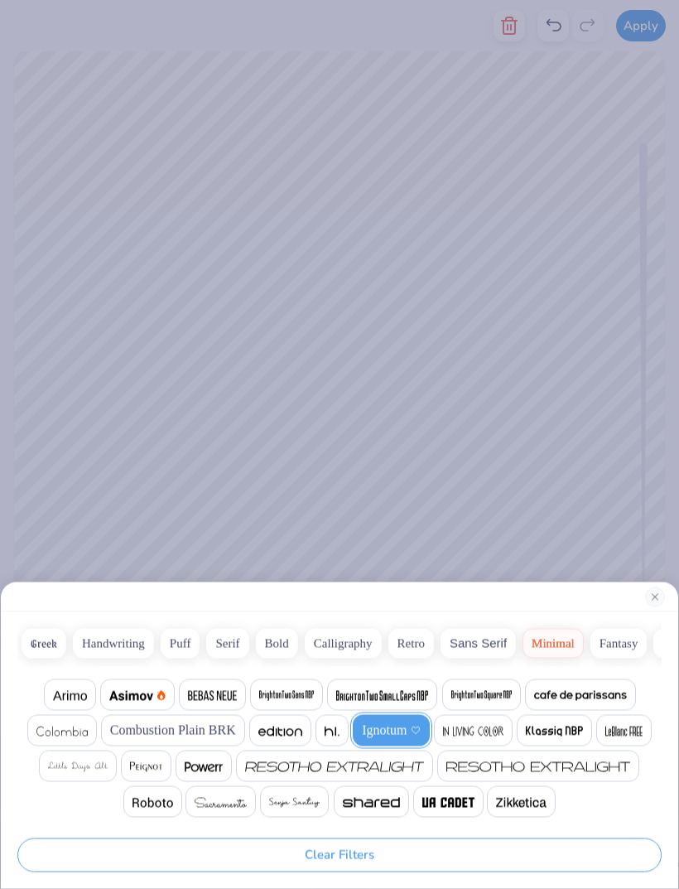
scroll to position [0, 922]
click at [69, 699] on img at bounding box center [70, 696] width 34 height 10
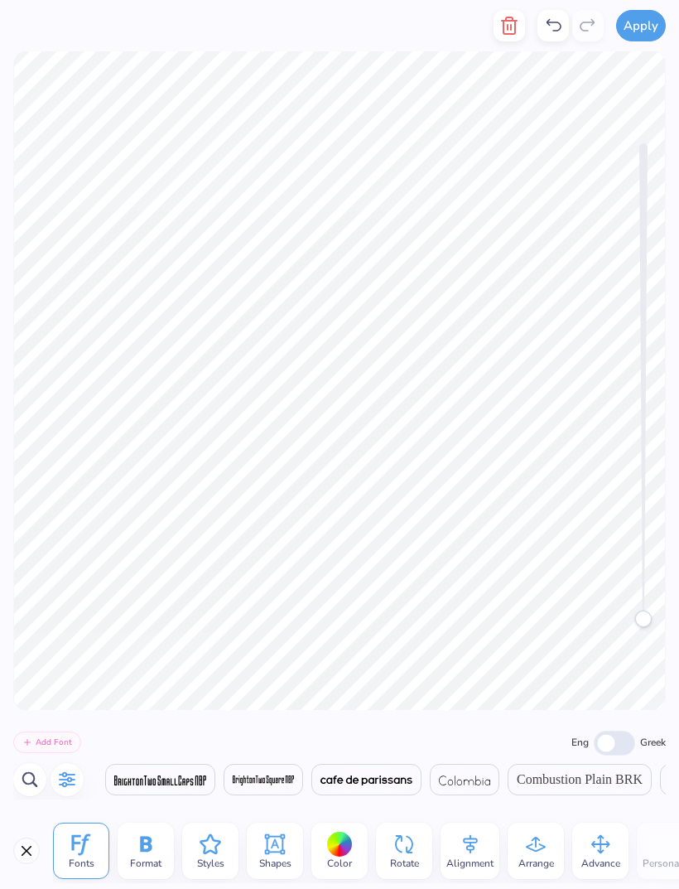
scroll to position [0, 4]
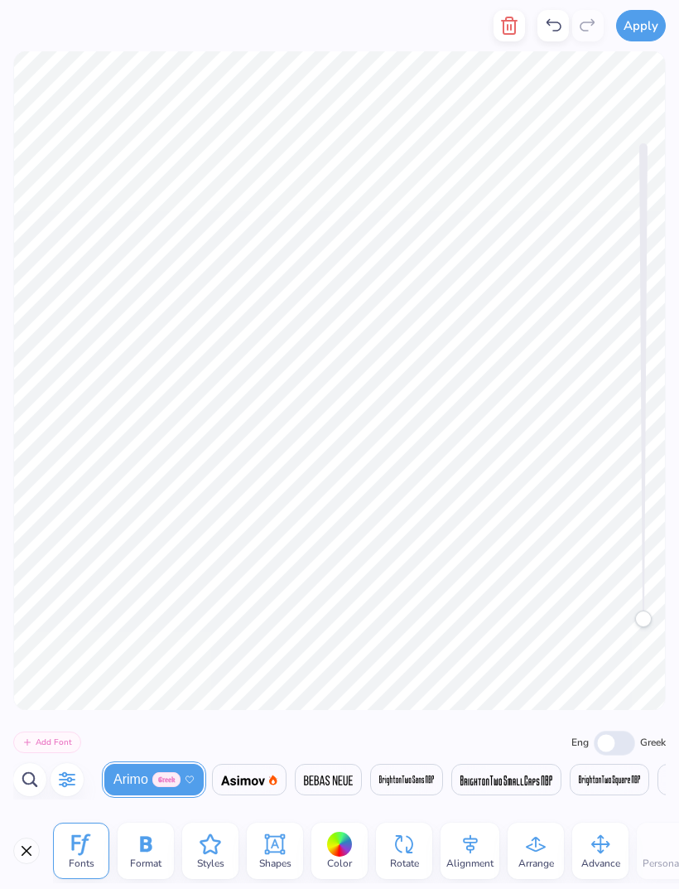
click at [65, 790] on icon "button" at bounding box center [67, 780] width 20 height 20
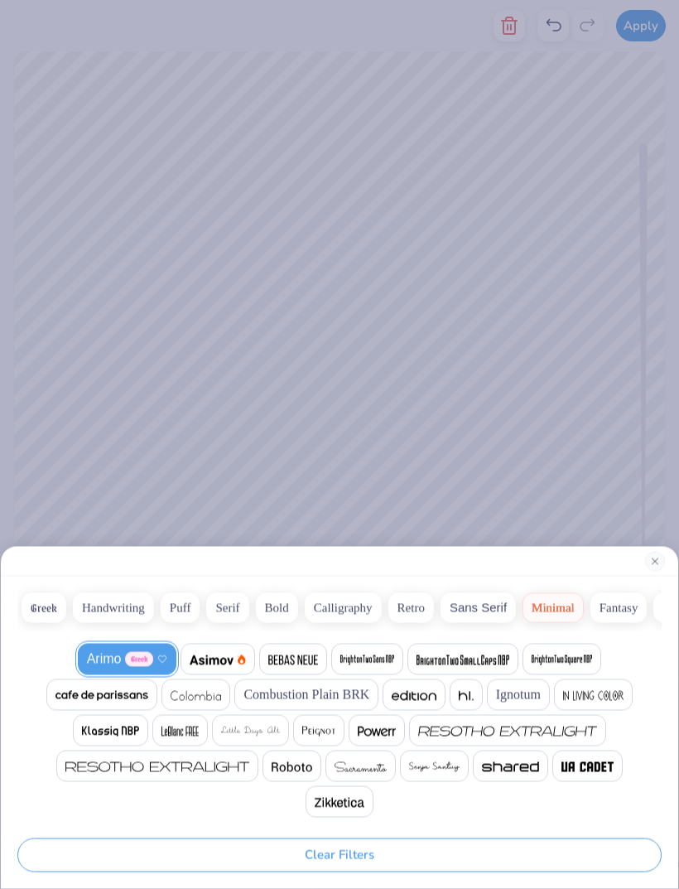
click at [347, 612] on button "Calligraphy" at bounding box center [343, 608] width 77 height 30
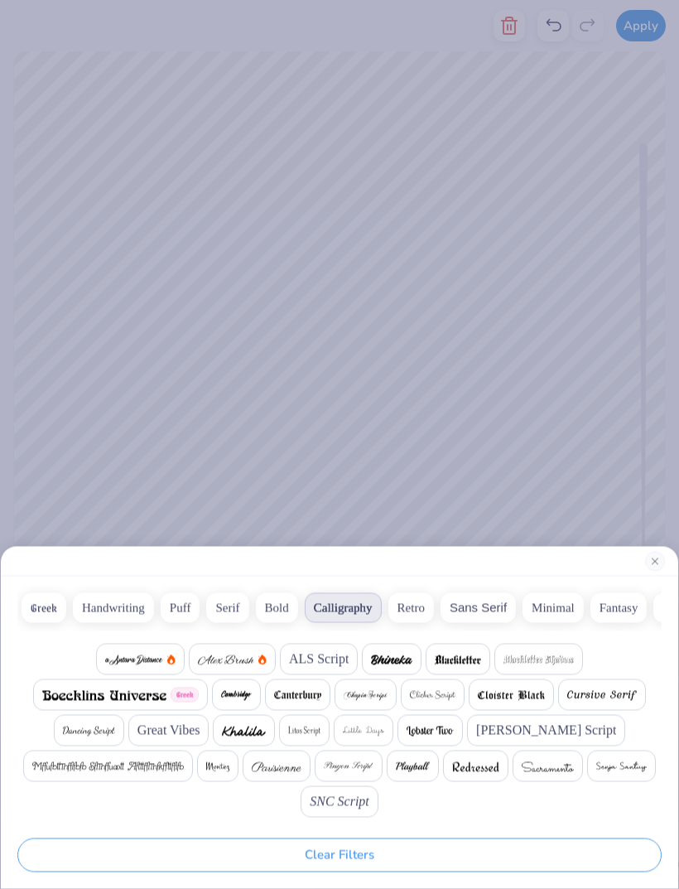
click at [373, 696] on img at bounding box center [366, 696] width 45 height 10
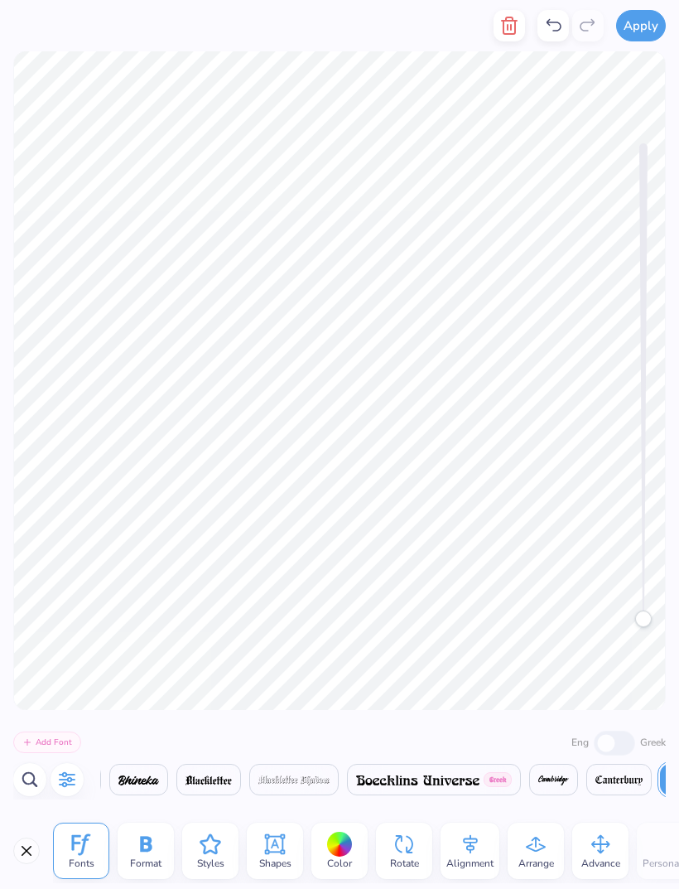
scroll to position [0, 383]
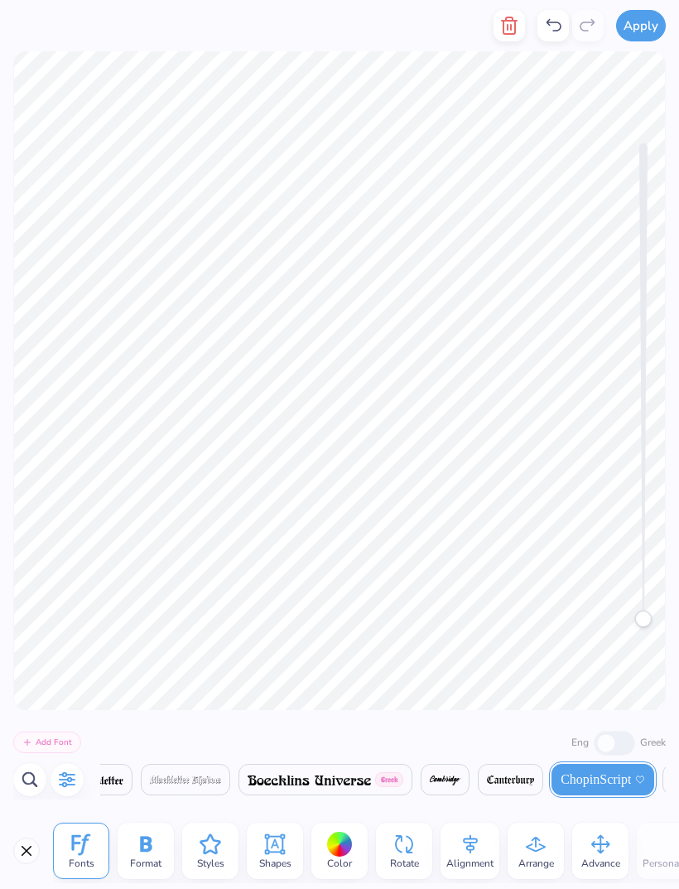
click at [79, 765] on div at bounding box center [48, 779] width 70 height 33
click at [75, 777] on icon "button" at bounding box center [67, 780] width 20 height 20
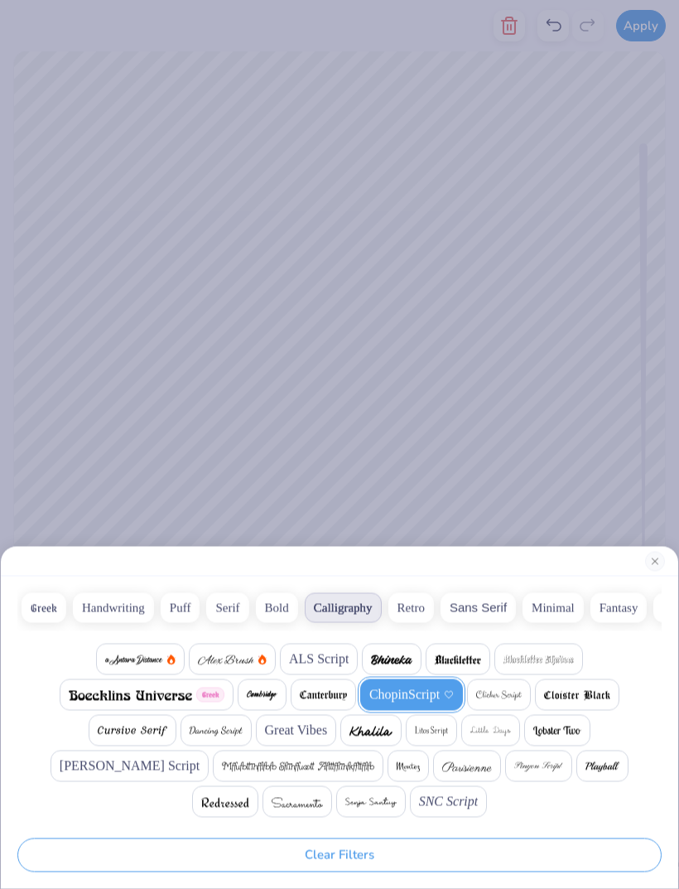
click at [98, 736] on img at bounding box center [133, 732] width 70 height 10
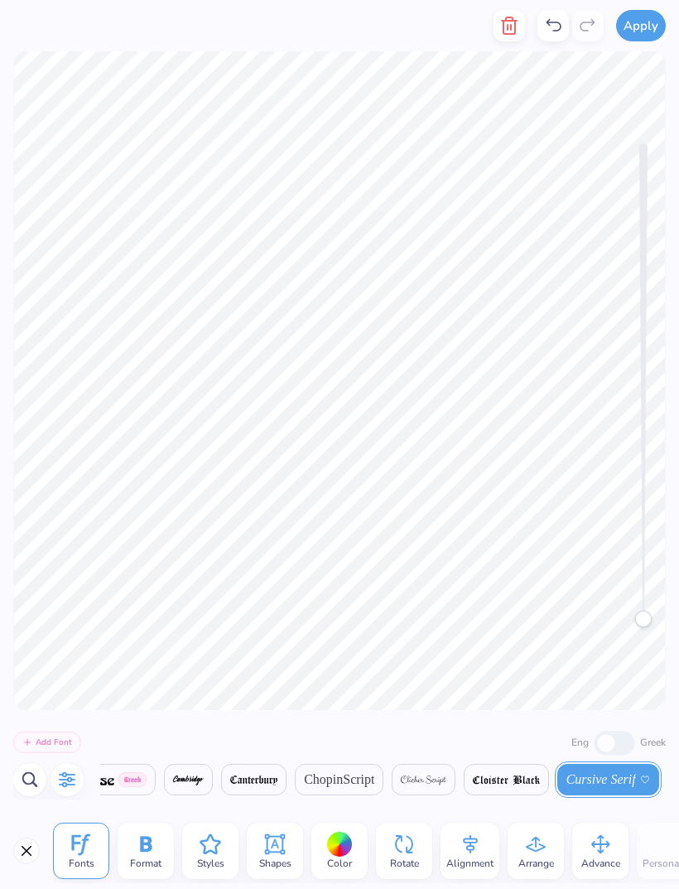
scroll to position [0, 665]
click at [64, 792] on button "button" at bounding box center [67, 779] width 33 height 33
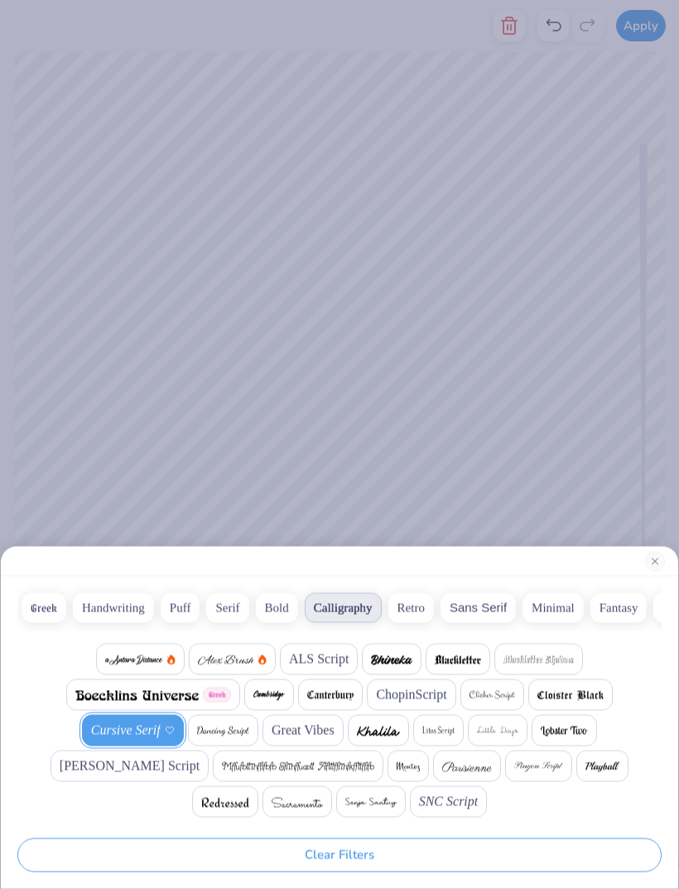
click at [442, 771] on img at bounding box center [467, 767] width 50 height 10
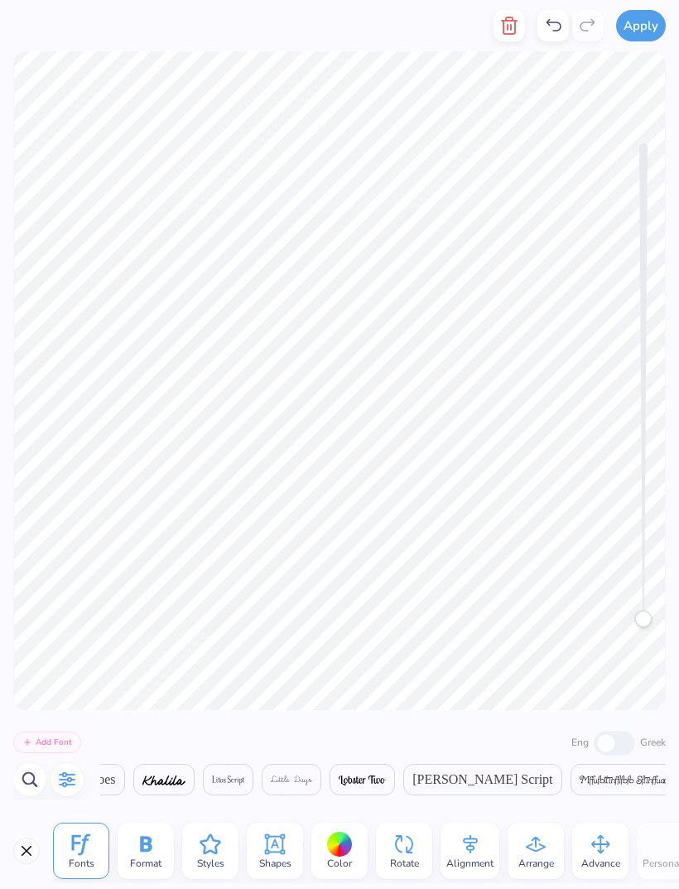
scroll to position [0, 1531]
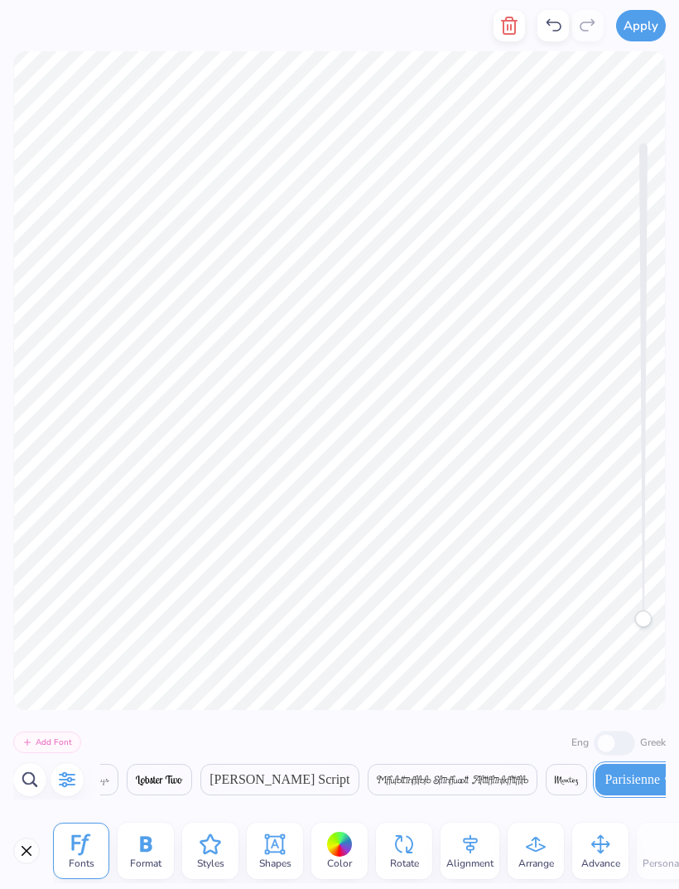
click at [72, 792] on button "button" at bounding box center [67, 779] width 33 height 33
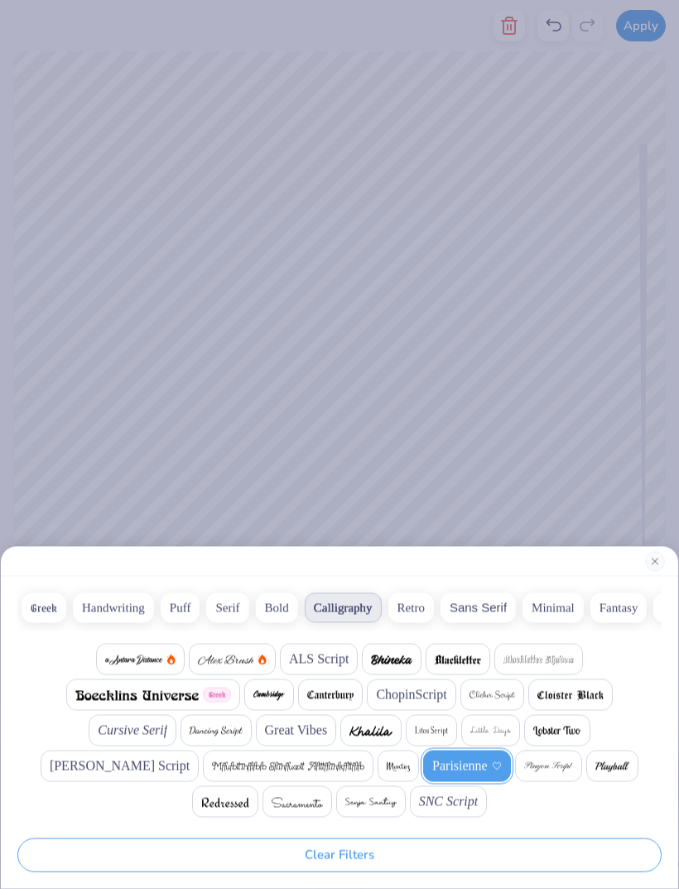
click at [272, 694] on img at bounding box center [269, 696] width 31 height 10
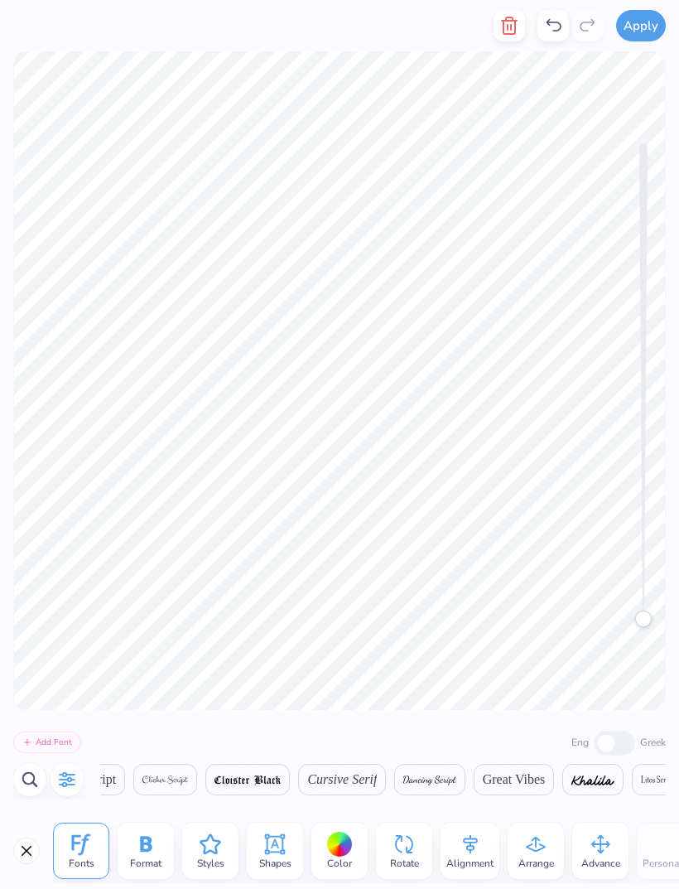
scroll to position [0, 721]
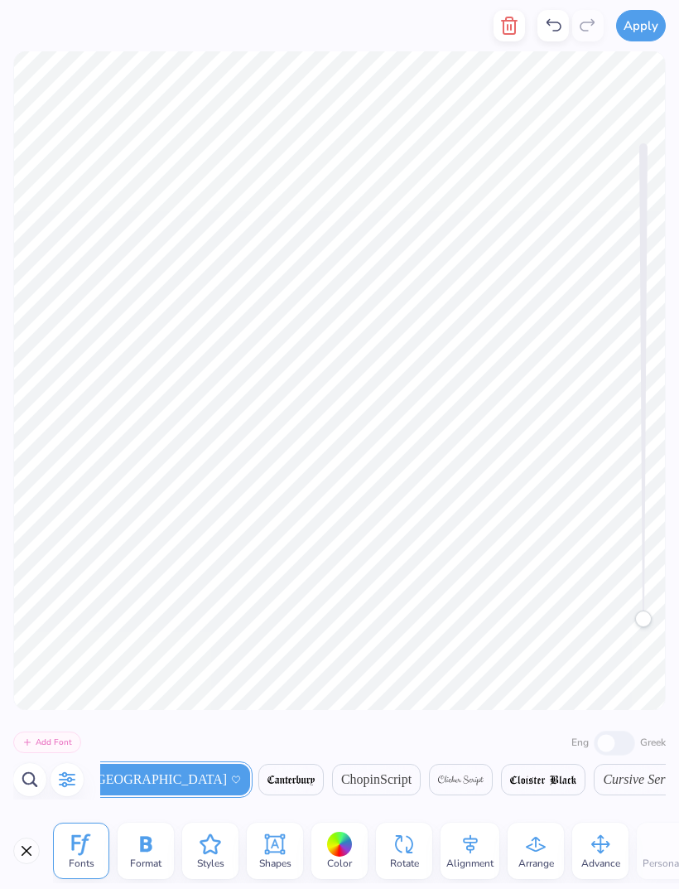
click at [71, 777] on icon "button" at bounding box center [67, 780] width 20 height 20
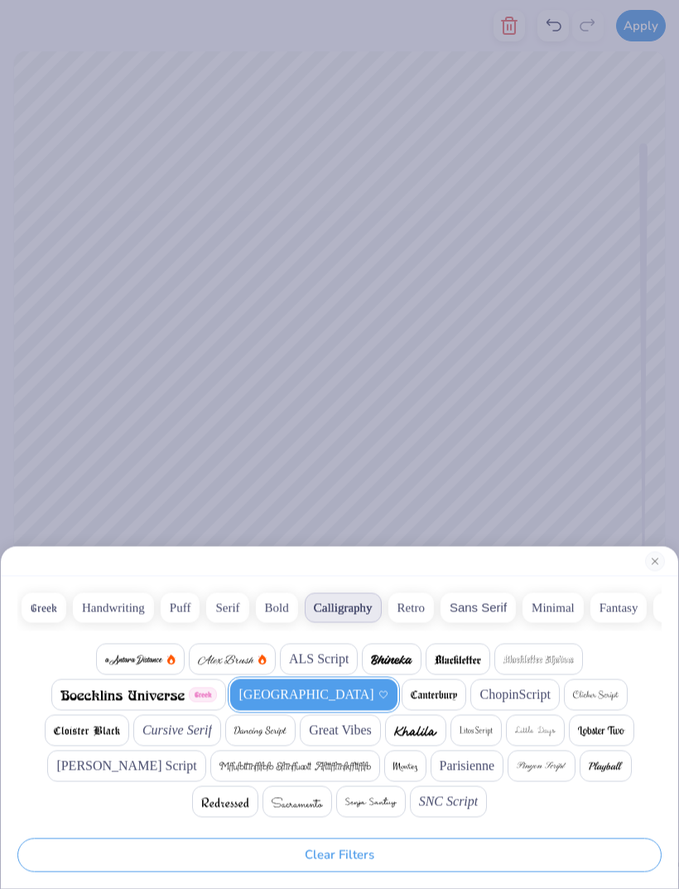
click at [227, 660] on img at bounding box center [226, 660] width 56 height 10
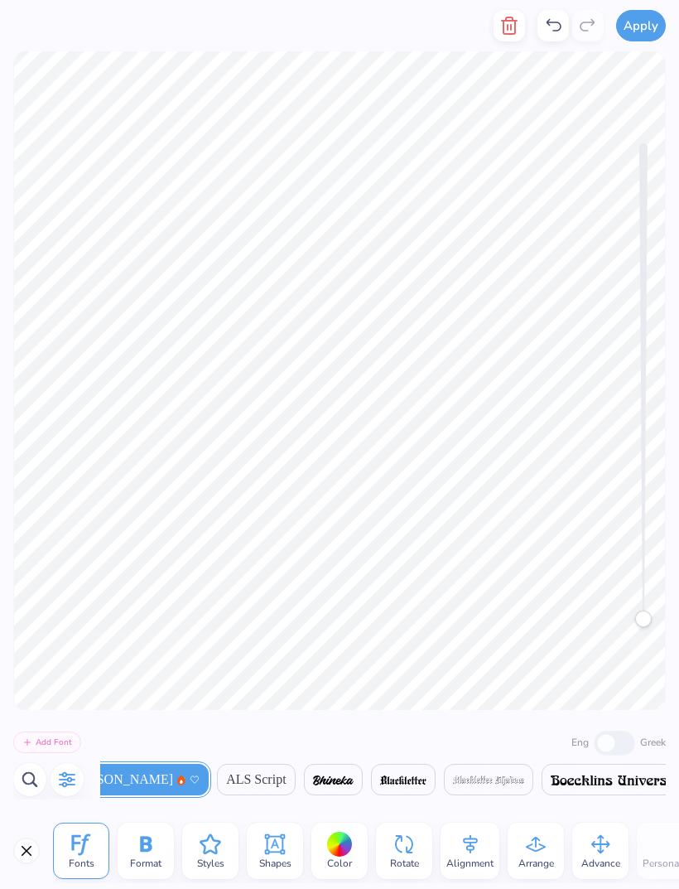
scroll to position [0, 101]
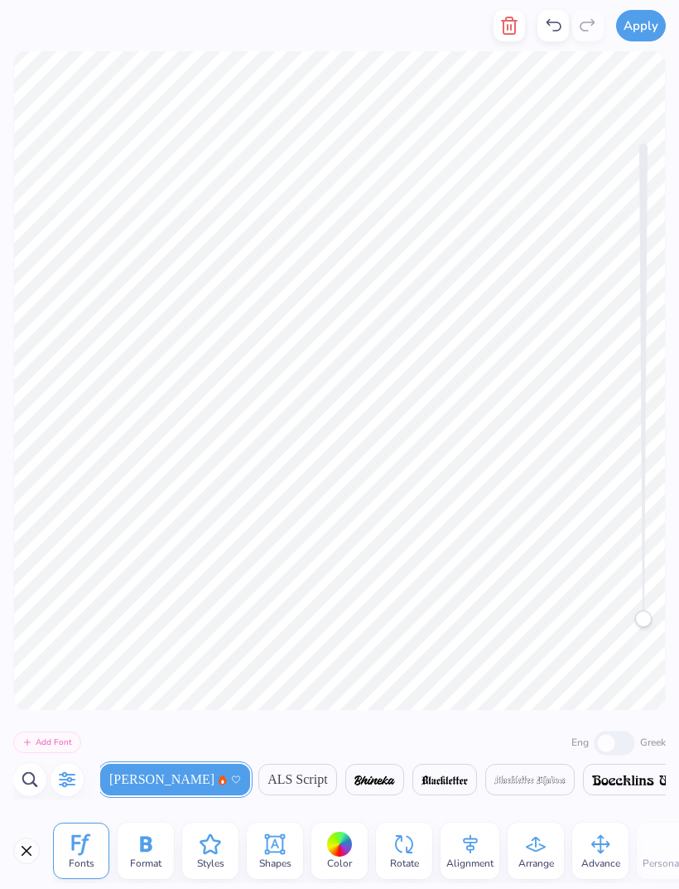
click at [65, 782] on icon "button" at bounding box center [67, 780] width 17 height 16
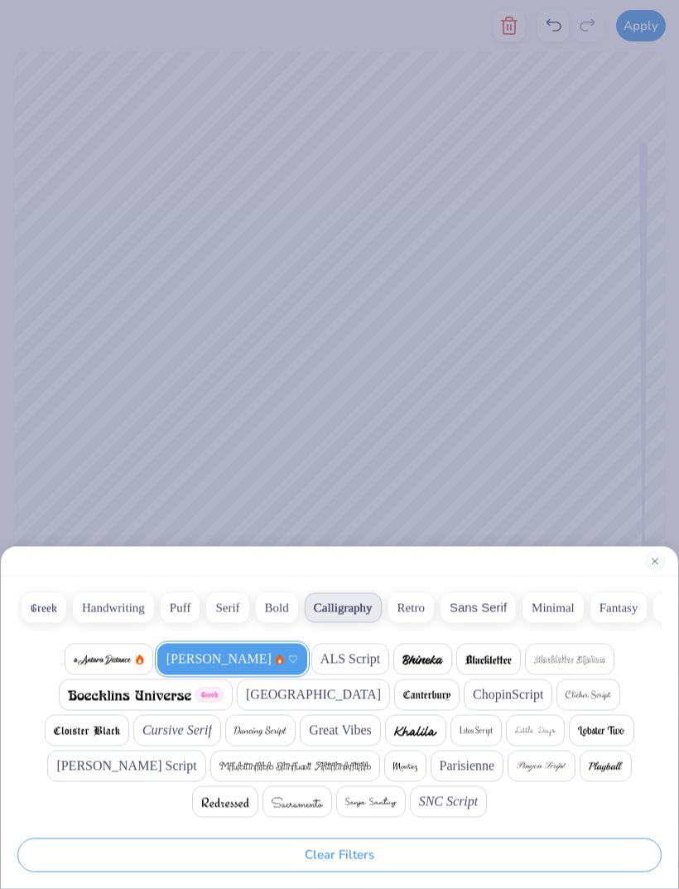
click at [346, 659] on span "ALS Script" at bounding box center [351, 660] width 60 height 20
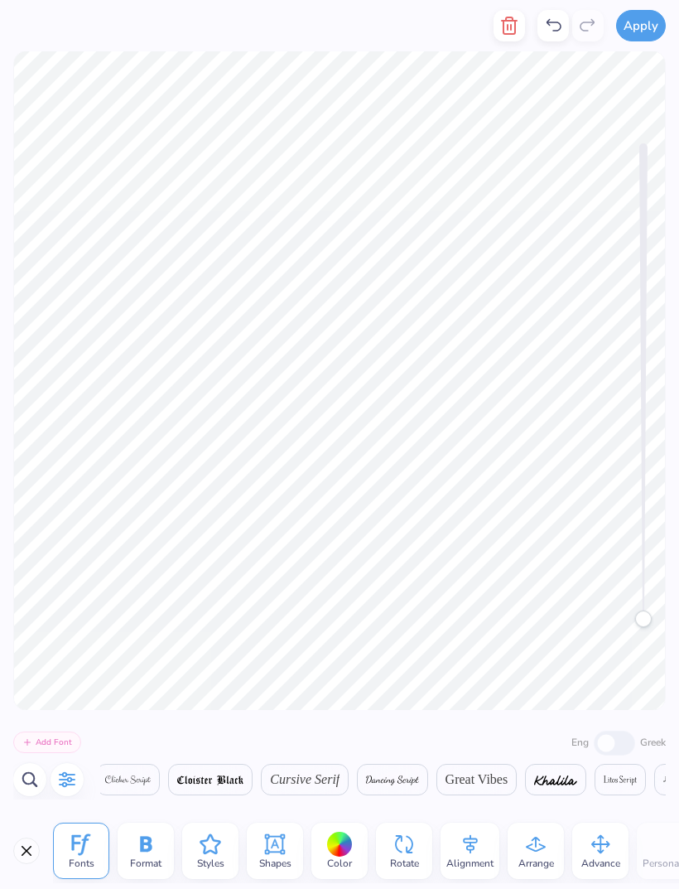
scroll to position [0, 1243]
click at [69, 780] on icon "button" at bounding box center [67, 780] width 20 height 20
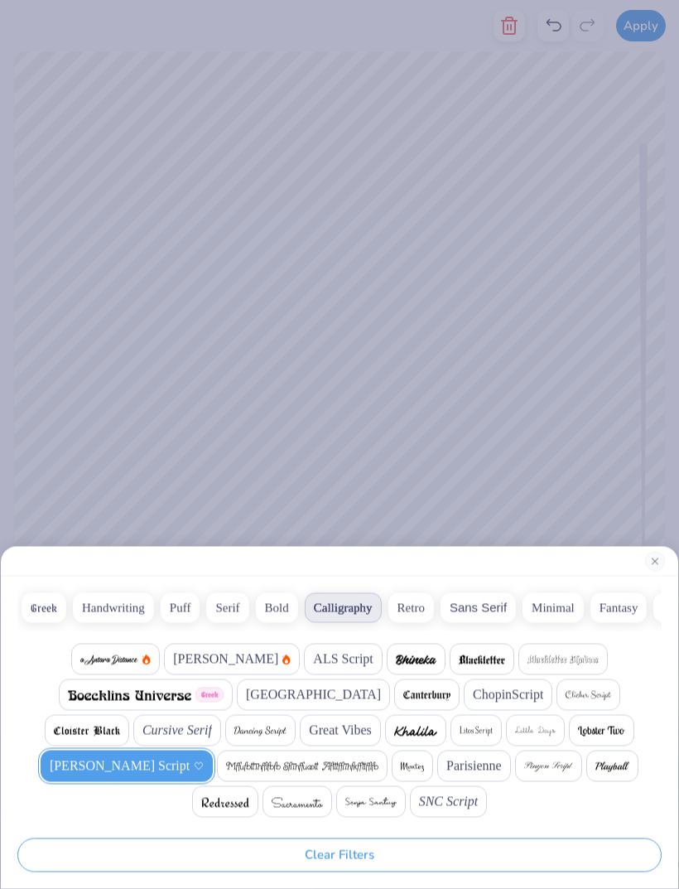
click at [133, 659] on img at bounding box center [109, 660] width 58 height 10
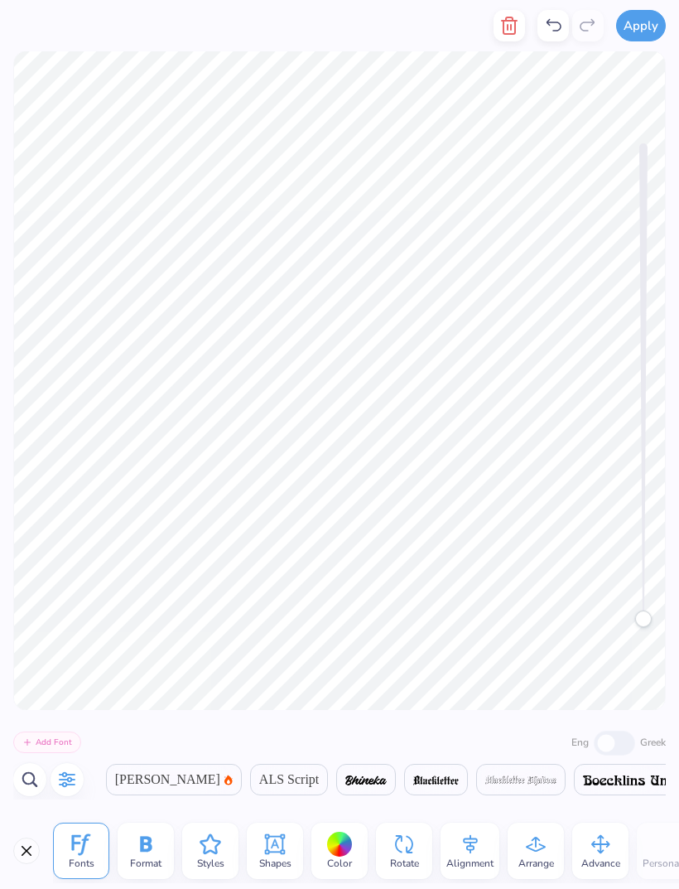
scroll to position [0, 4]
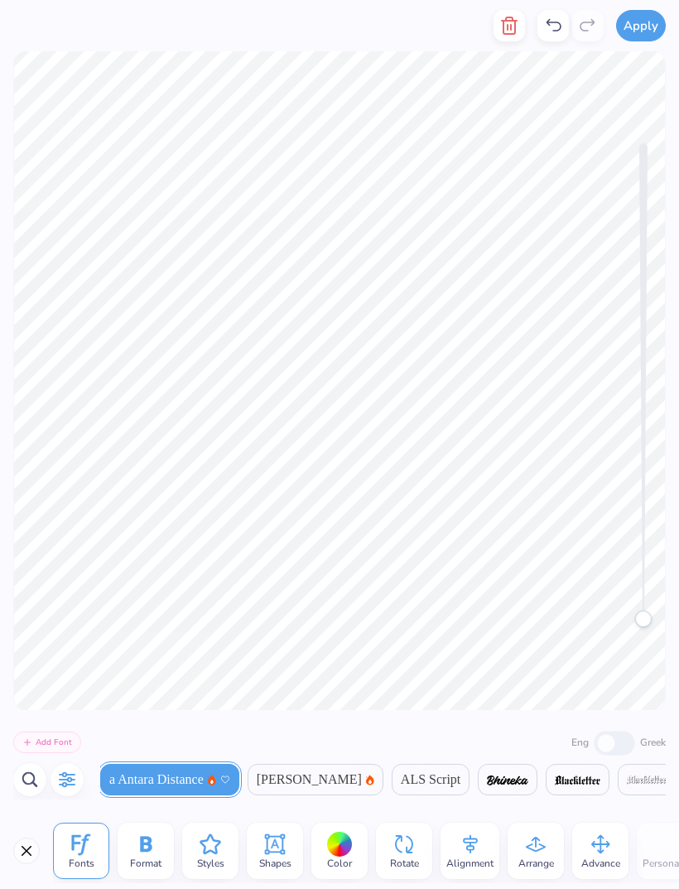
click at [66, 782] on icon "button" at bounding box center [67, 780] width 20 height 20
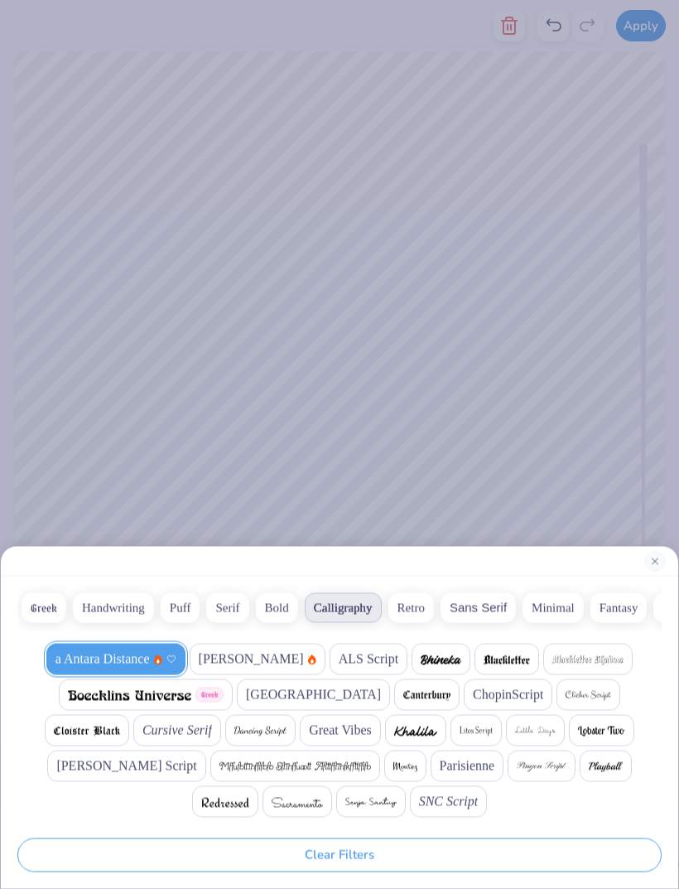
click at [236, 660] on span "[PERSON_NAME]" at bounding box center [251, 660] width 105 height 20
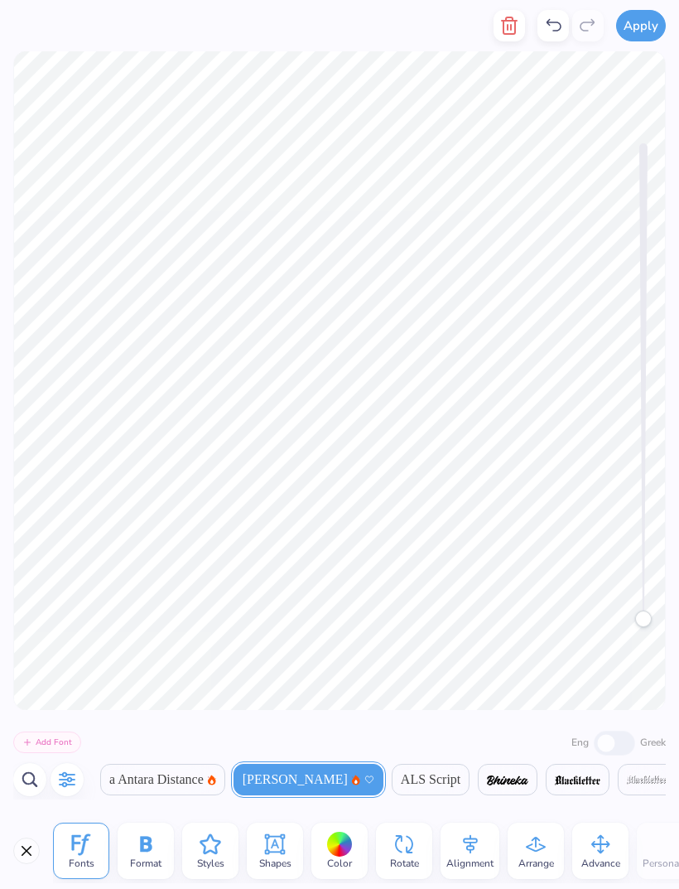
click at [554, 24] on icon at bounding box center [554, 26] width 20 height 20
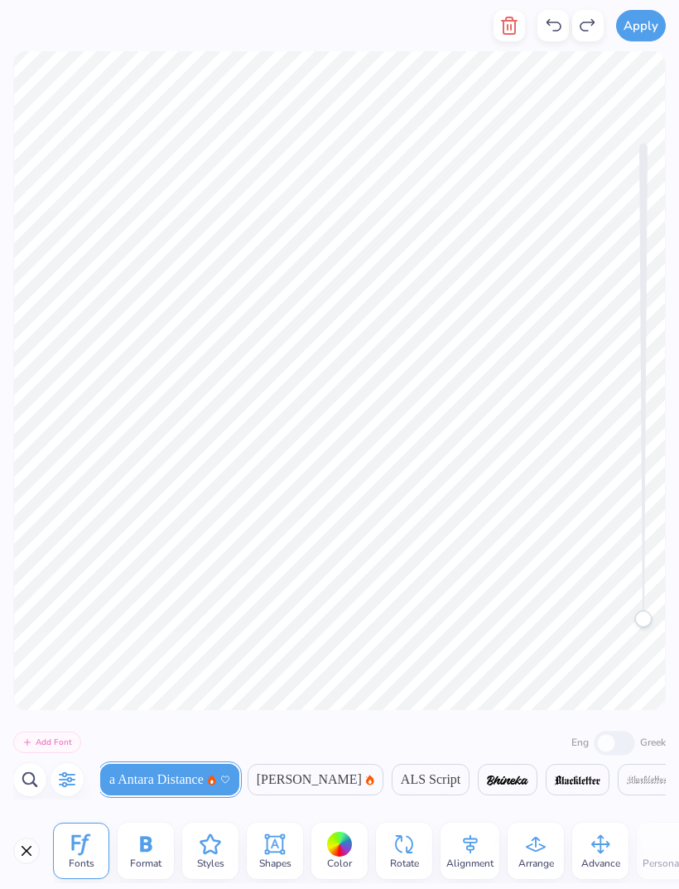
click at [558, 19] on icon at bounding box center [554, 26] width 20 height 20
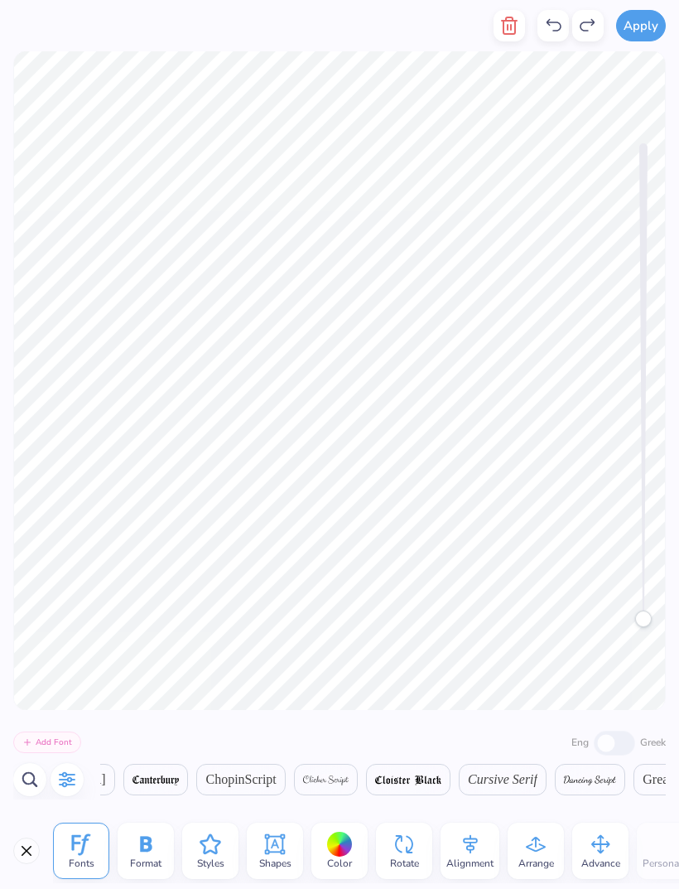
scroll to position [0, 1256]
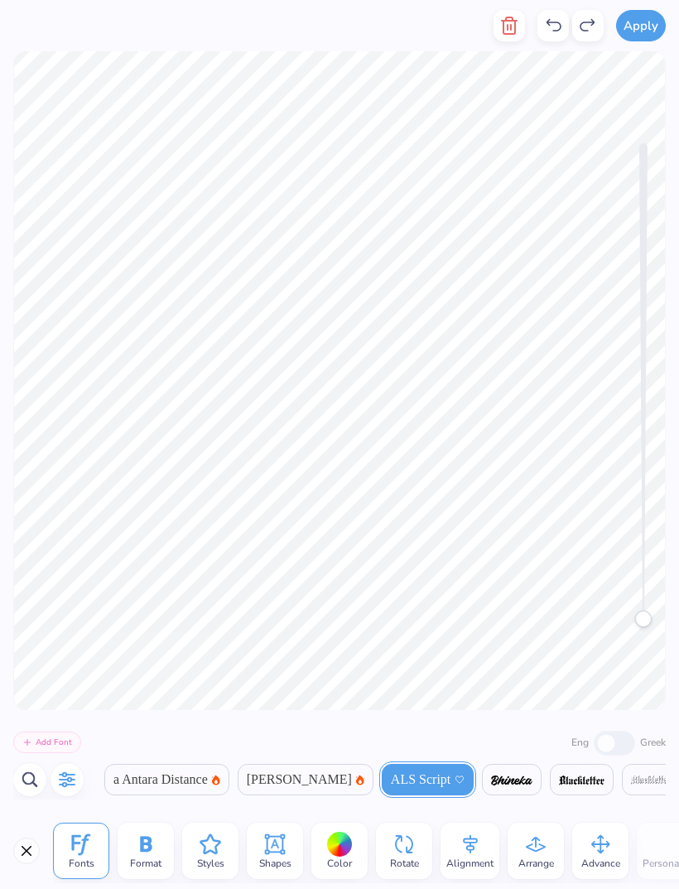
click at [144, 844] on icon at bounding box center [146, 844] width 12 height 16
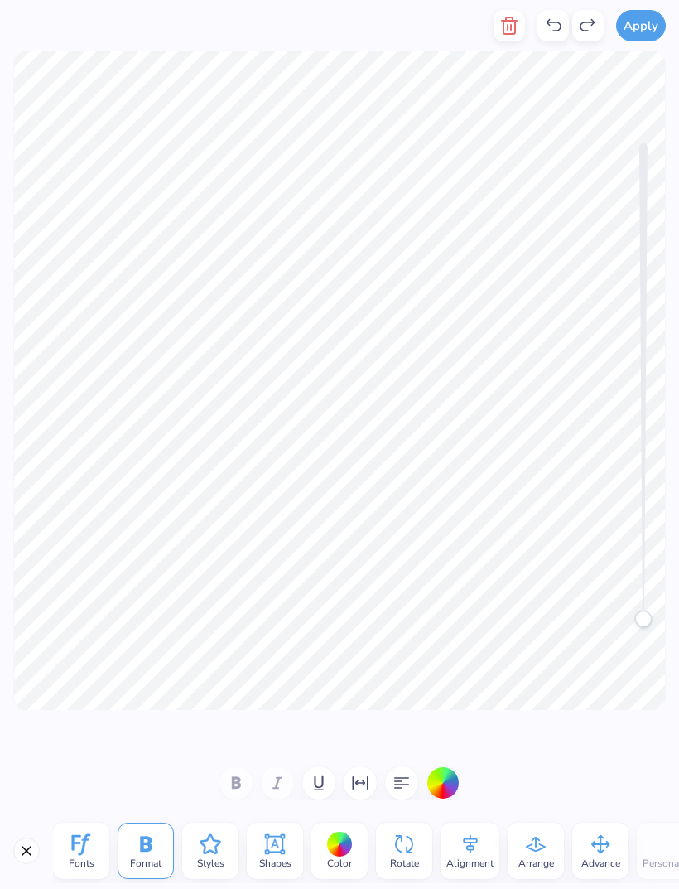
click at [92, 849] on icon at bounding box center [81, 844] width 25 height 25
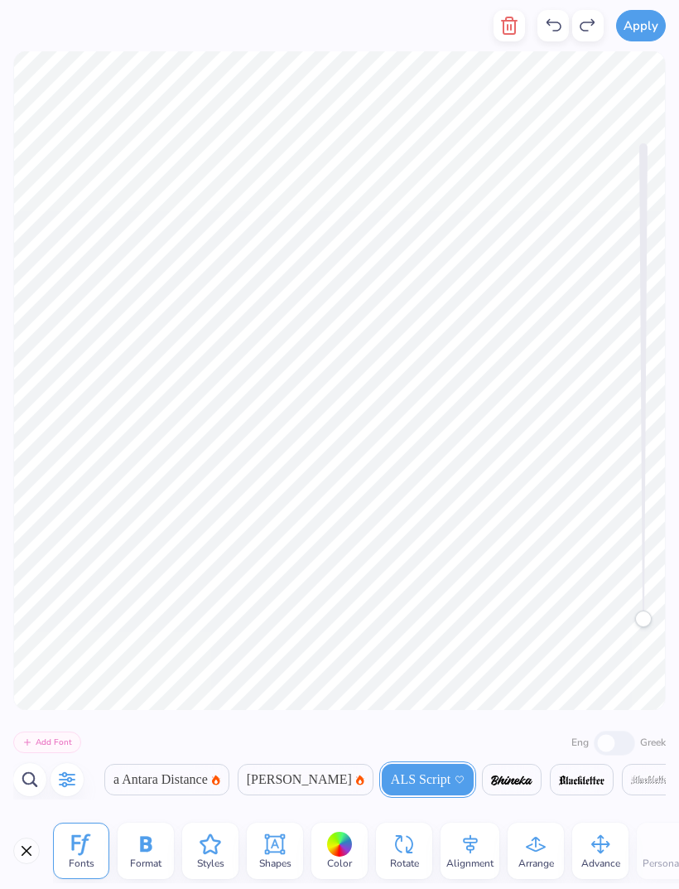
click at [74, 768] on button "button" at bounding box center [67, 779] width 33 height 33
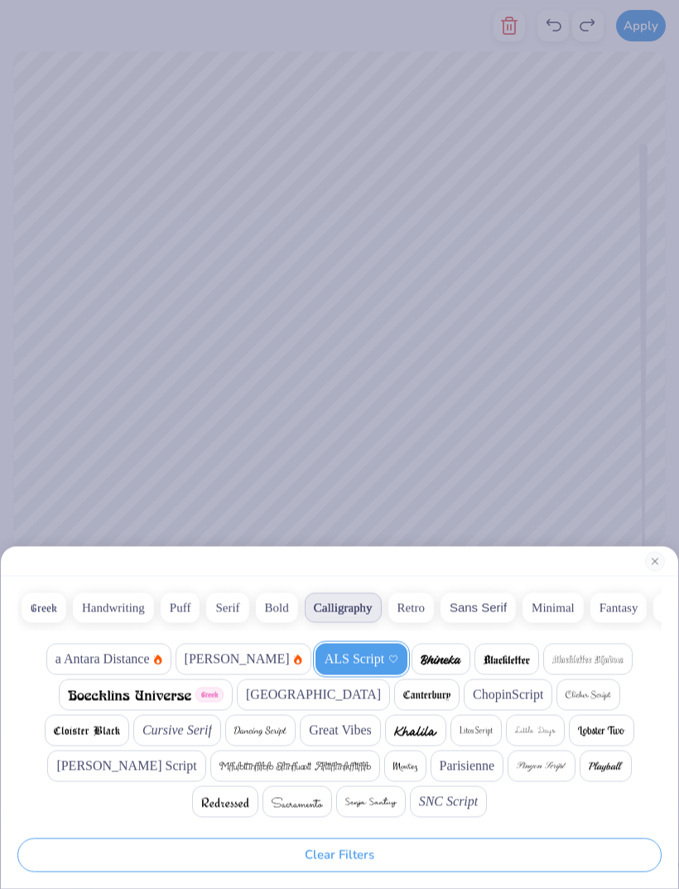
click at [281, 694] on span "[GEOGRAPHIC_DATA]" at bounding box center [313, 695] width 135 height 20
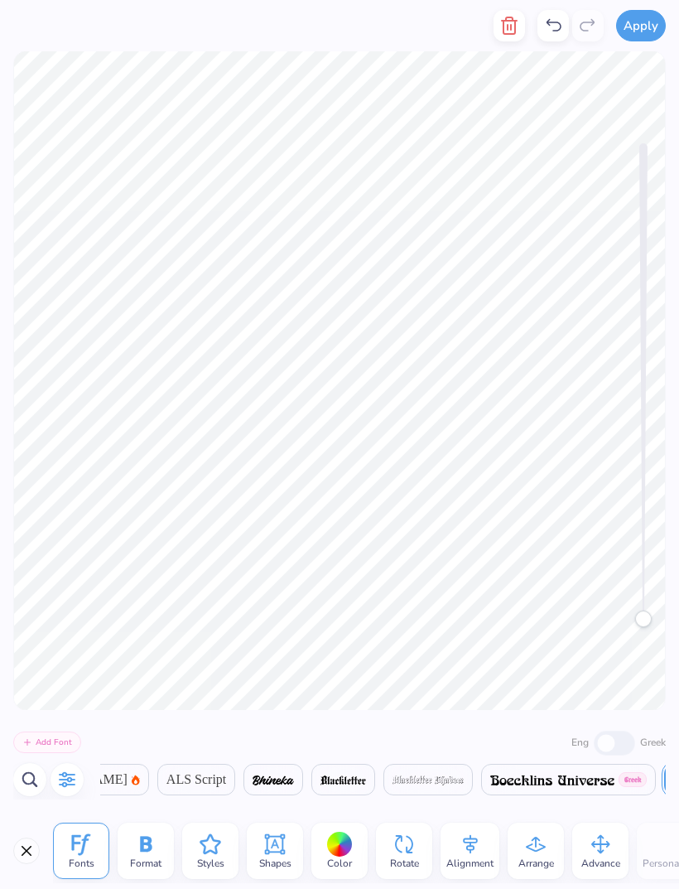
scroll to position [0, 250]
click at [68, 781] on icon "button" at bounding box center [67, 780] width 17 height 16
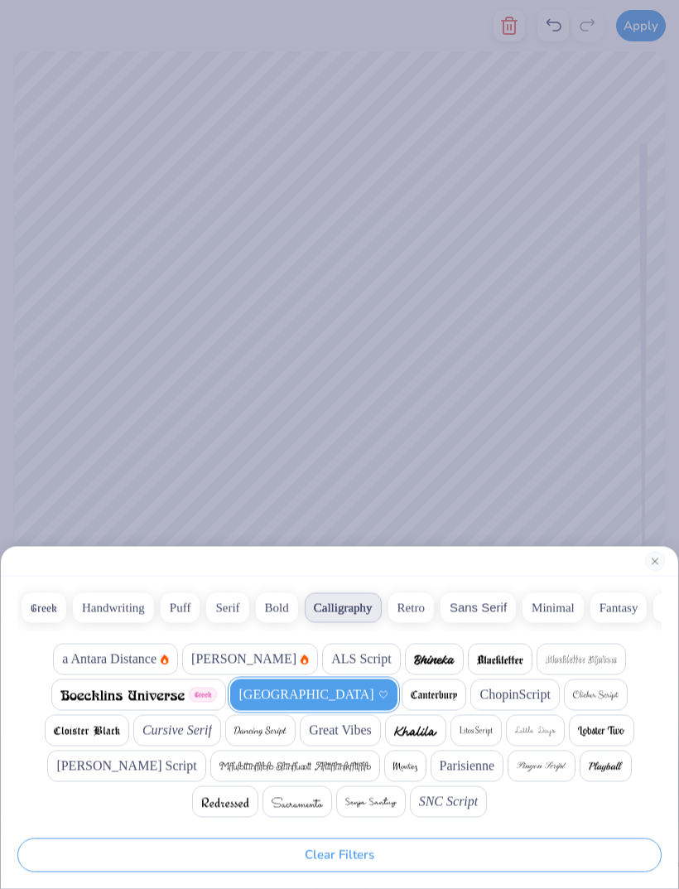
click at [394, 727] on img at bounding box center [415, 732] width 43 height 10
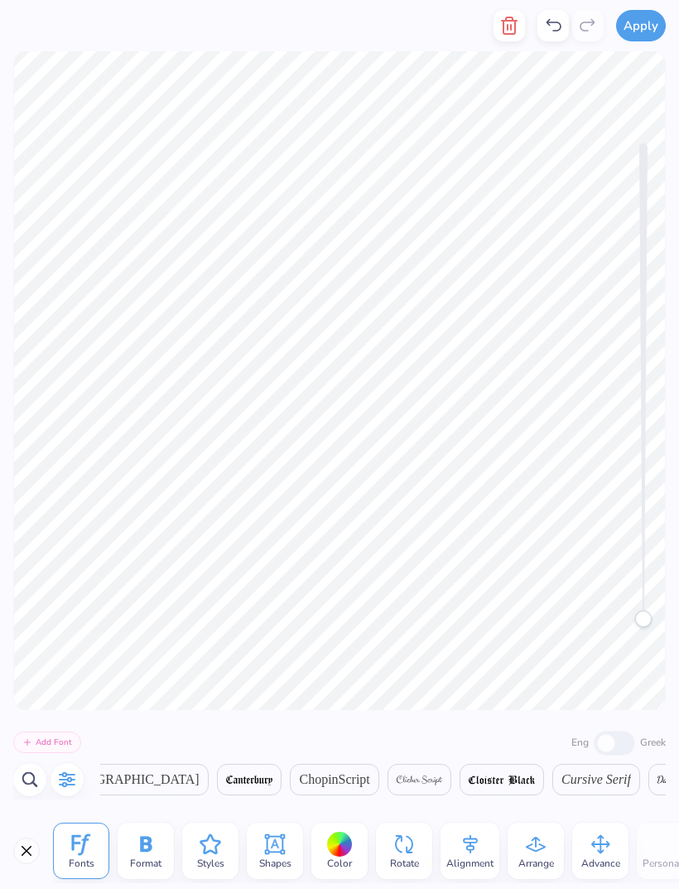
scroll to position [0, 923]
click at [73, 791] on button "button" at bounding box center [67, 779] width 33 height 33
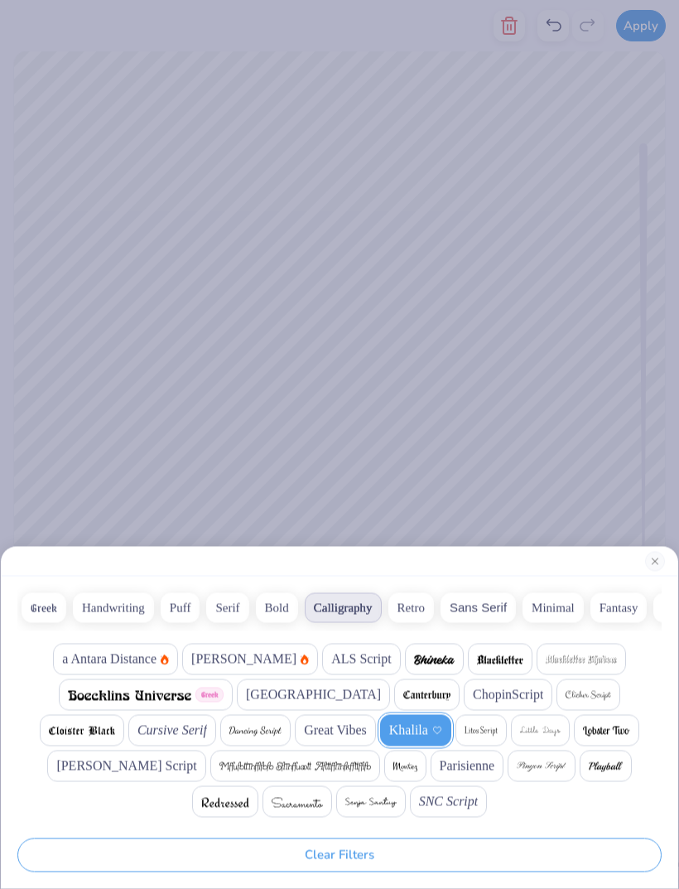
click at [589, 769] on img at bounding box center [606, 767] width 34 height 10
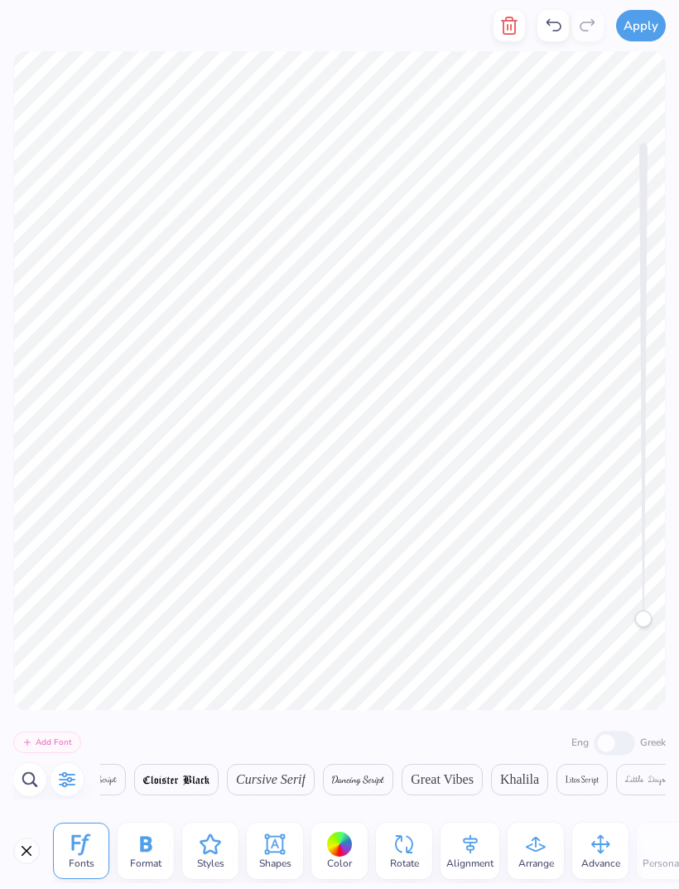
scroll to position [0, 1254]
click at [65, 776] on icon "button" at bounding box center [68, 779] width 16 height 15
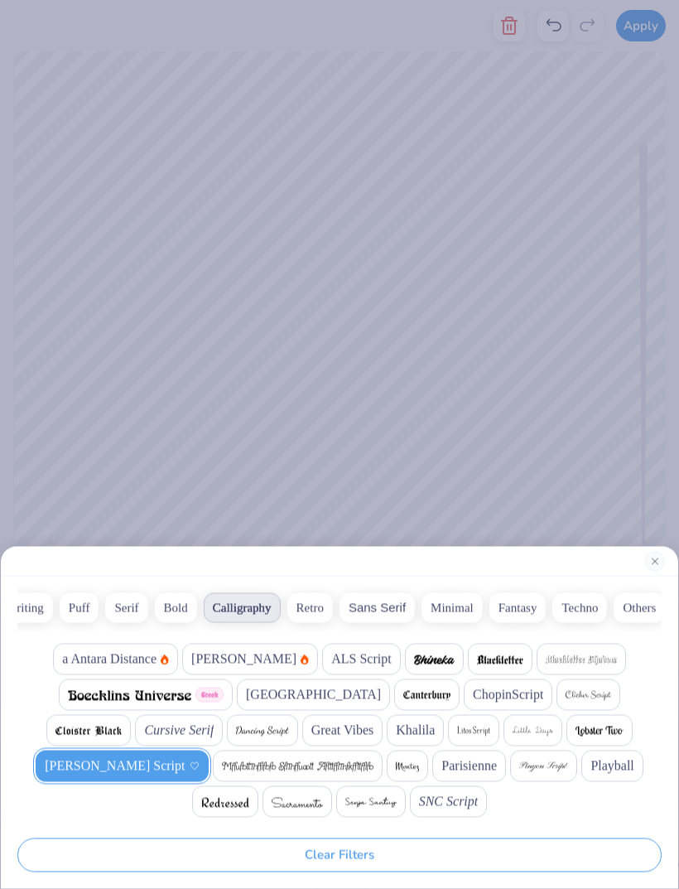
scroll to position [0, 101]
click at [233, 606] on button "Calligraphy" at bounding box center [242, 608] width 77 height 30
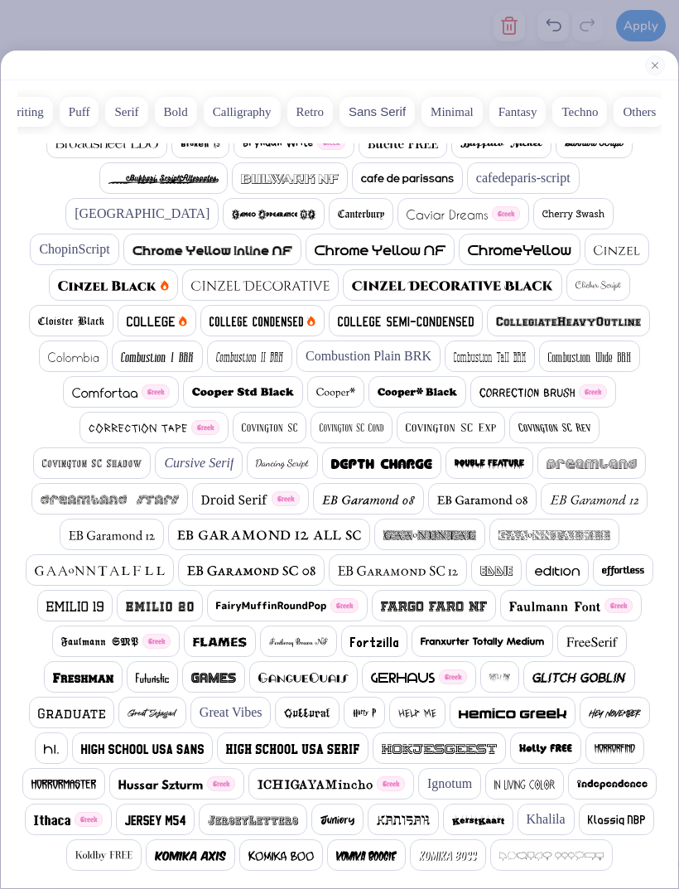
scroll to position [303, 0]
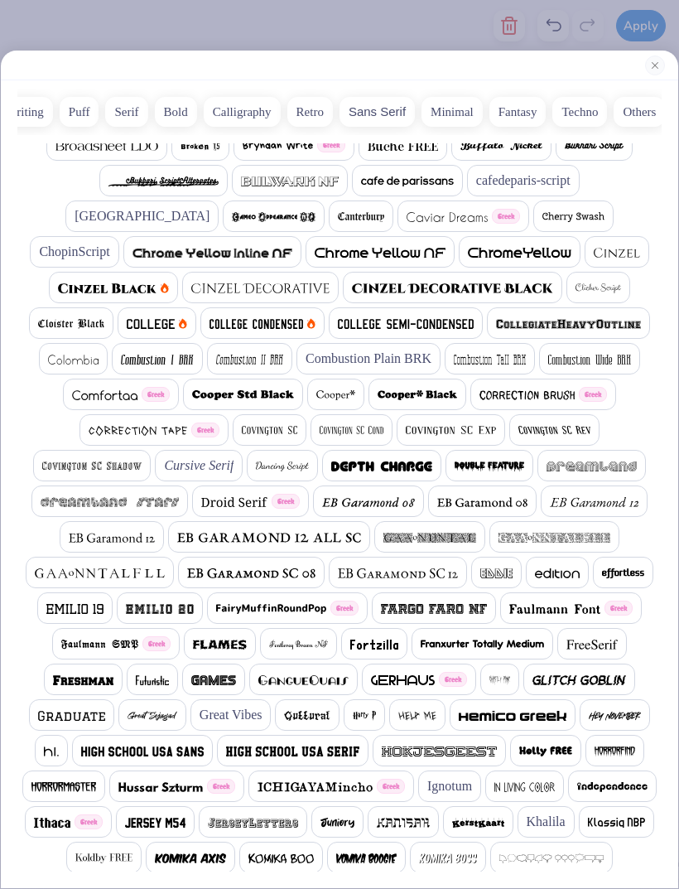
click at [234, 456] on span "Cursive Serif" at bounding box center [199, 466] width 70 height 20
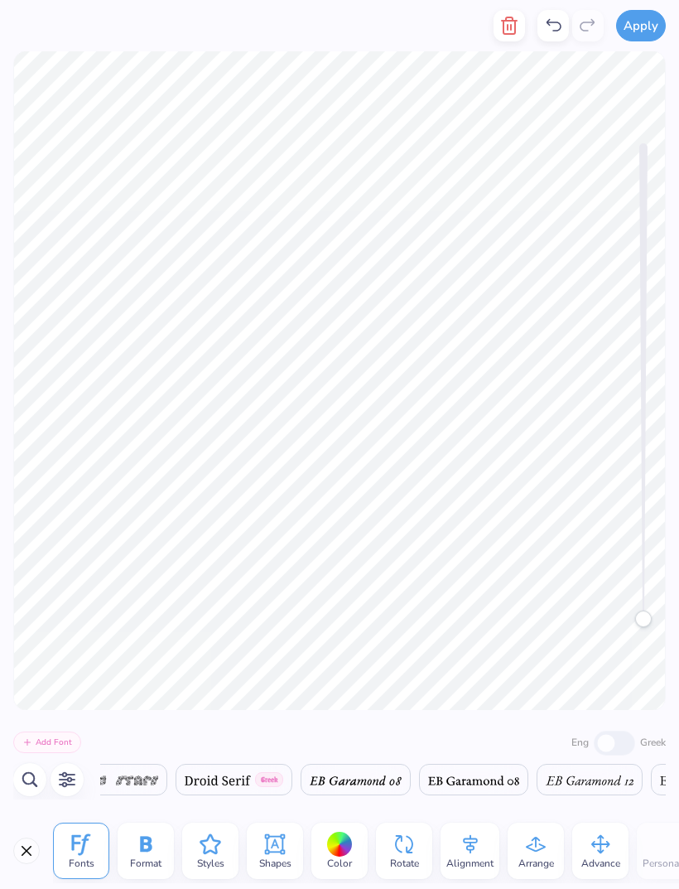
scroll to position [0, 9967]
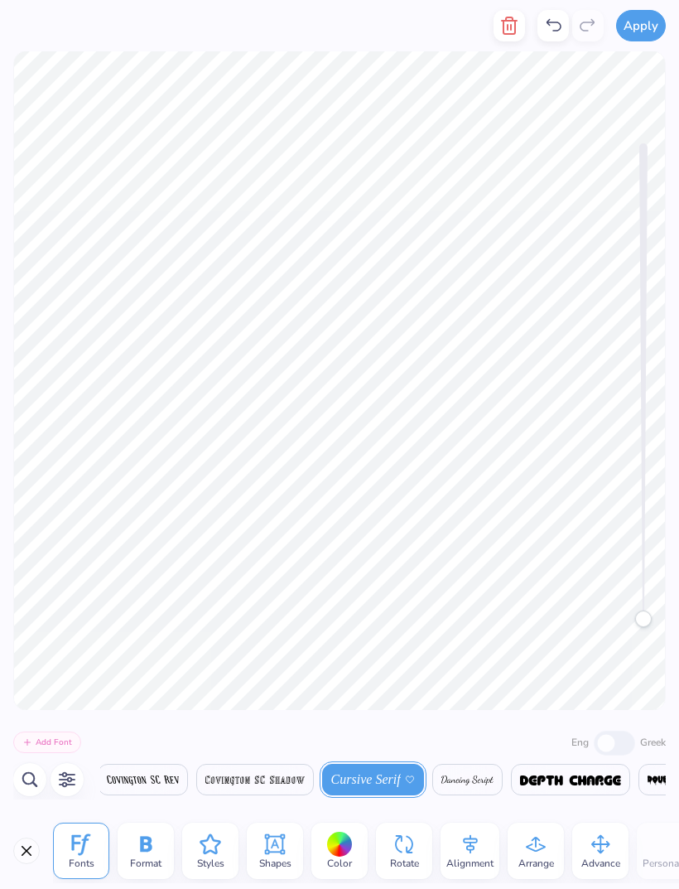
click at [34, 778] on icon "button" at bounding box center [29, 779] width 15 height 15
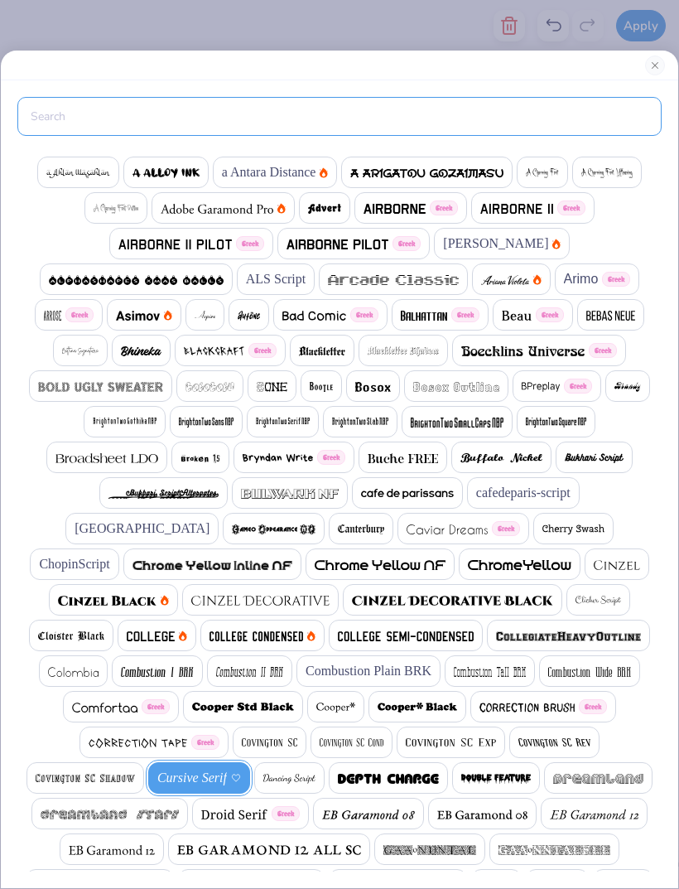
click at [268, 112] on input "text" at bounding box center [339, 116] width 645 height 39
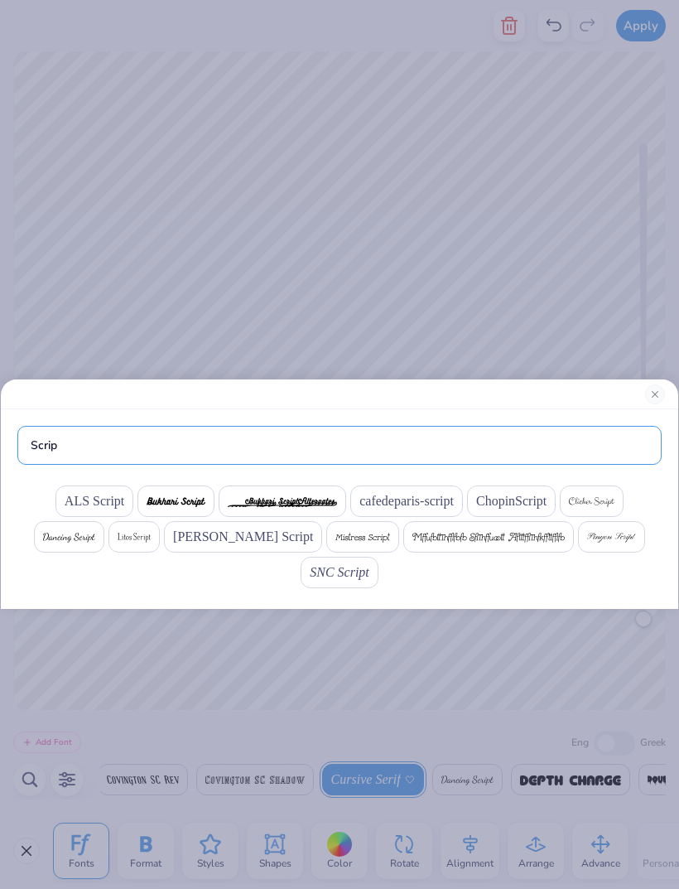
type input "Script"
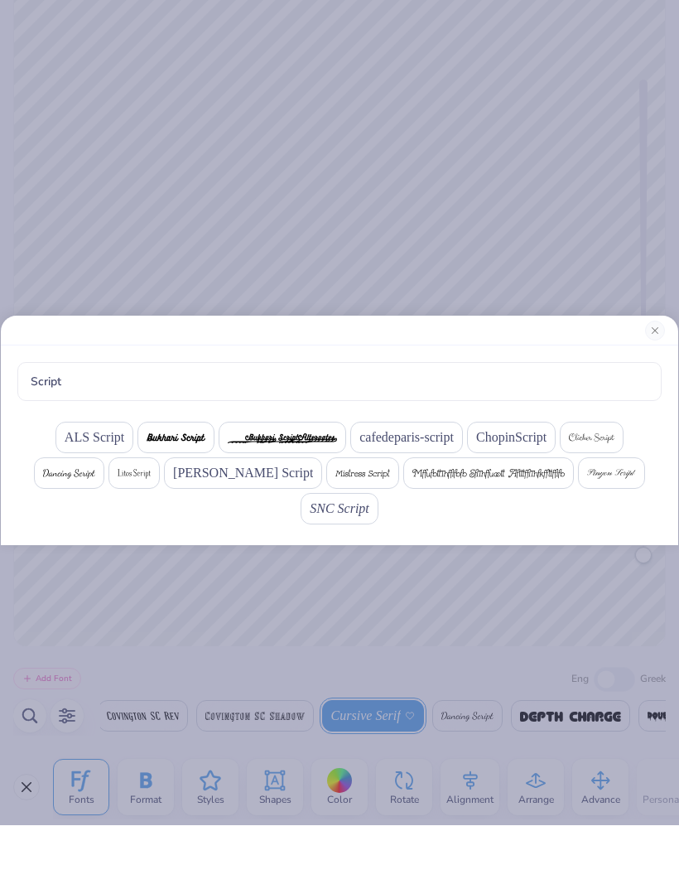
click at [105, 491] on span "ALS Script" at bounding box center [95, 501] width 60 height 20
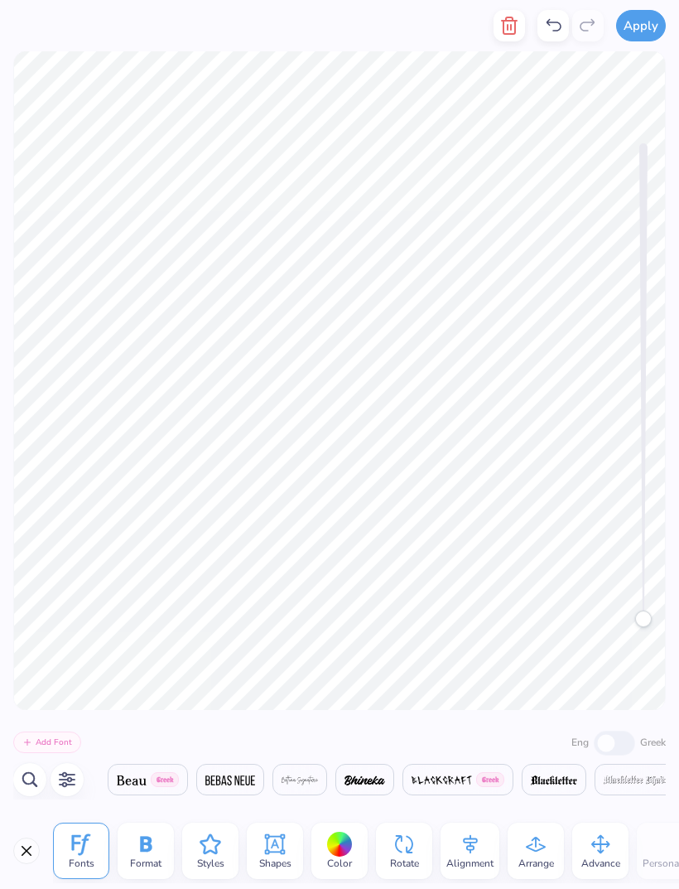
scroll to position [0, 1790]
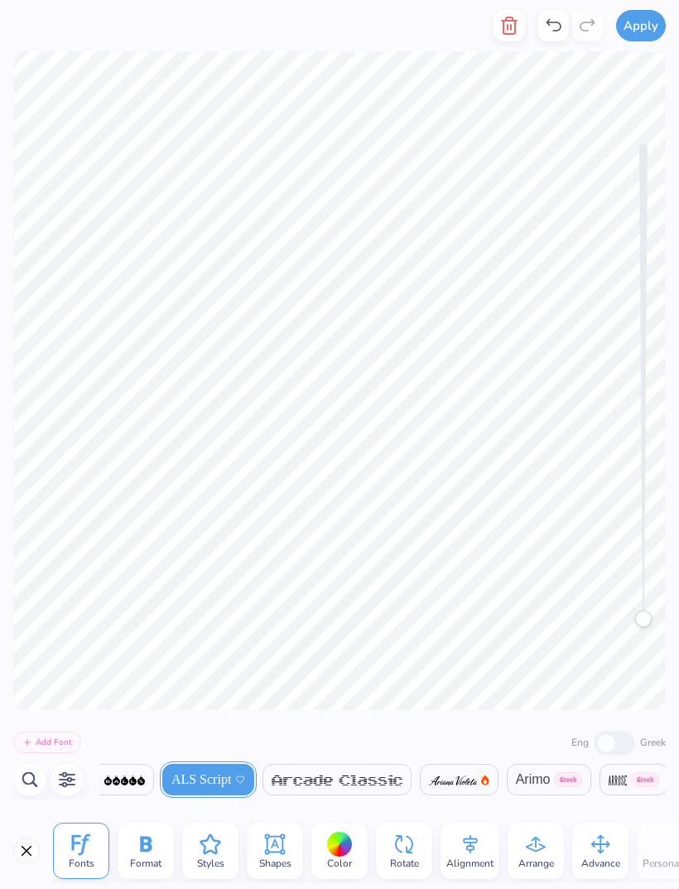
click at [67, 779] on icon "button" at bounding box center [67, 780] width 17 height 16
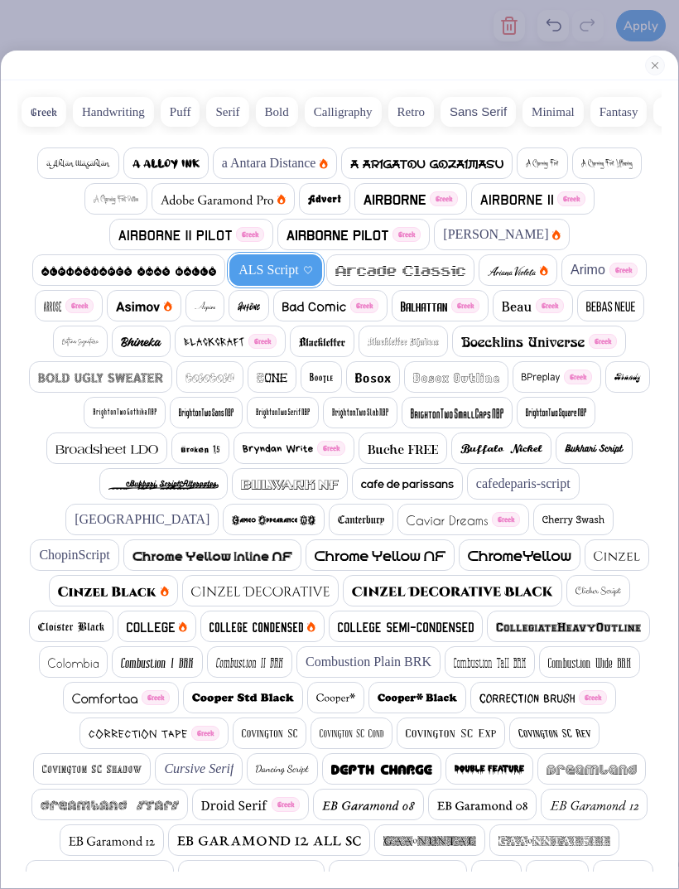
click at [646, 63] on button "Close" at bounding box center [655, 66] width 20 height 20
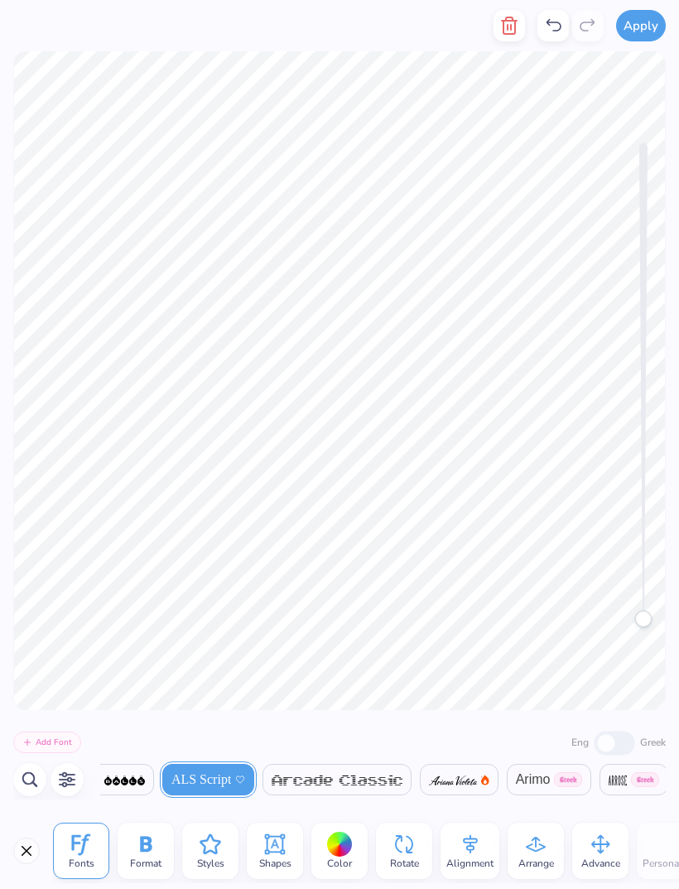
click at [27, 788] on icon "button" at bounding box center [30, 780] width 20 height 20
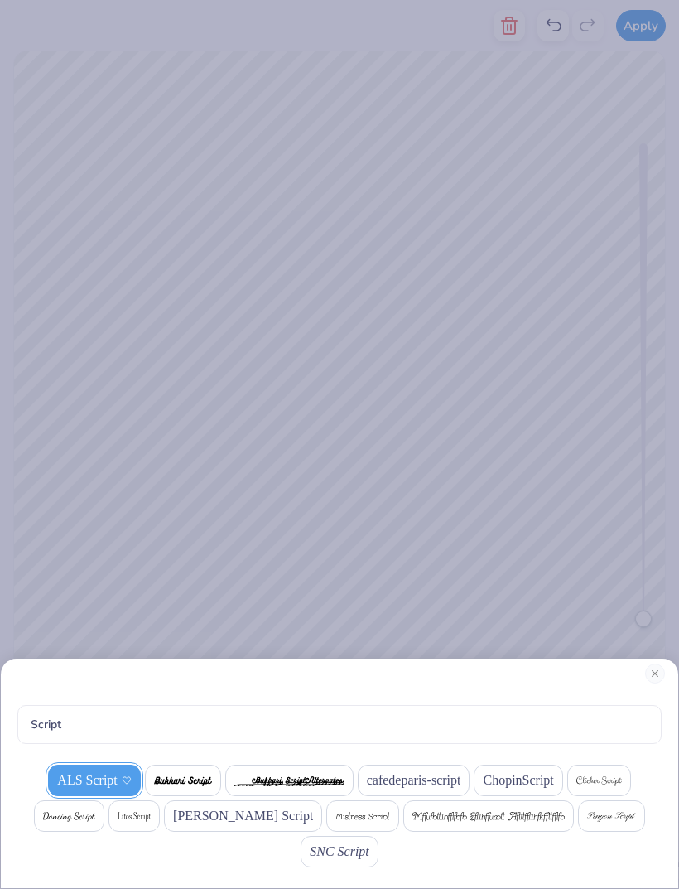
click at [184, 786] on img at bounding box center [183, 781] width 59 height 10
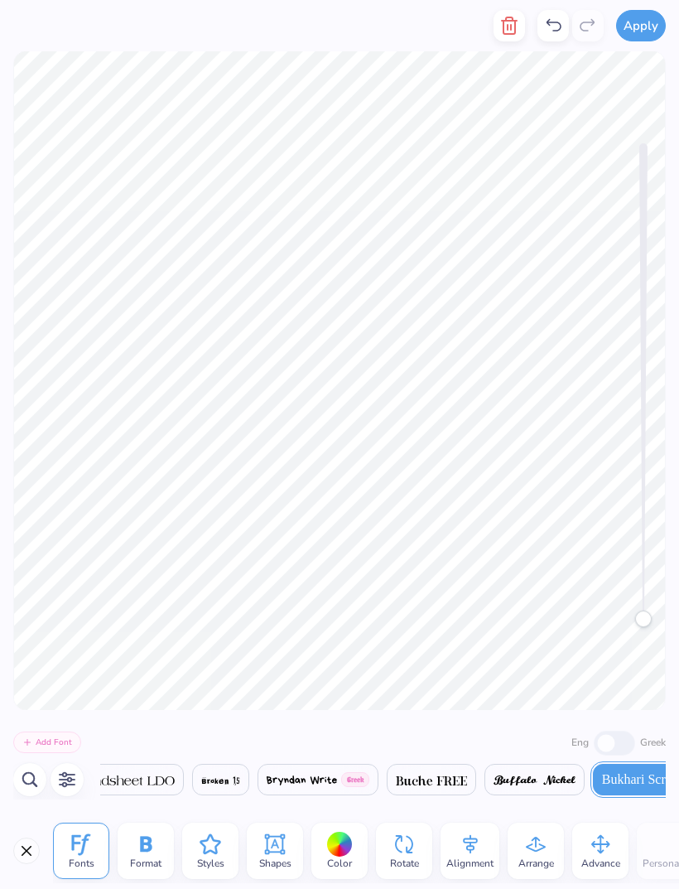
scroll to position [0, 4781]
click at [68, 787] on icon "button" at bounding box center [67, 780] width 20 height 20
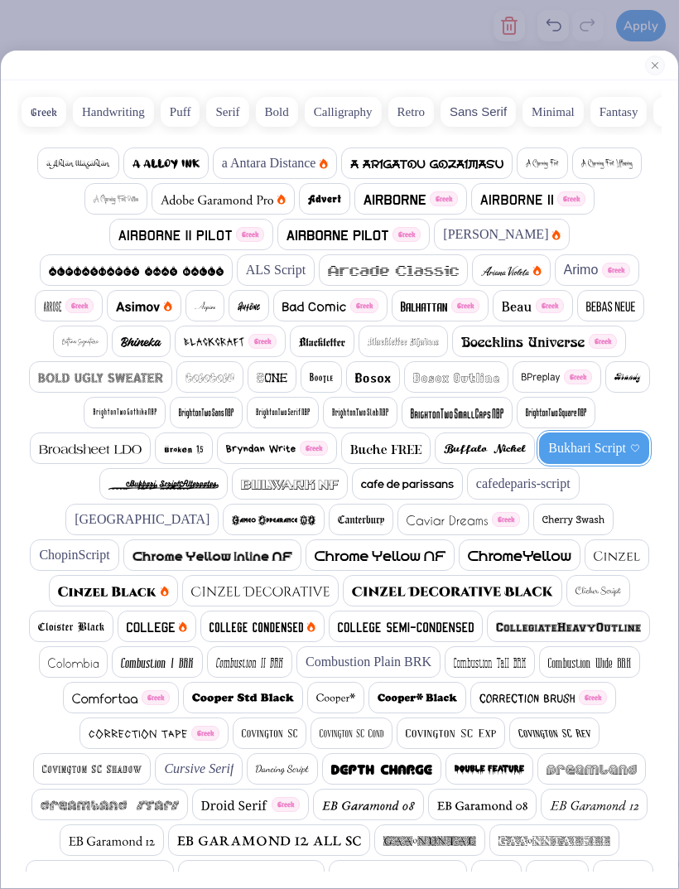
click at [641, 61] on div at bounding box center [340, 66] width 678 height 30
click at [653, 67] on button "Close" at bounding box center [655, 66] width 20 height 20
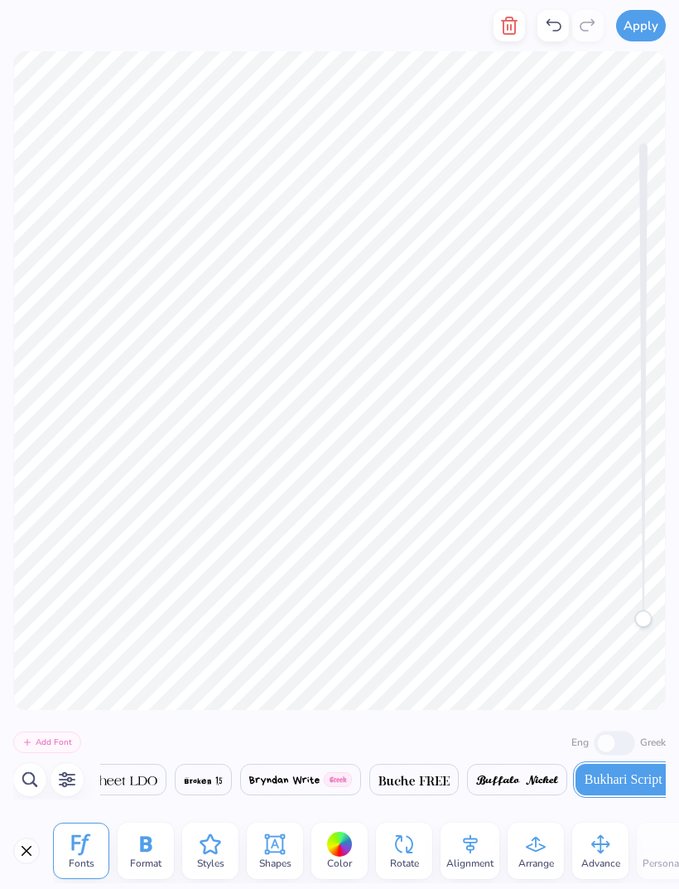
click at [40, 781] on button "button" at bounding box center [29, 779] width 33 height 33
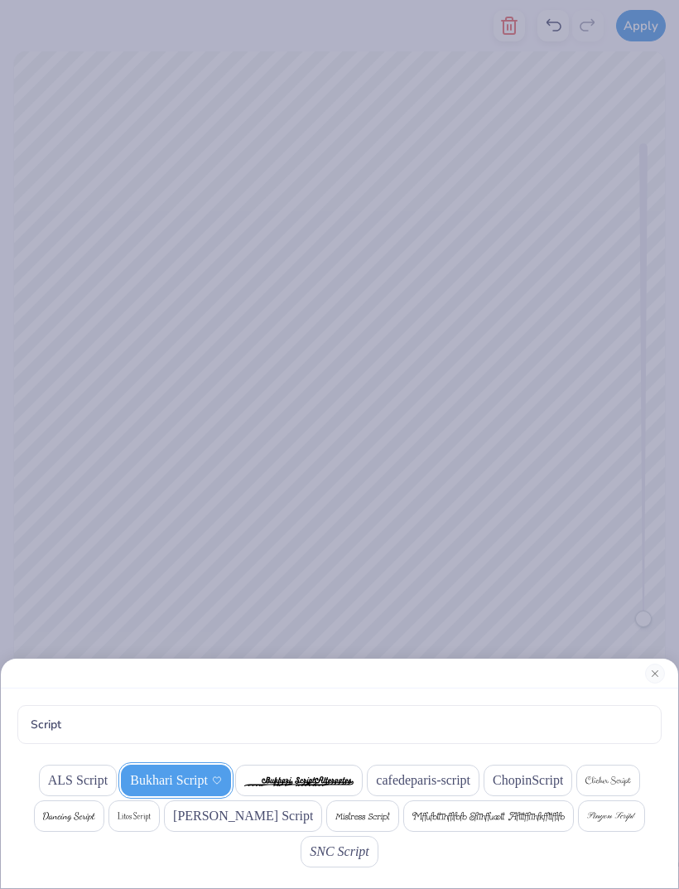
click at [512, 771] on span "ChopinScript" at bounding box center [528, 781] width 70 height 20
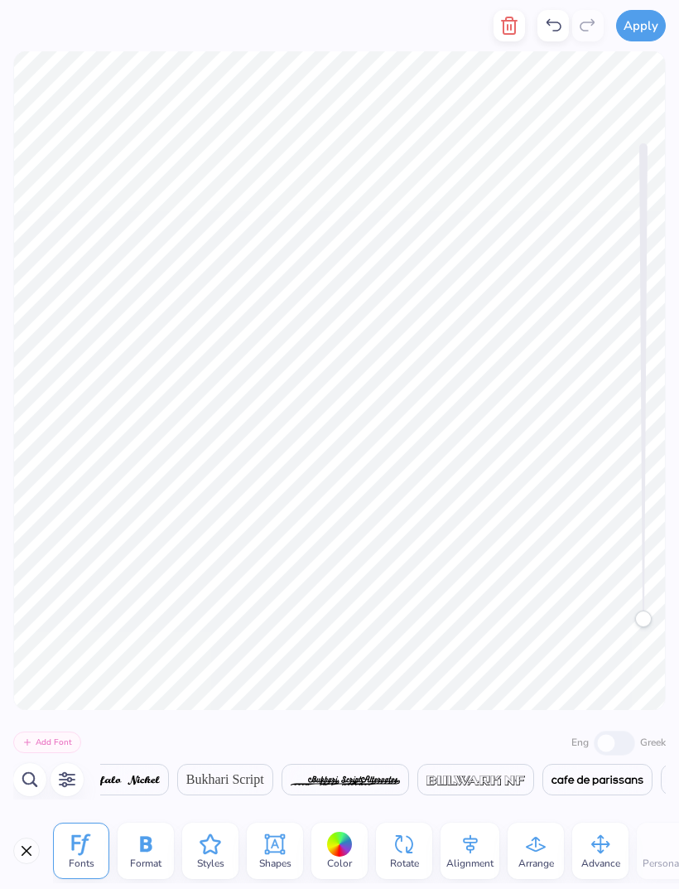
scroll to position [0, 5805]
click at [29, 781] on icon "button" at bounding box center [30, 780] width 20 height 20
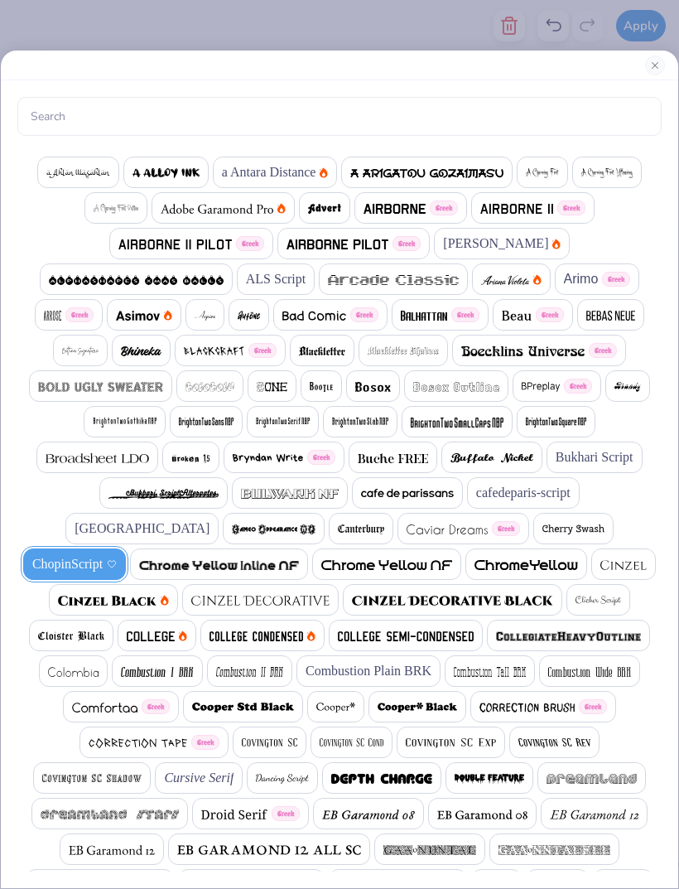
click at [649, 56] on button "Close" at bounding box center [655, 66] width 20 height 20
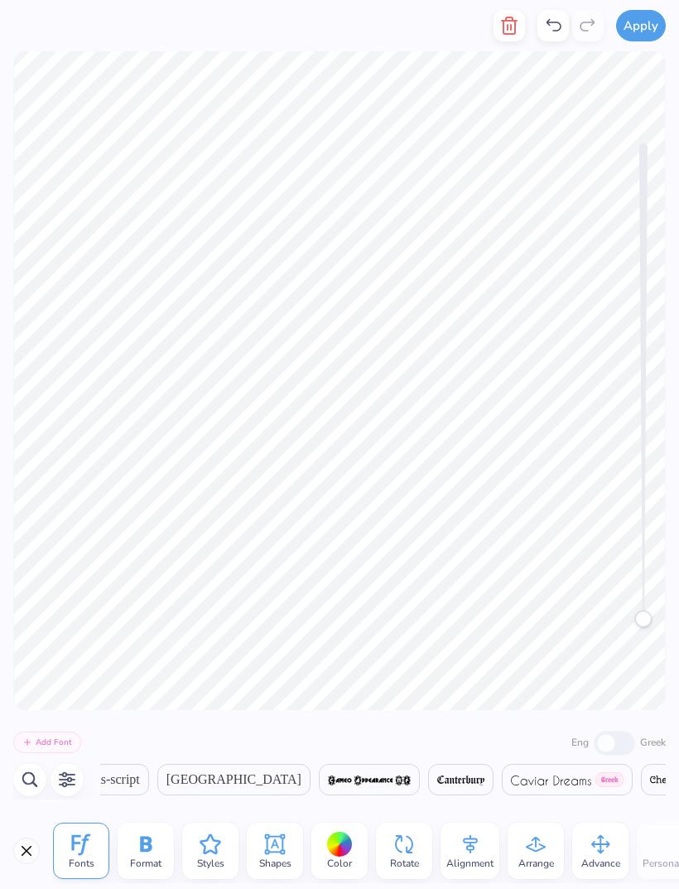
click at [26, 788] on icon "button" at bounding box center [30, 780] width 20 height 20
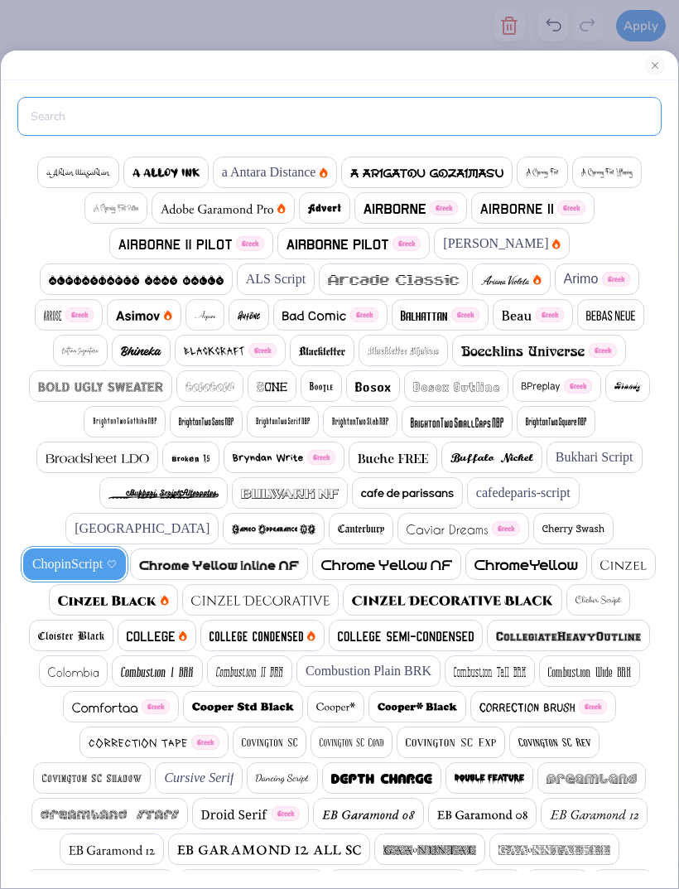
click at [309, 118] on input "text" at bounding box center [339, 116] width 645 height 39
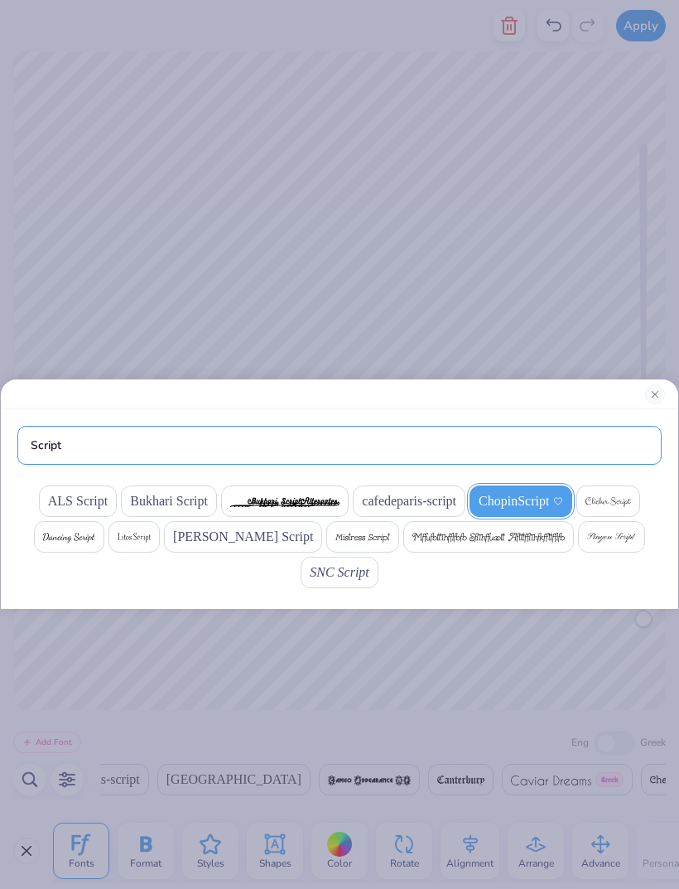
type input "Script"
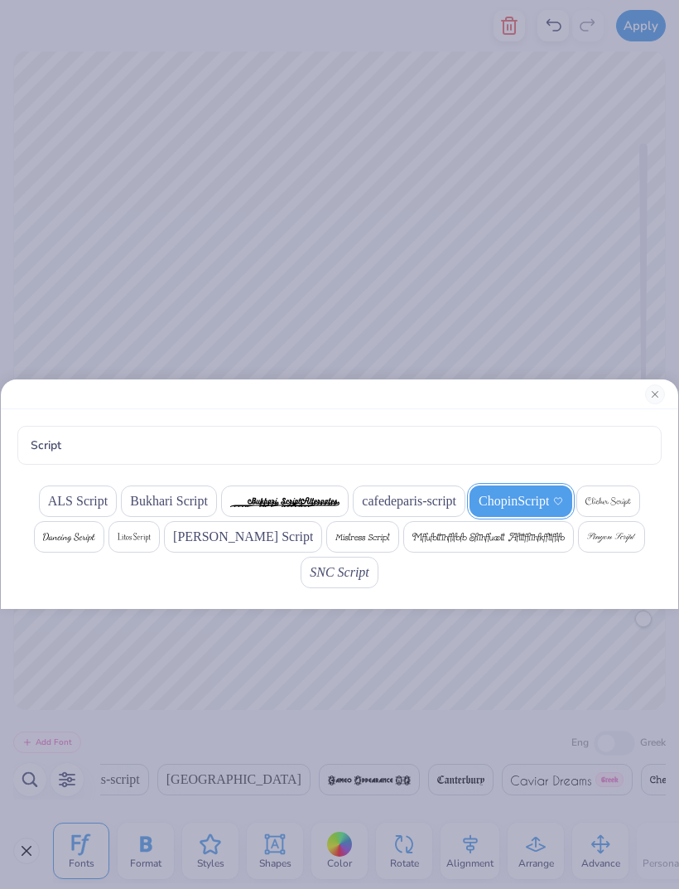
click at [607, 533] on img at bounding box center [611, 538] width 49 height 10
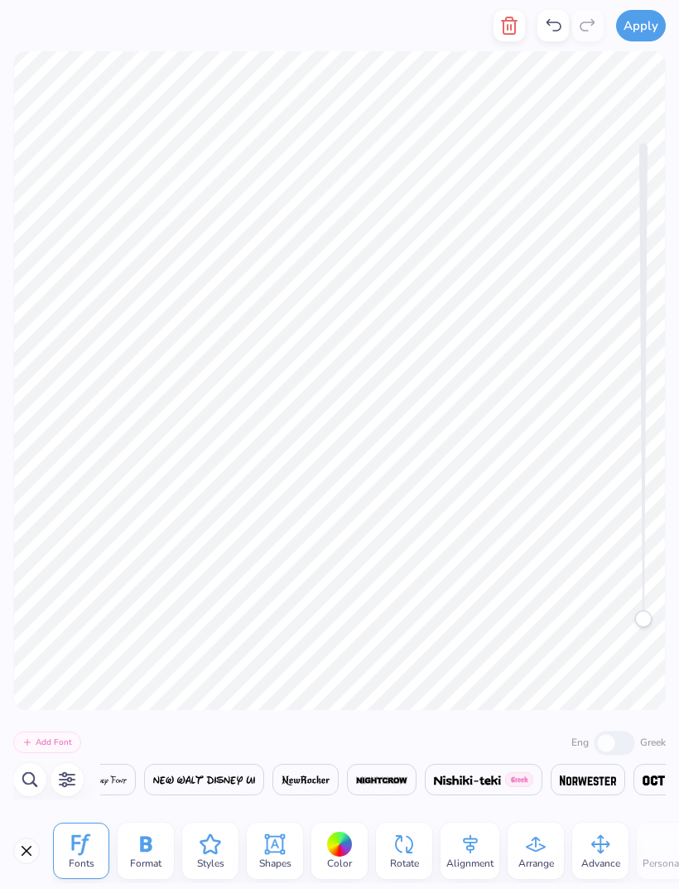
scroll to position [0, 24371]
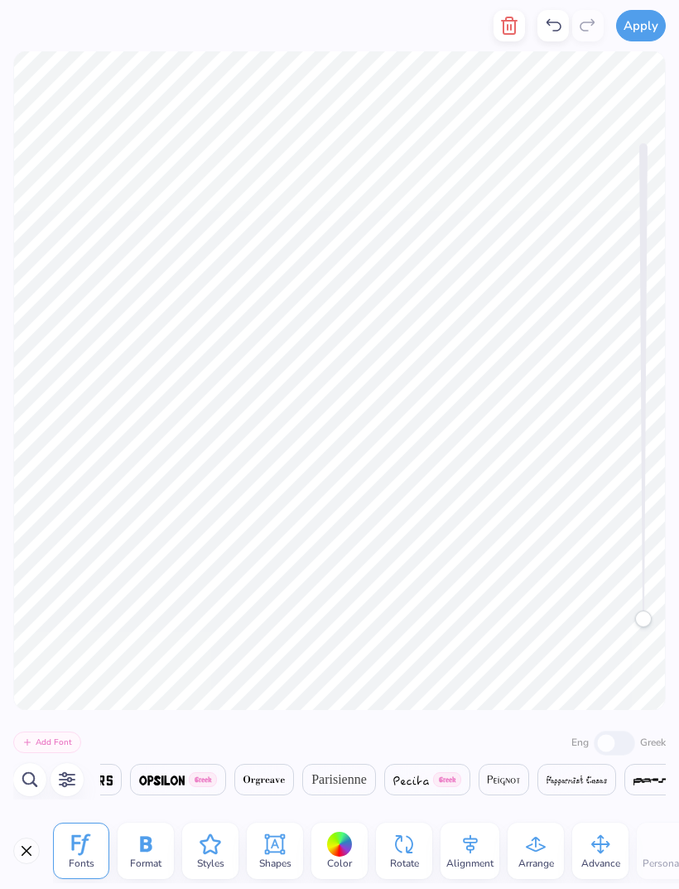
click at [158, 853] on div "Format" at bounding box center [146, 851] width 56 height 56
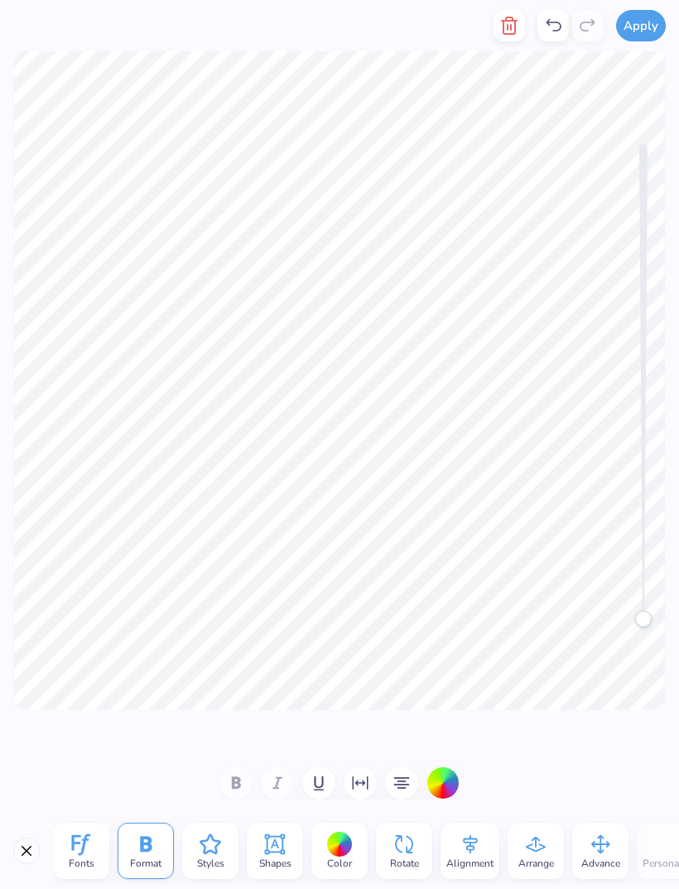
click at [95, 841] on div "Fonts" at bounding box center [81, 851] width 56 height 56
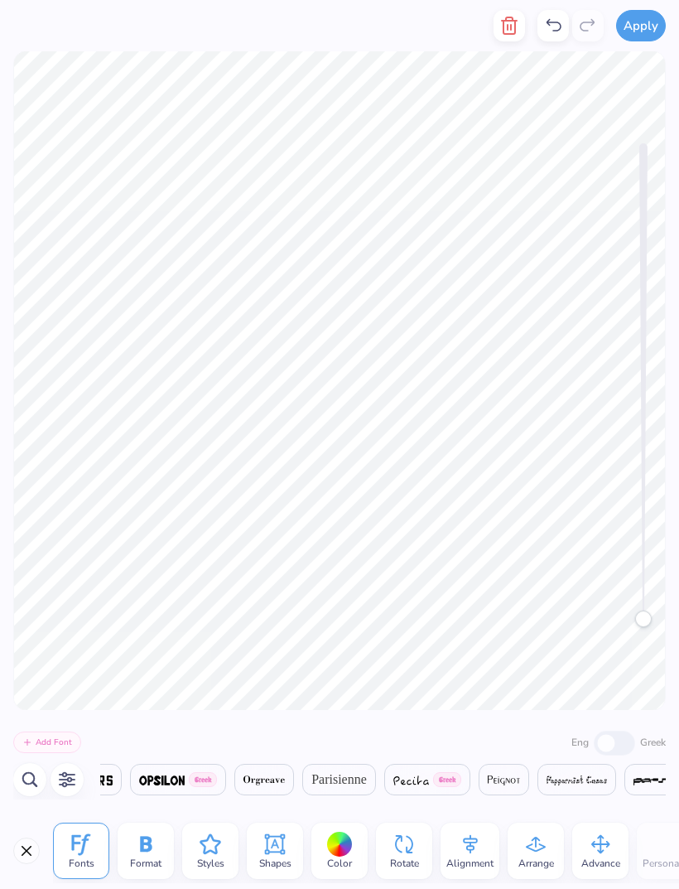
click at [35, 771] on icon "button" at bounding box center [30, 780] width 20 height 20
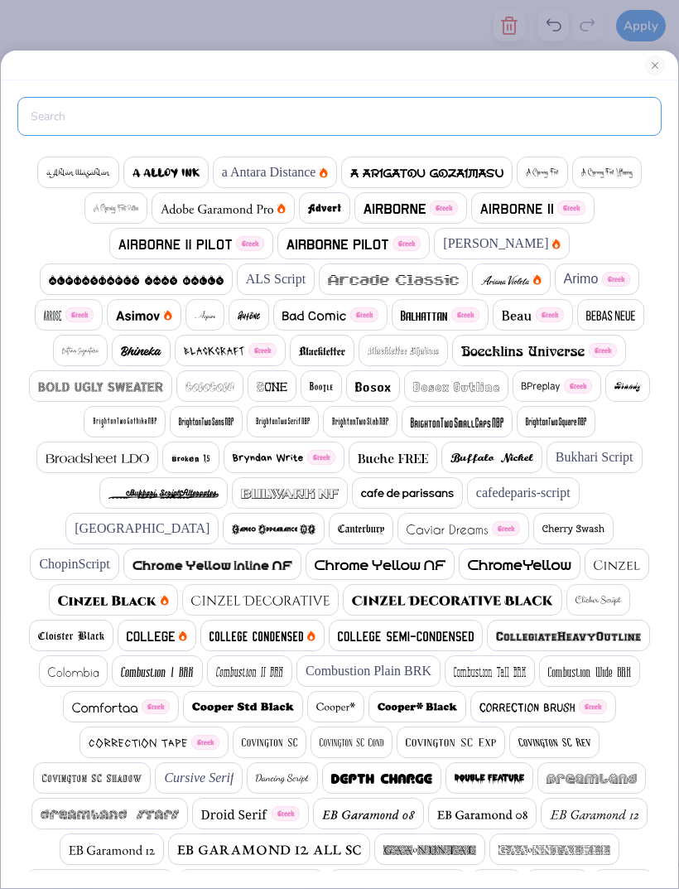
click at [239, 127] on input "text" at bounding box center [339, 116] width 645 height 39
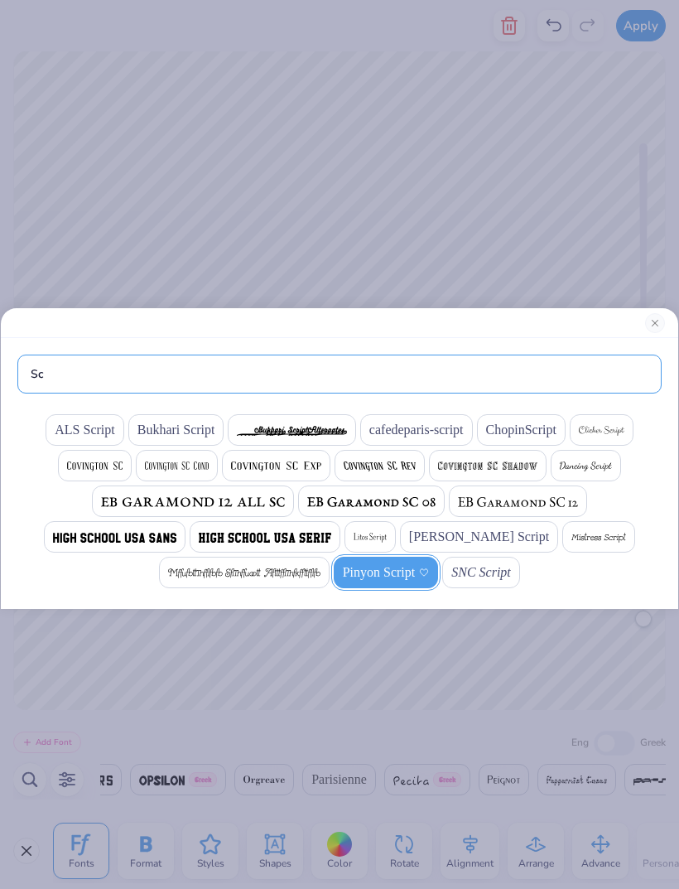
type input "S"
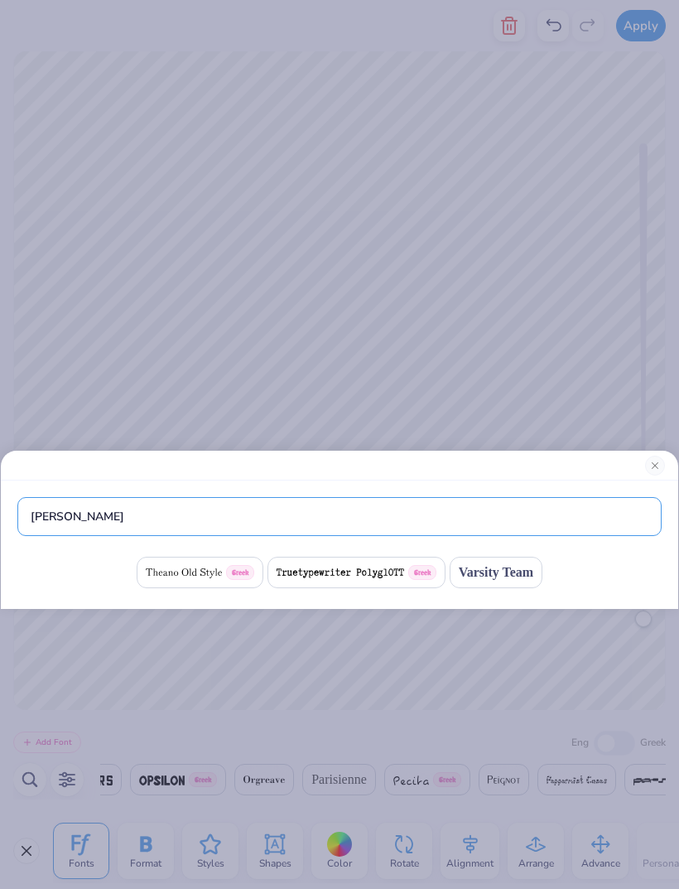
type input "T"
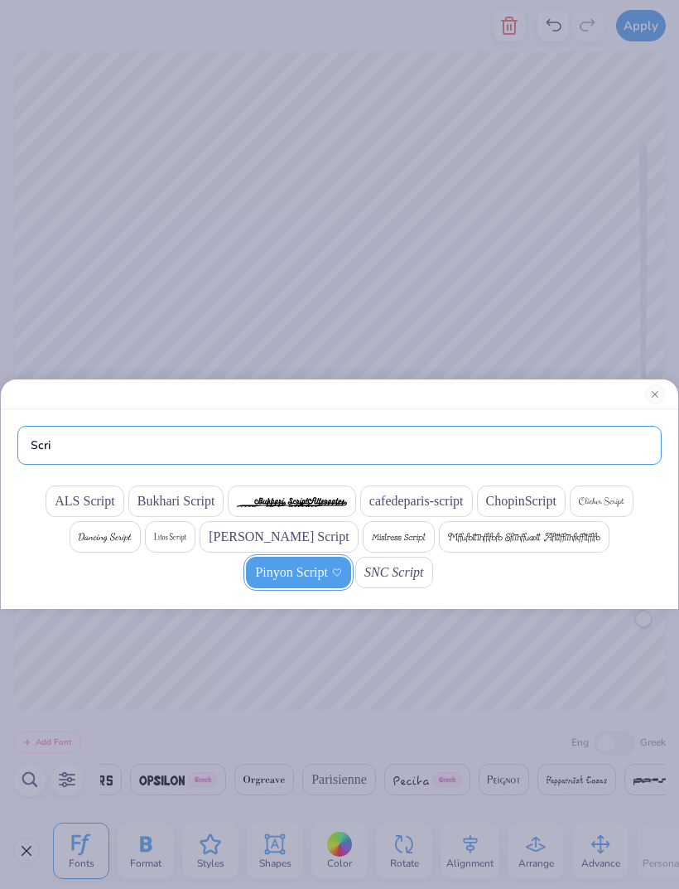
type input "Scri"
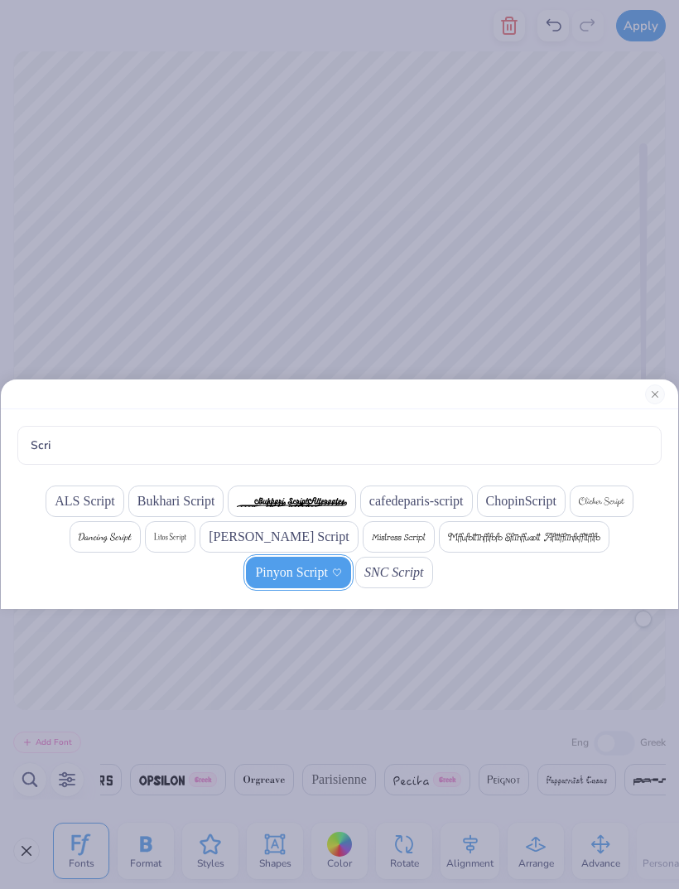
click at [209, 547] on span "[PERSON_NAME] Script" at bounding box center [279, 537] width 140 height 20
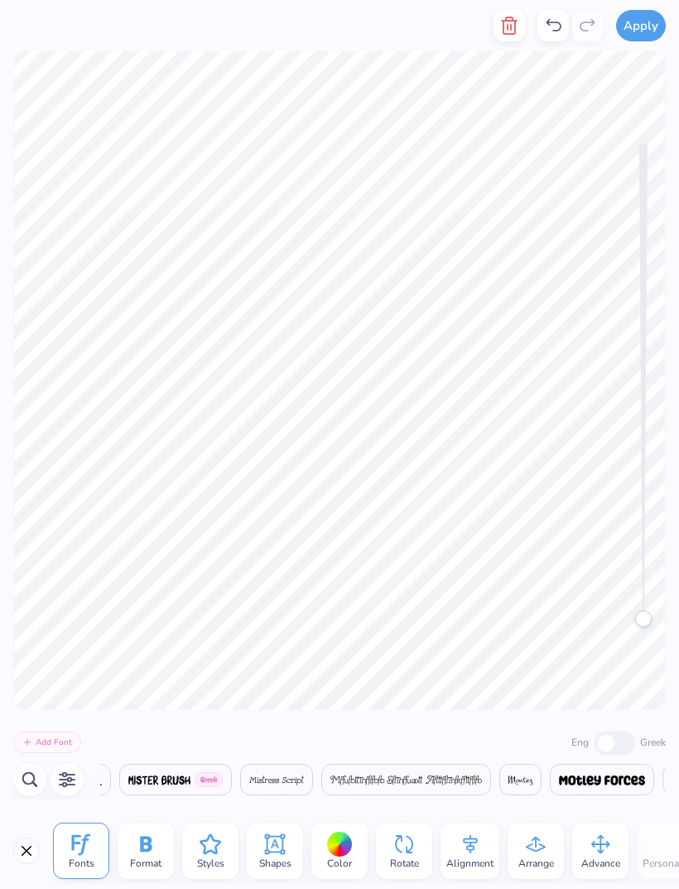
scroll to position [0, 21186]
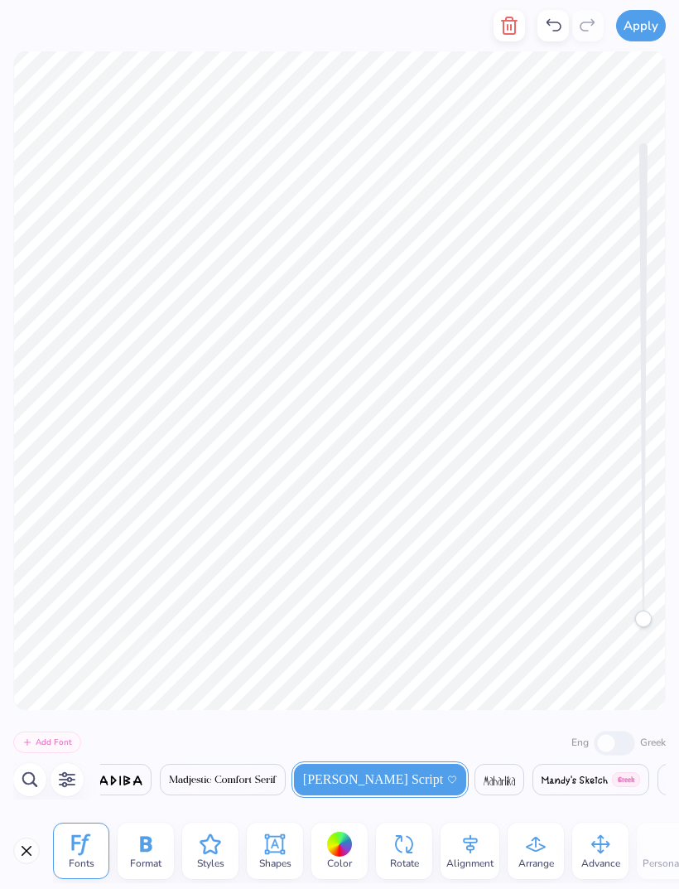
click at [70, 786] on icon "button" at bounding box center [67, 780] width 20 height 20
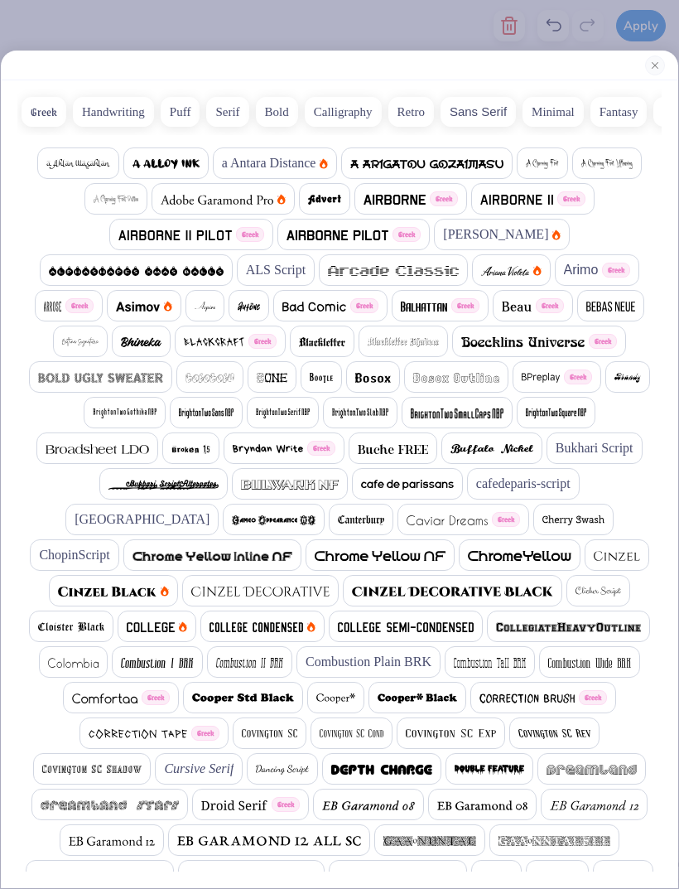
click at [345, 109] on button "Calligraphy" at bounding box center [343, 112] width 77 height 30
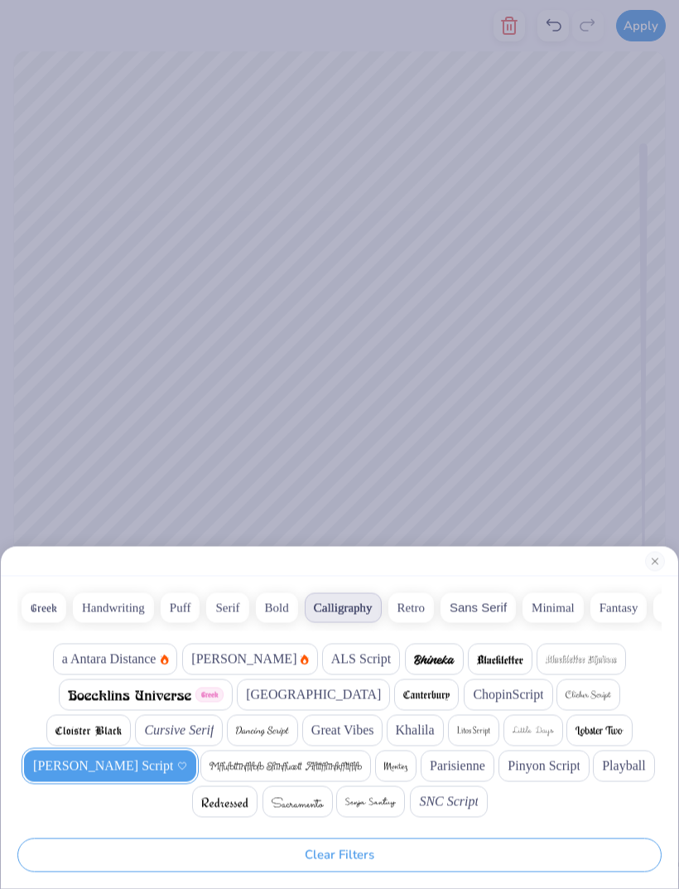
scroll to position [0, 1685]
click at [162, 727] on span "Cursive Serif" at bounding box center [179, 731] width 70 height 20
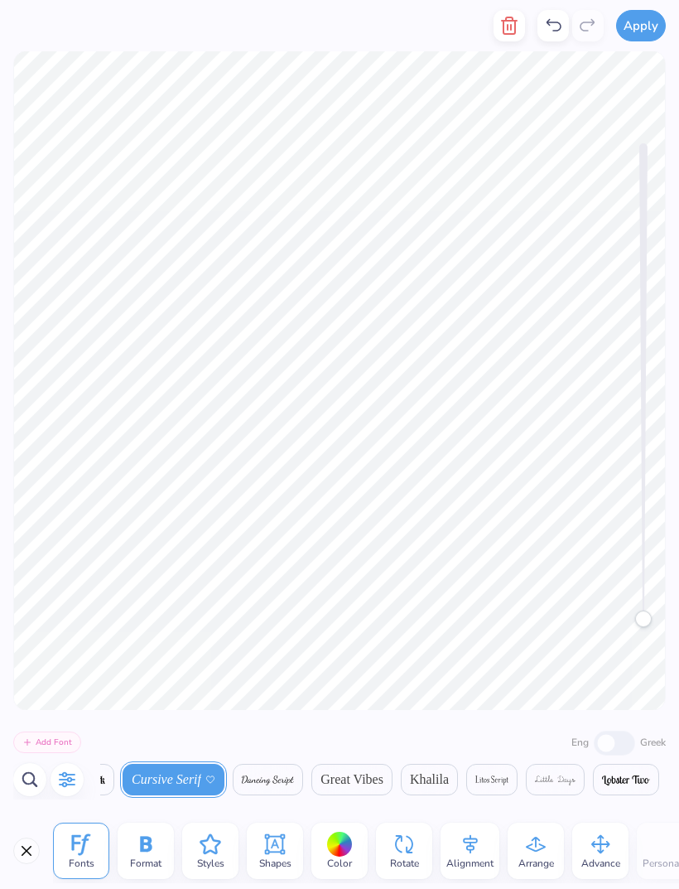
scroll to position [0, 1140]
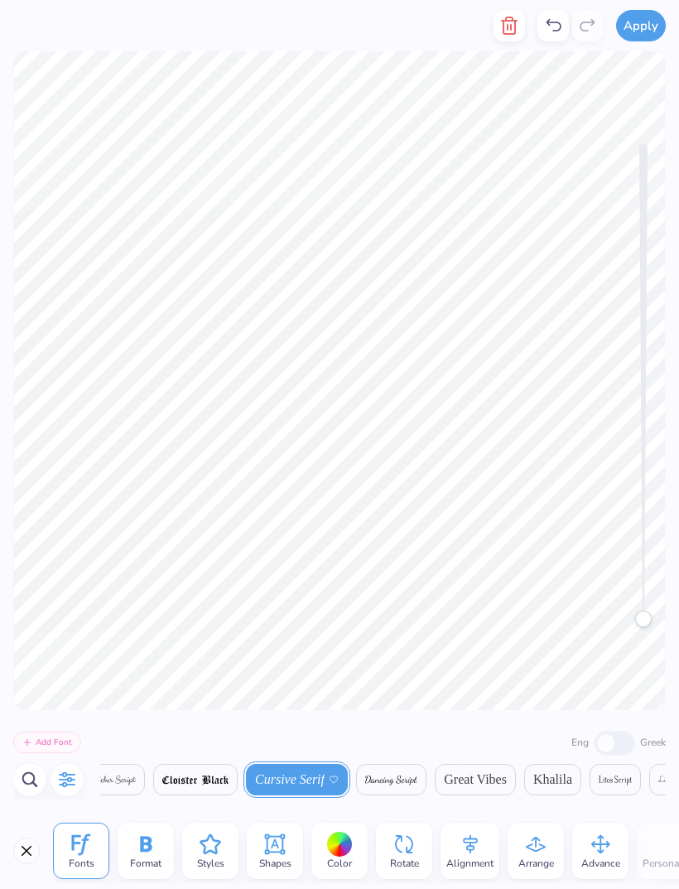
click at [553, 21] on icon at bounding box center [554, 26] width 20 height 20
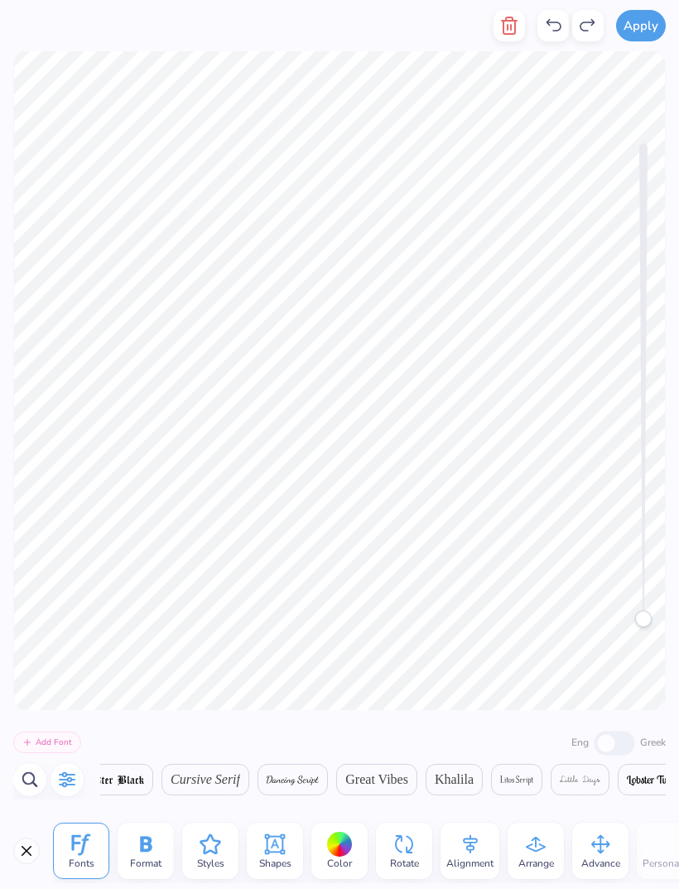
scroll to position [0, 1254]
click at [29, 778] on icon "button" at bounding box center [30, 780] width 20 height 20
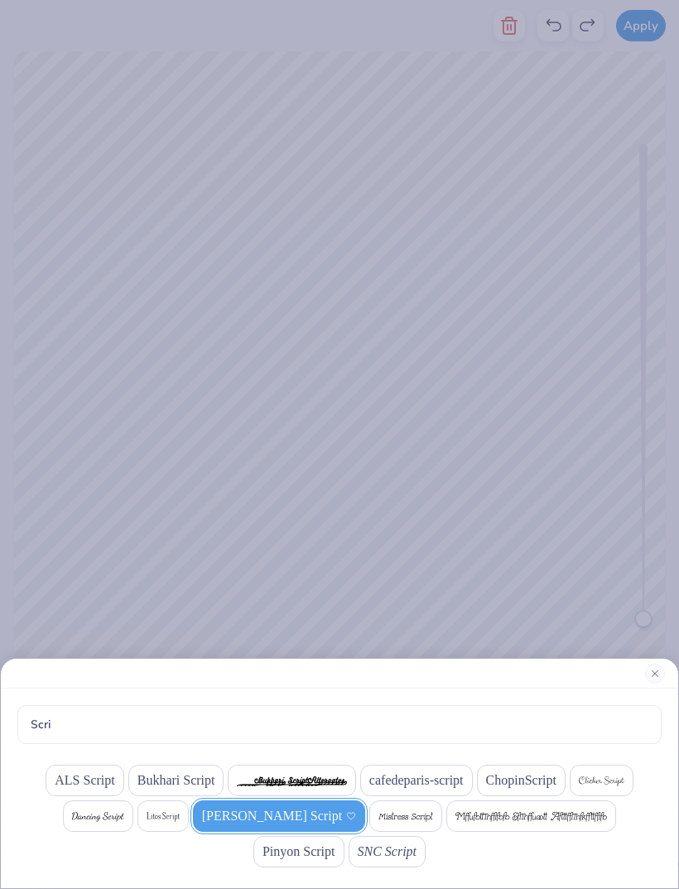
click at [655, 684] on button "Close" at bounding box center [655, 674] width 20 height 20
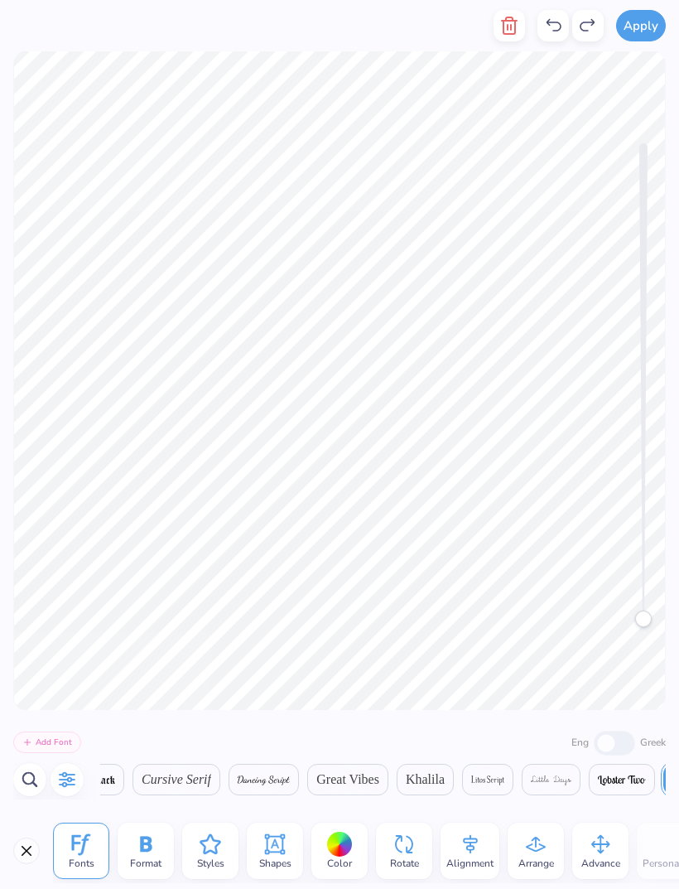
click at [60, 782] on icon "button" at bounding box center [67, 780] width 20 height 20
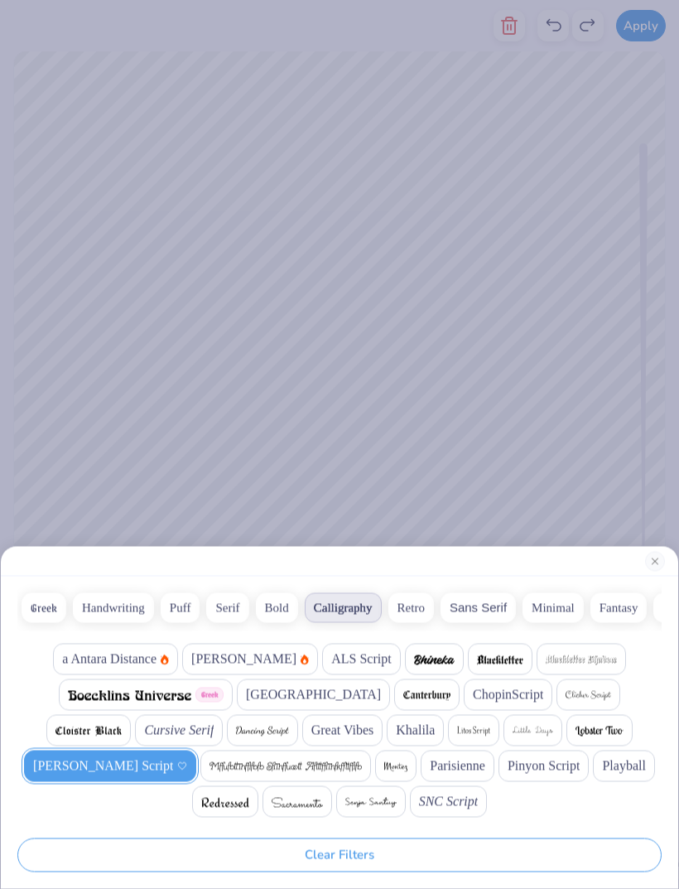
click at [473, 702] on span "ChopinScript" at bounding box center [508, 695] width 70 height 20
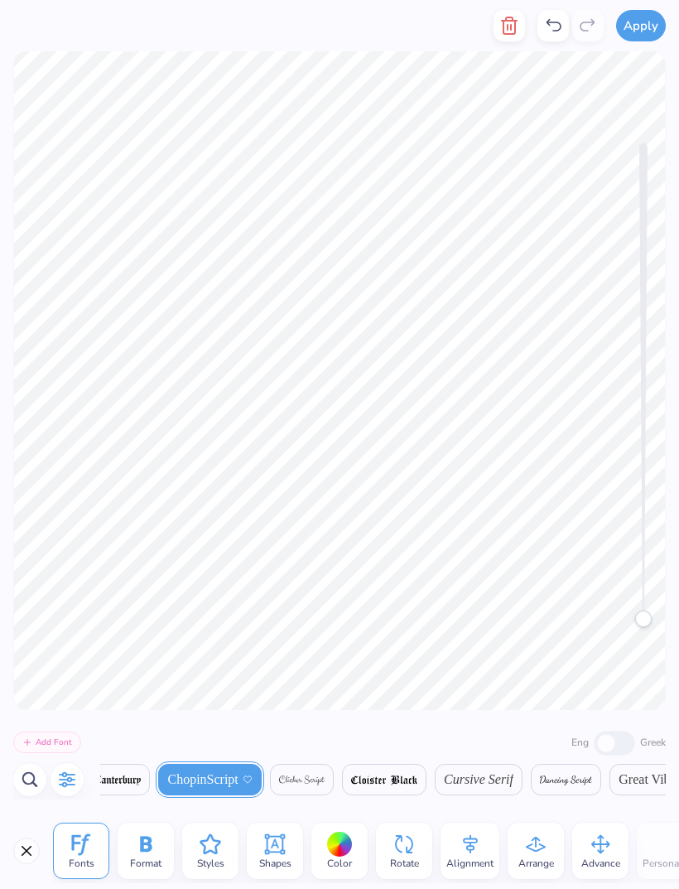
scroll to position [0, 884]
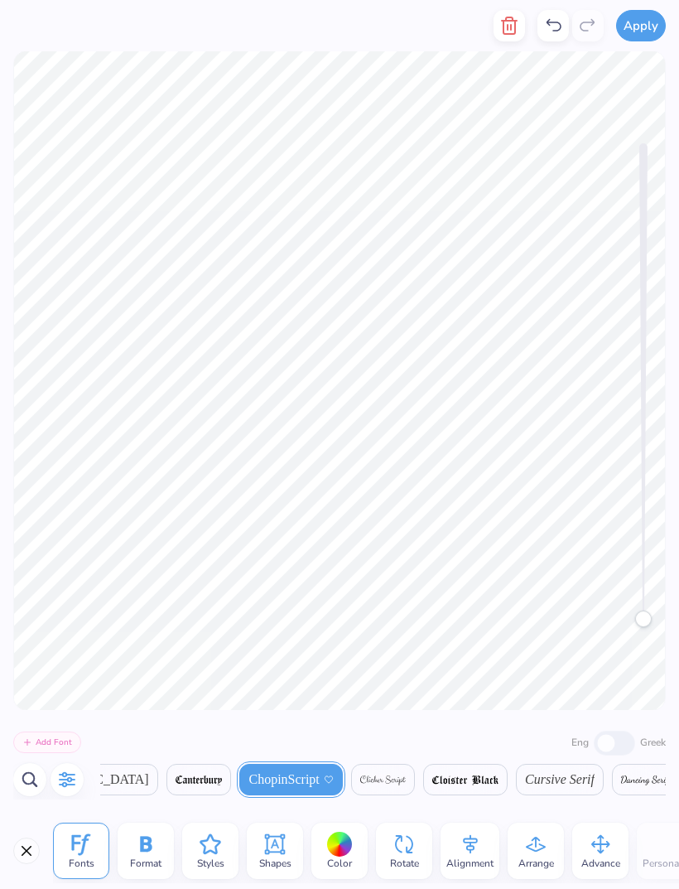
click at [59, 775] on icon "button" at bounding box center [67, 780] width 20 height 20
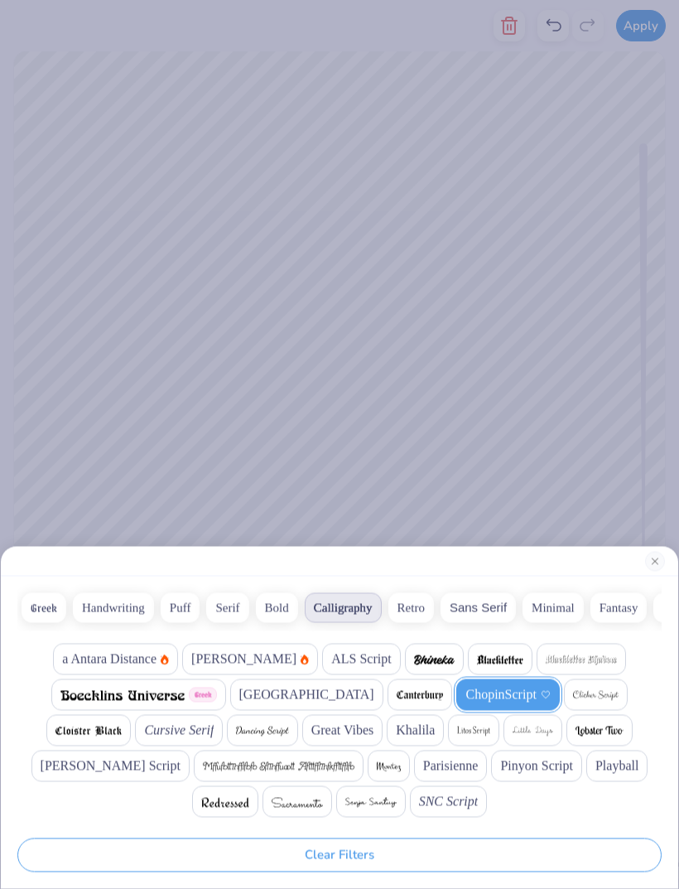
click at [529, 762] on span "Pinyon Script" at bounding box center [536, 767] width 73 height 20
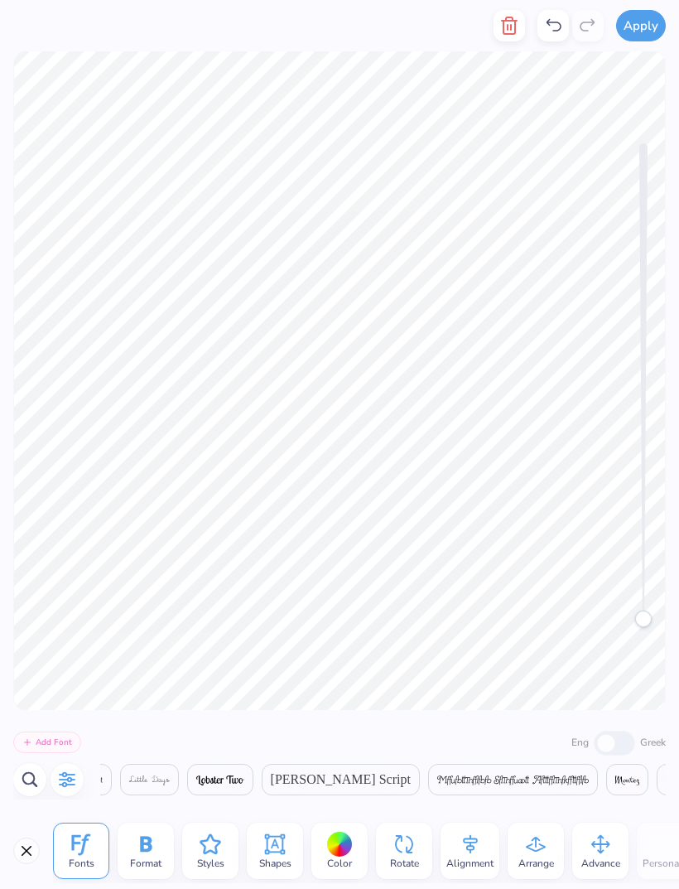
scroll to position [0, 1656]
click at [152, 848] on icon at bounding box center [146, 844] width 12 height 16
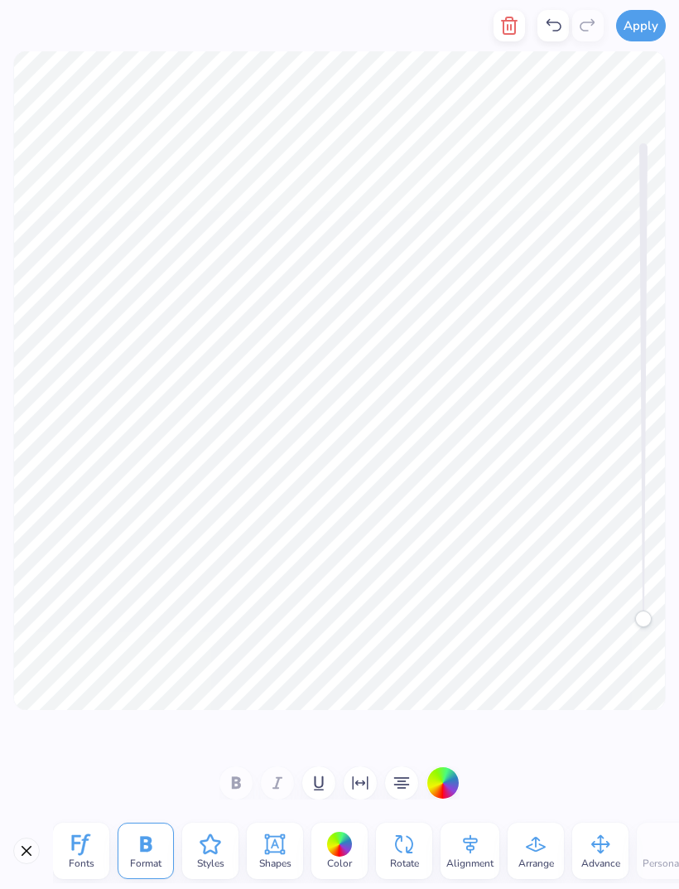
click at [239, 774] on div at bounding box center [340, 782] width 240 height 33
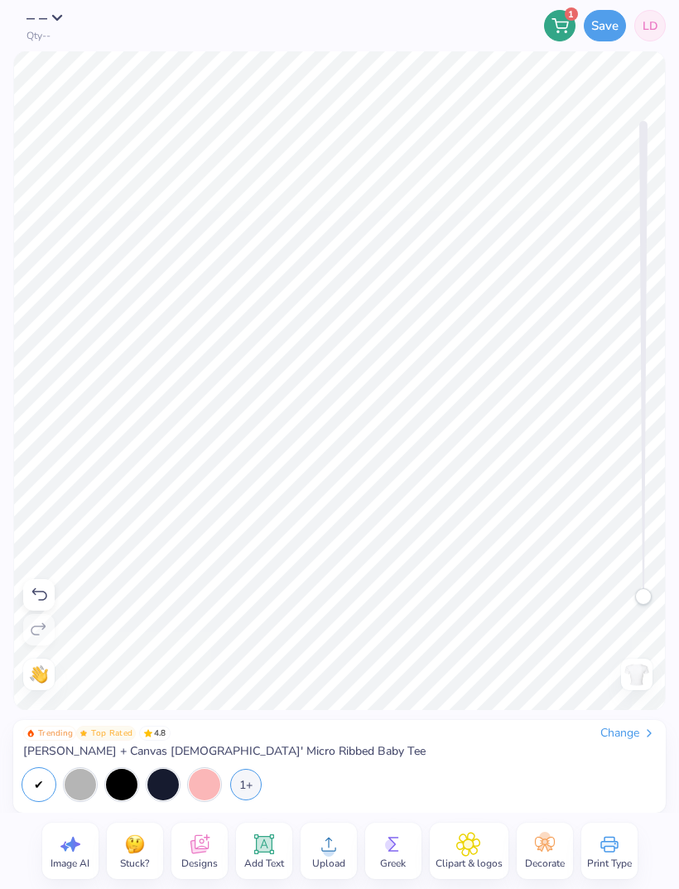
click at [605, 31] on button "Save" at bounding box center [605, 25] width 42 height 31
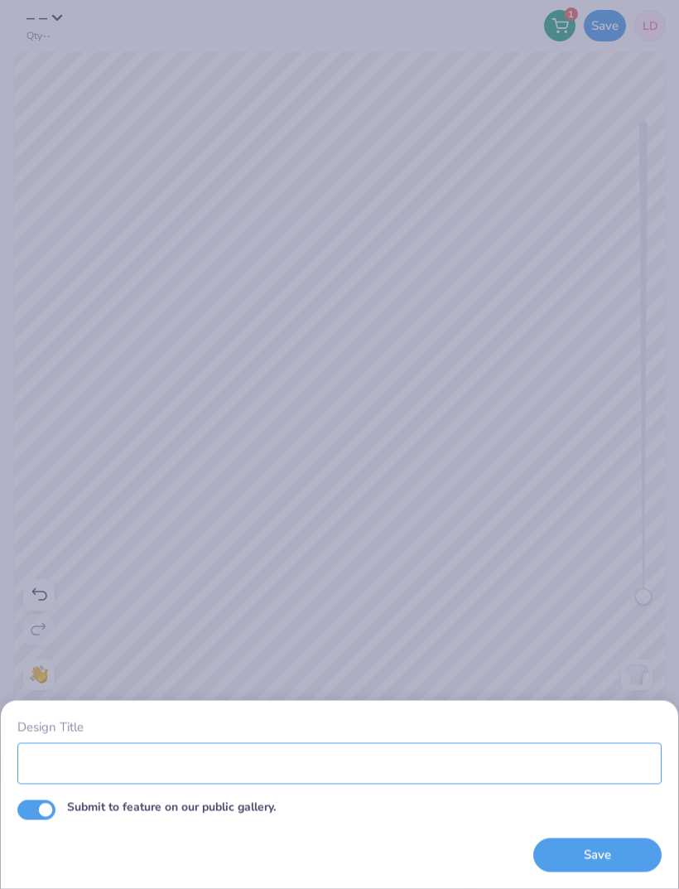
click at [210, 761] on input "Design Title" at bounding box center [339, 762] width 645 height 41
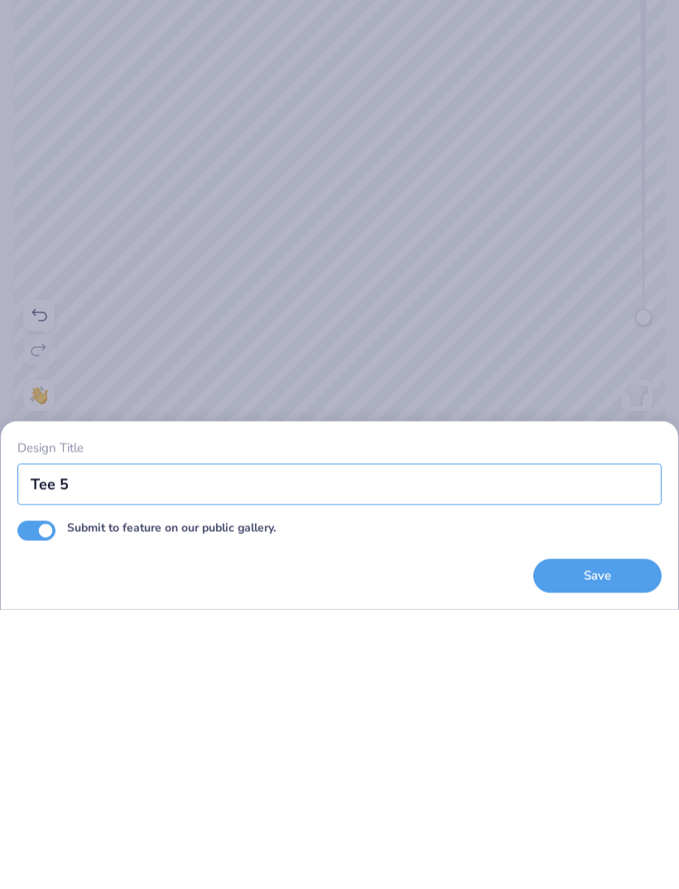
type input "Tee 5"
click at [599, 839] on button "Save" at bounding box center [598, 856] width 128 height 34
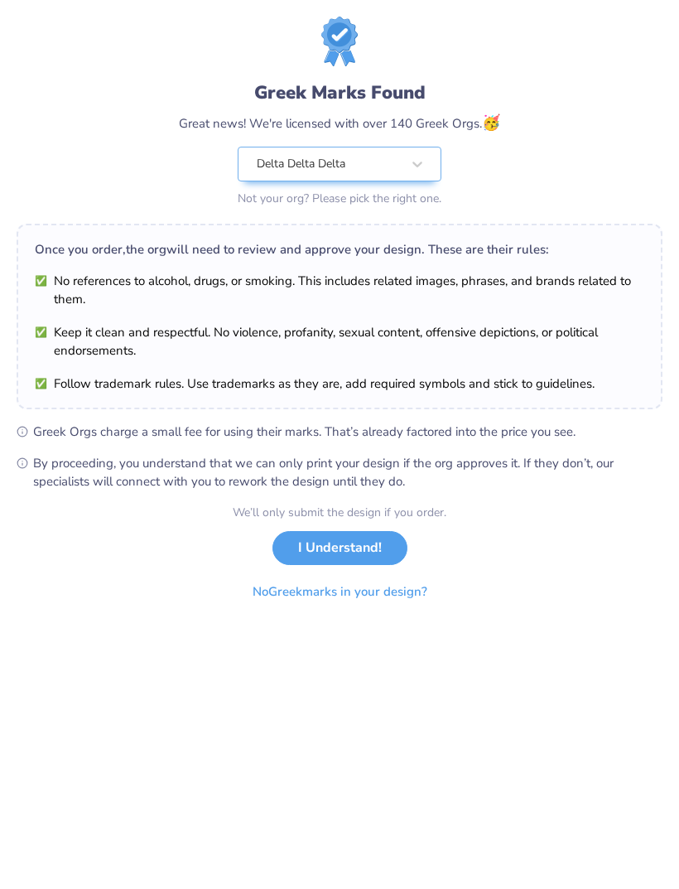
click at [338, 549] on button "I Understand!" at bounding box center [340, 548] width 135 height 34
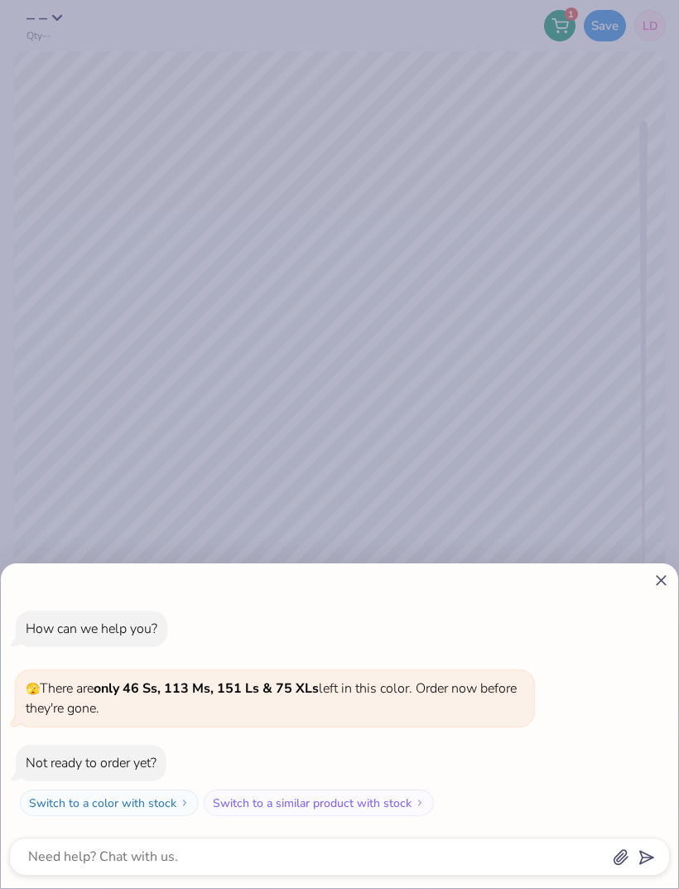
click at [660, 577] on icon at bounding box center [661, 580] width 17 height 17
type textarea "x"
